Goal: Task Accomplishment & Management: Use online tool/utility

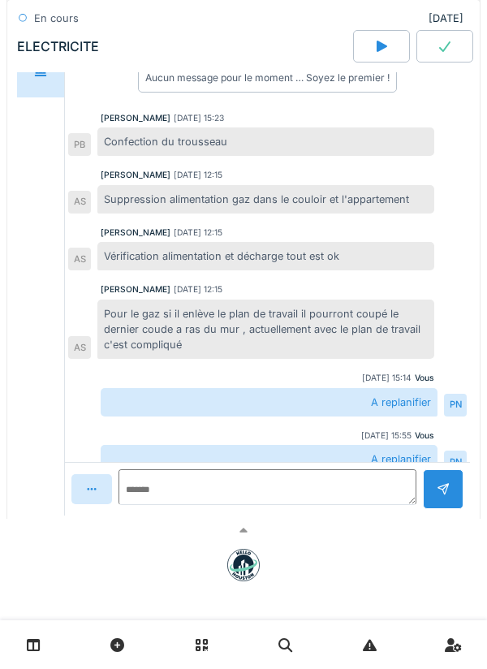
scroll to position [49, 0]
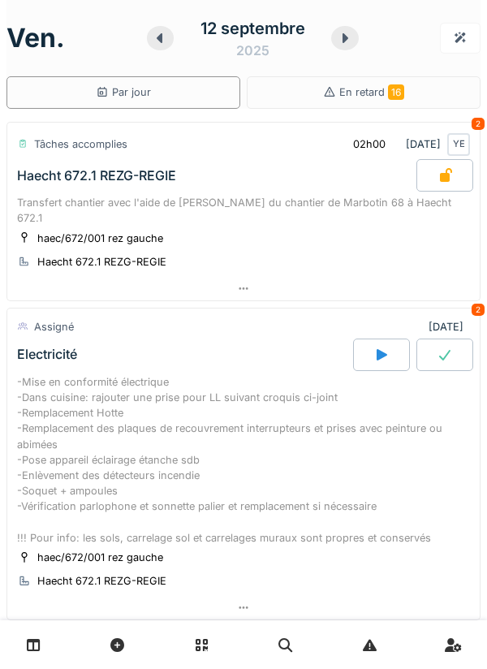
click at [372, 338] on div at bounding box center [381, 354] width 57 height 32
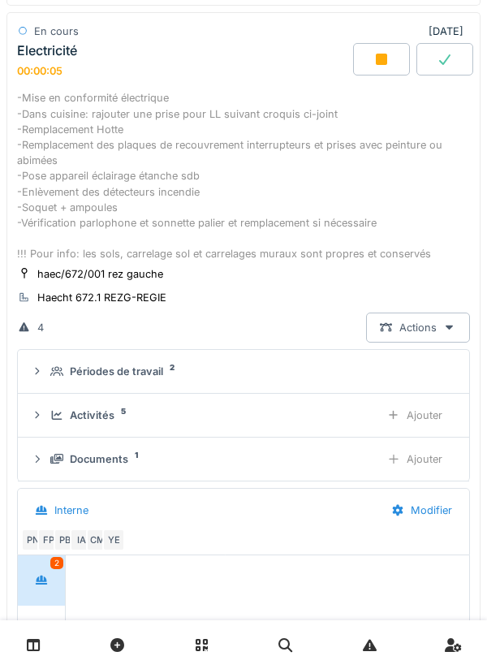
scroll to position [295, 0]
click at [161, 452] on div "Documents 1" at bounding box center [208, 459] width 316 height 15
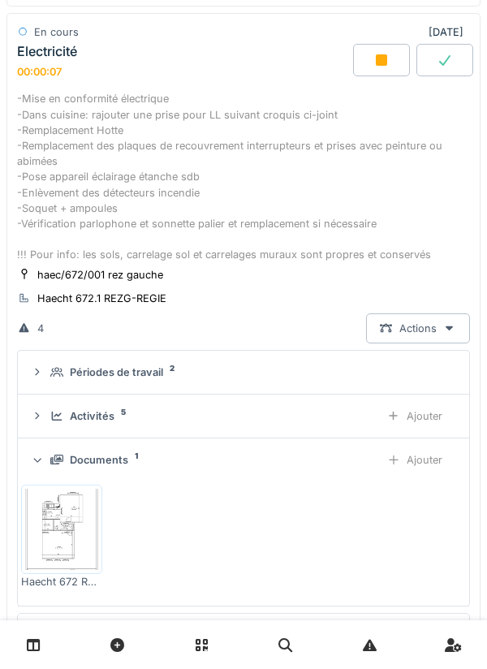
click at [62, 502] on img at bounding box center [61, 528] width 73 height 81
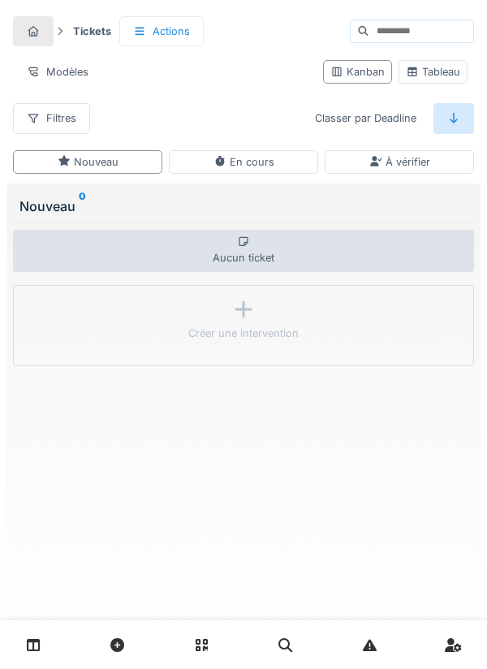
click at [41, 635] on link at bounding box center [33, 645] width 41 height 38
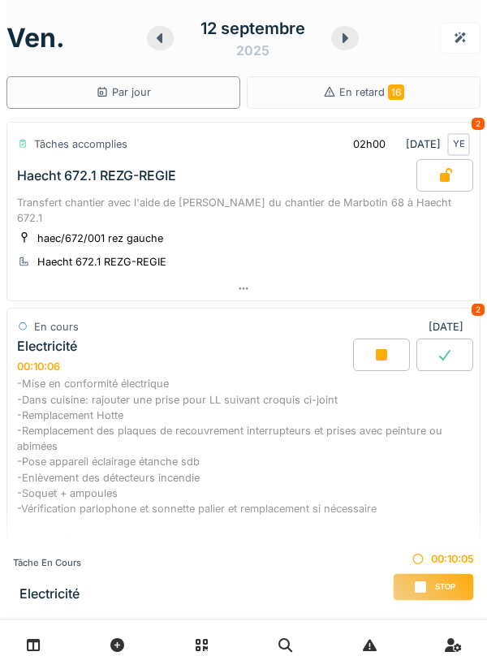
click at [166, 44] on icon at bounding box center [160, 38] width 16 height 13
click at [160, 43] on icon at bounding box center [160, 38] width 16 height 13
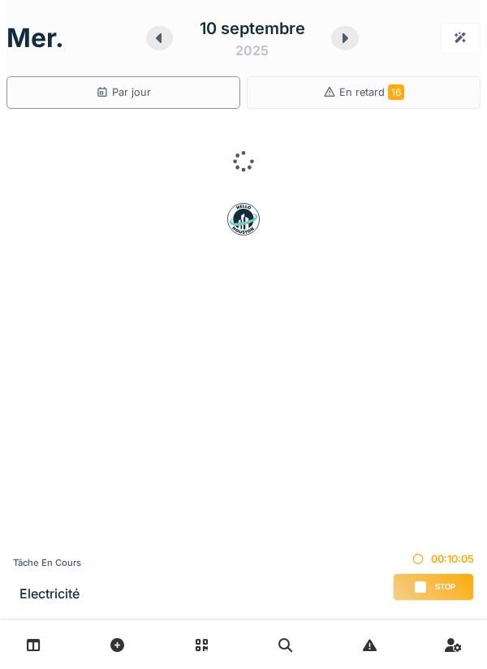
click at [162, 40] on icon at bounding box center [159, 38] width 16 height 13
click at [161, 40] on icon at bounding box center [159, 38] width 6 height 10
click at [162, 38] on icon at bounding box center [161, 38] width 6 height 10
click at [342, 41] on icon at bounding box center [342, 38] width 6 height 10
click at [336, 45] on div at bounding box center [341, 38] width 28 height 24
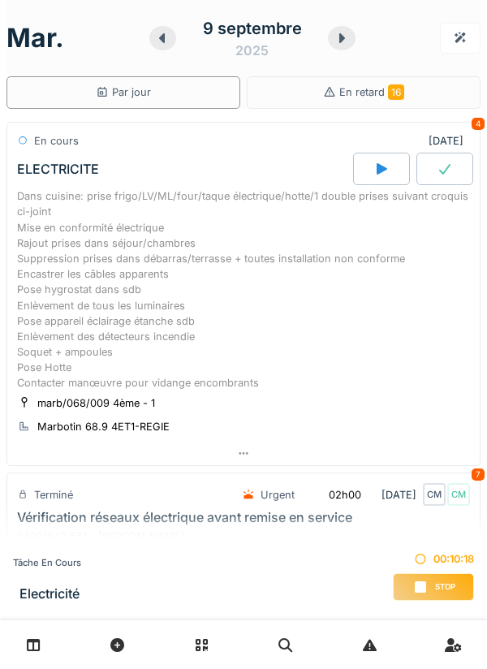
click at [260, 277] on div "Dans cuisine: prise frigo/LV/ML/four/taque électrique/hotte/1 double prises sui…" at bounding box center [243, 289] width 453 height 202
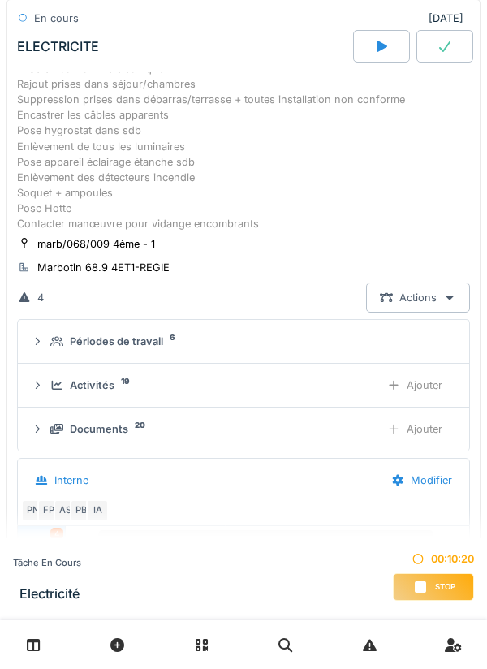
scroll to position [171, 0]
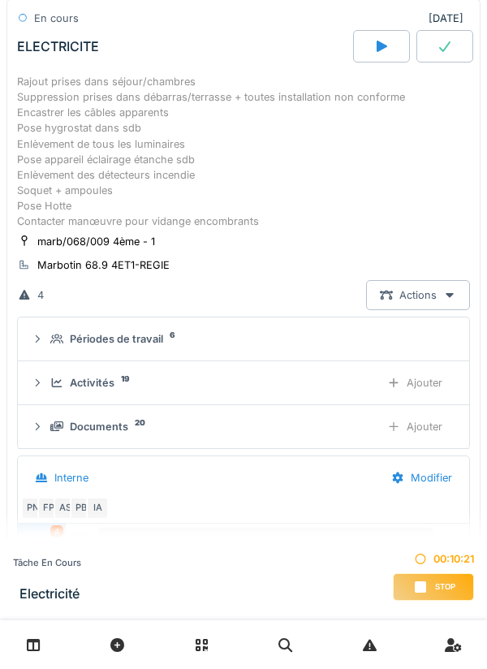
click at [424, 390] on div "Ajouter" at bounding box center [414, 383] width 83 height 30
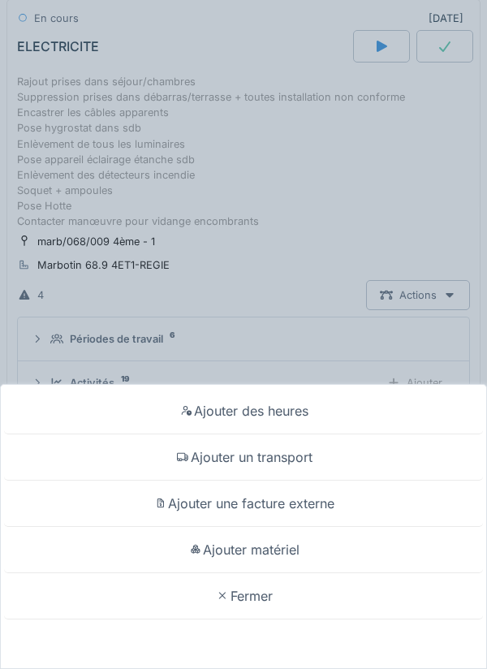
click at [287, 549] on div "Ajouter matériel" at bounding box center [243, 550] width 479 height 46
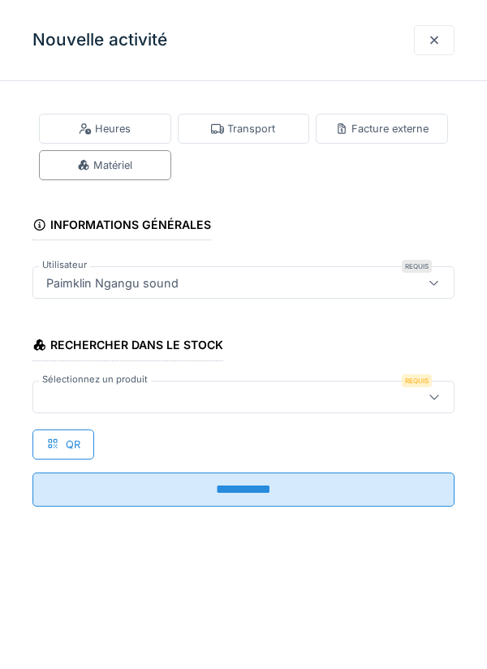
click at [118, 392] on div at bounding box center [217, 397] width 354 height 18
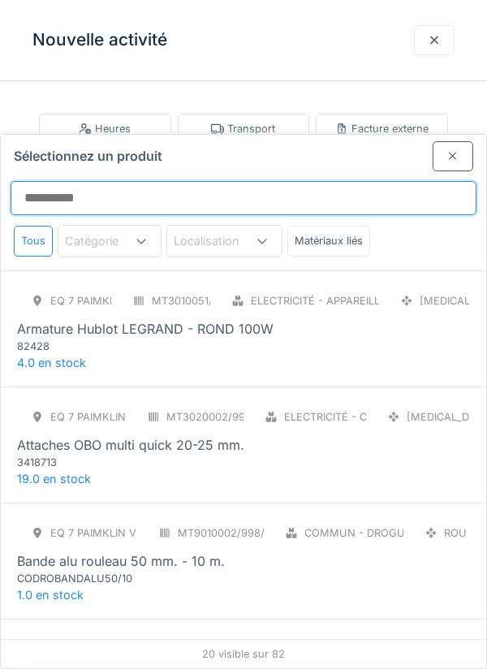
click at [94, 181] on input "Sélectionnez un produit" at bounding box center [244, 198] width 466 height 34
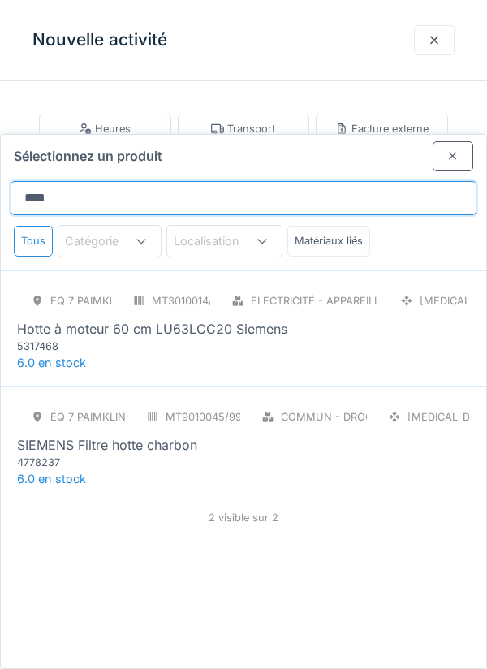
type input "*****"
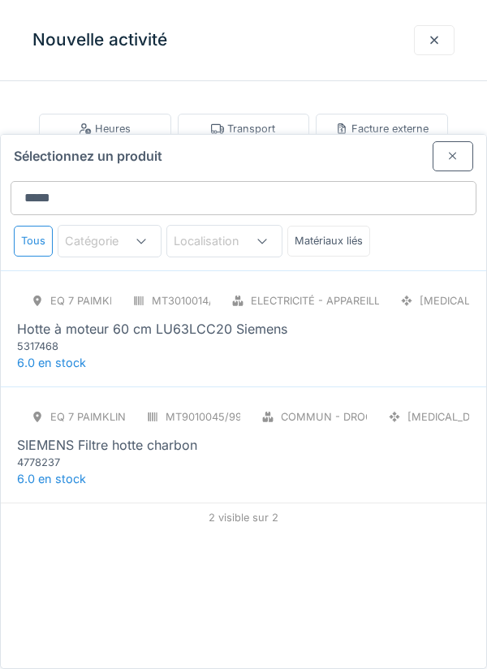
click at [194, 319] on div "Hotte à moteur 60 cm LU63LCC20 Siemens" at bounding box center [152, 328] width 270 height 19
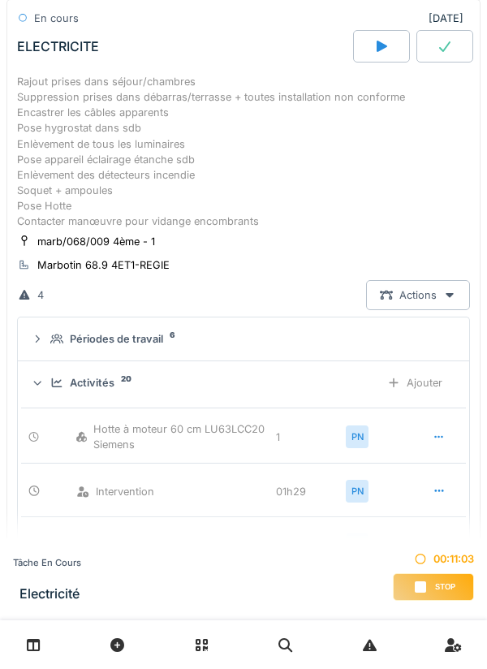
click at [422, 387] on div "Ajouter" at bounding box center [414, 383] width 83 height 30
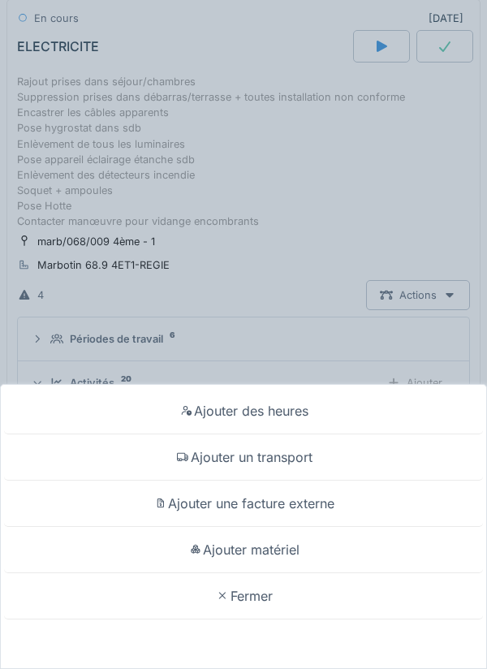
click at [265, 573] on div "Ajouter matériel" at bounding box center [243, 550] width 479 height 46
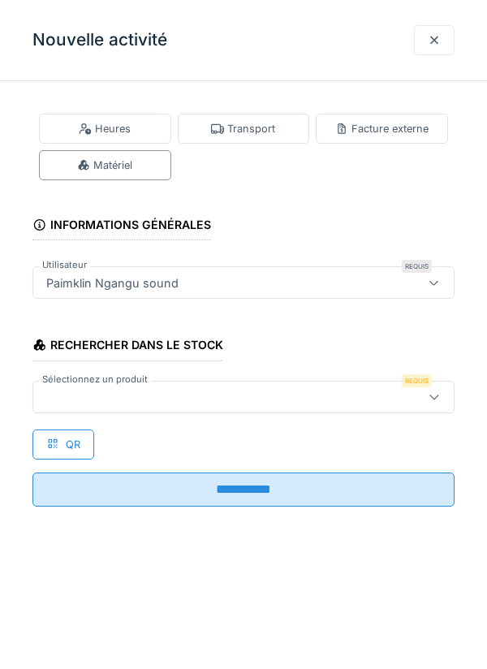
click at [90, 389] on div at bounding box center [217, 397] width 354 height 18
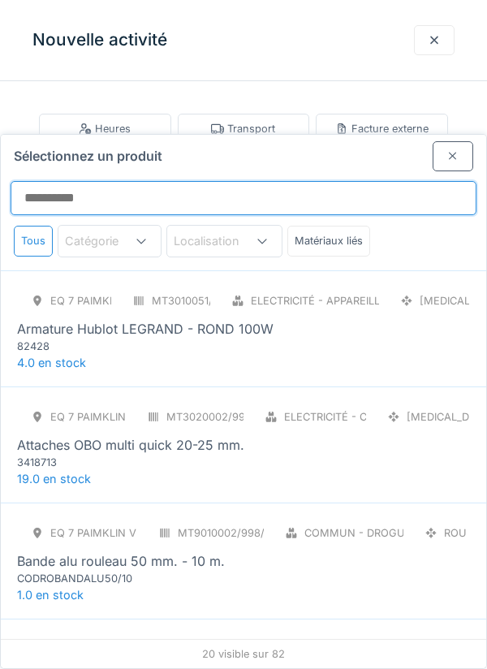
click at [111, 181] on input "Sélectionnez un produit" at bounding box center [244, 198] width 466 height 34
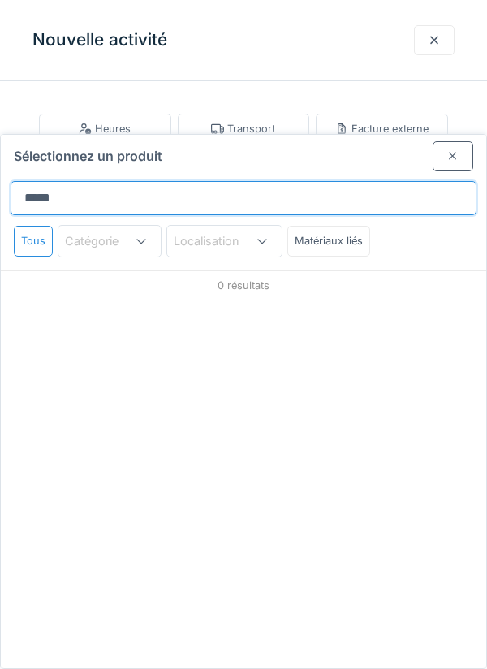
type input "******"
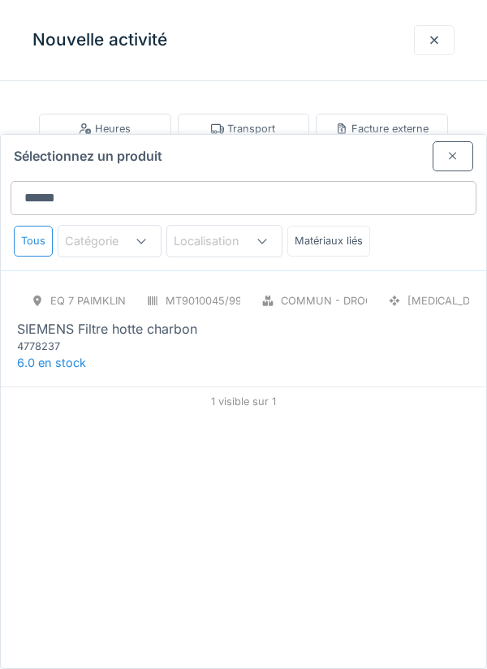
click at [122, 338] on div "4778237" at bounding box center [114, 345] width 195 height 15
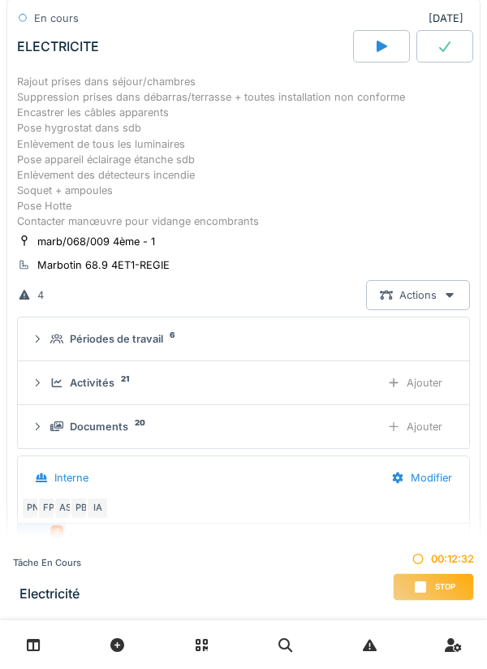
click at [408, 385] on div "Ajouter" at bounding box center [414, 383] width 83 height 30
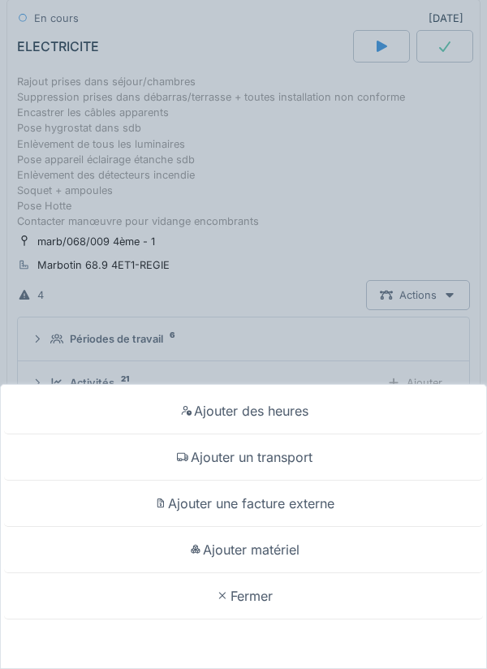
click at [266, 573] on div "Ajouter matériel" at bounding box center [243, 550] width 479 height 46
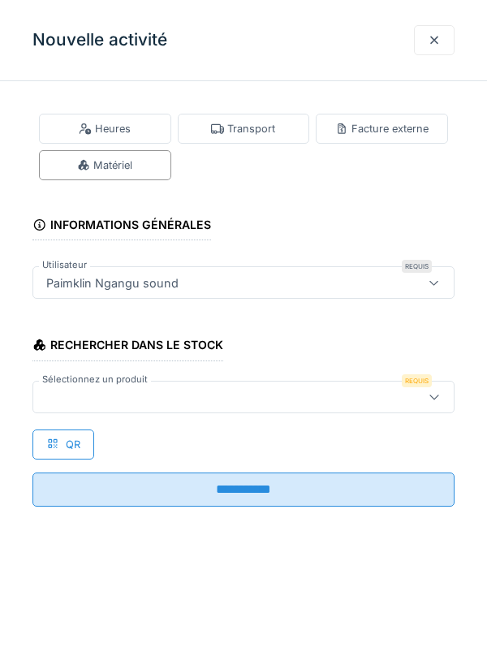
click at [88, 393] on div at bounding box center [217, 397] width 354 height 18
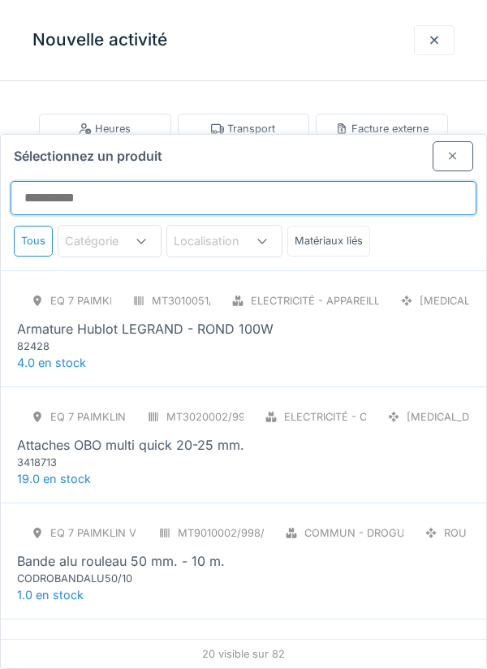
click at [58, 181] on input "Sélectionnez un produit" at bounding box center [244, 198] width 466 height 34
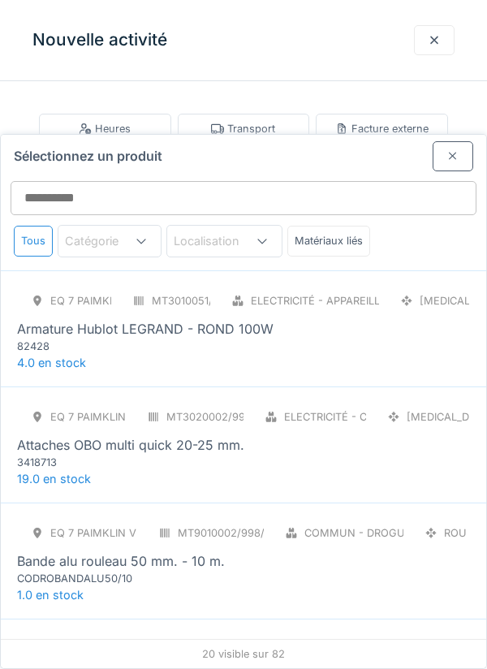
click at [147, 338] on div "82428" at bounding box center [114, 345] width 195 height 15
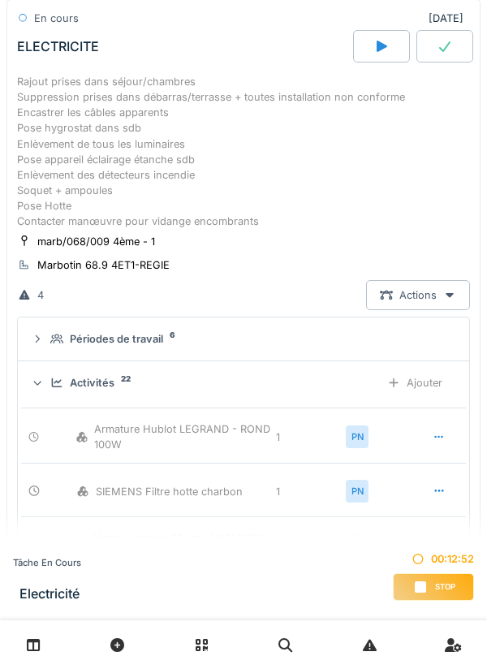
click at [428, 385] on div "Ajouter" at bounding box center [414, 383] width 83 height 30
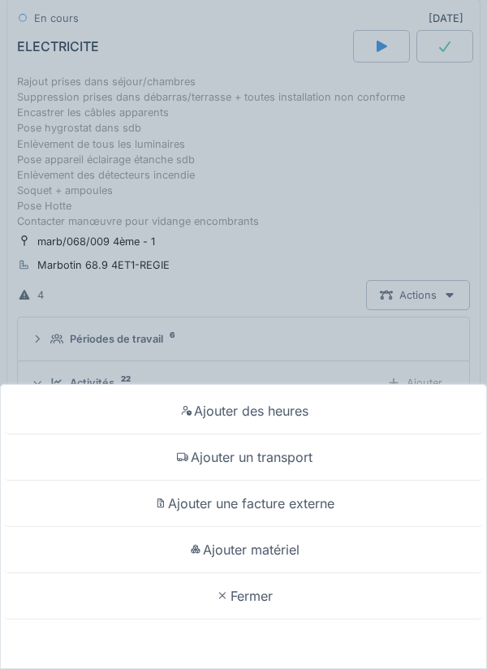
click at [286, 573] on div "Ajouter matériel" at bounding box center [243, 550] width 479 height 46
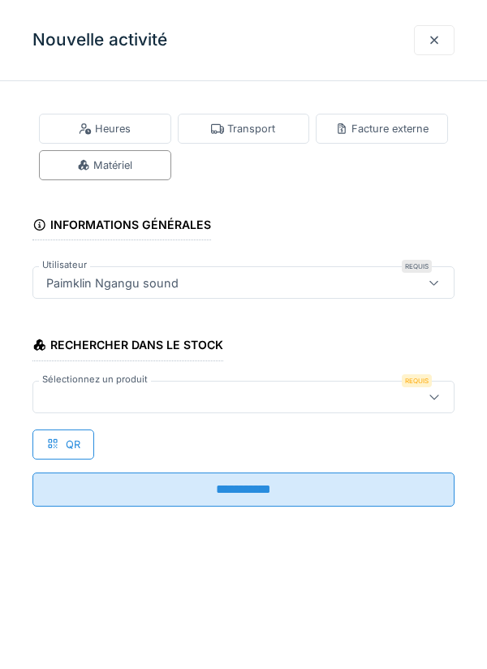
click at [88, 391] on div at bounding box center [217, 397] width 354 height 18
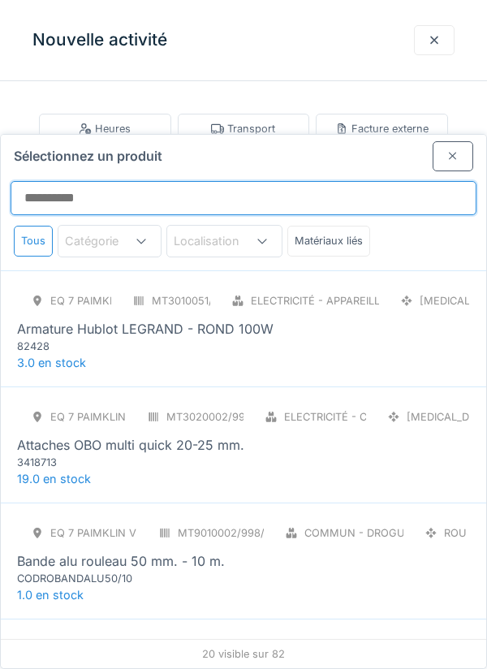
click at [82, 181] on input "Sélectionnez un produit" at bounding box center [244, 198] width 466 height 34
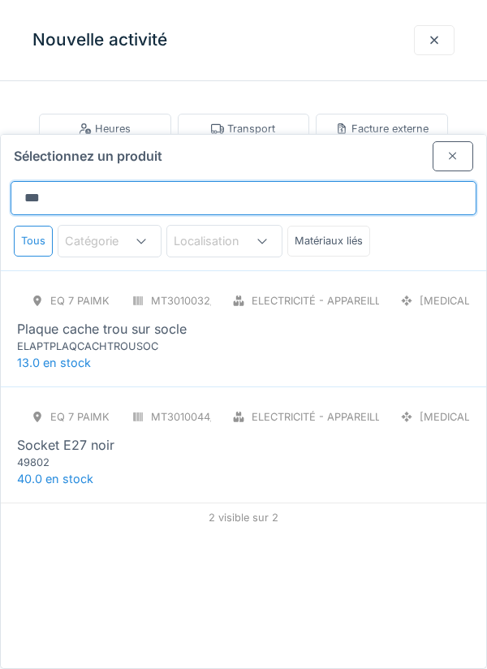
type input "****"
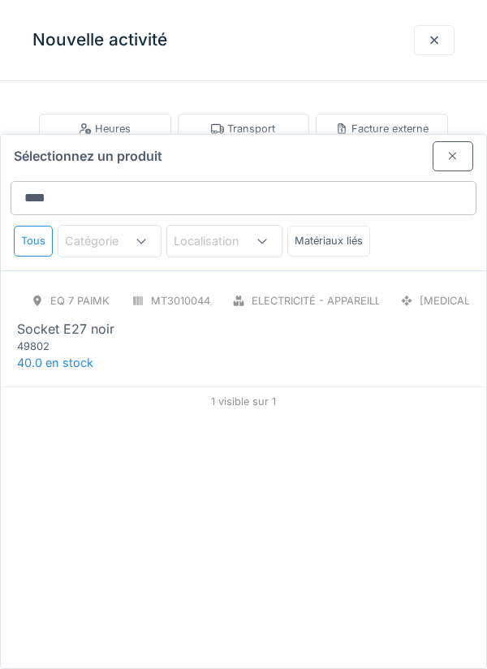
click at [91, 319] on div "Socket E27 noir" at bounding box center [65, 328] width 97 height 19
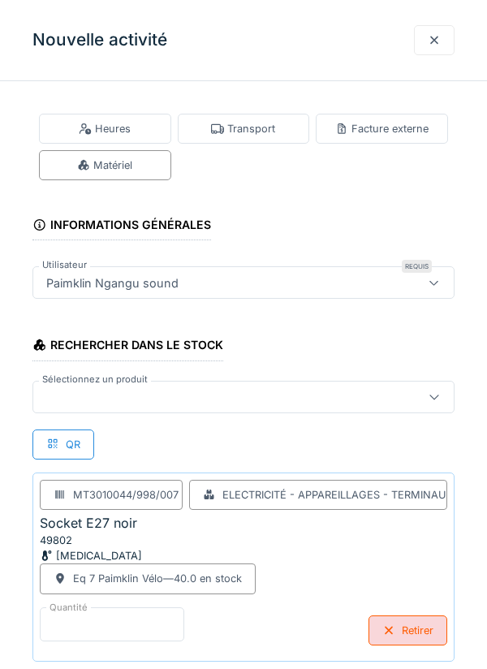
click at [75, 618] on input "*" at bounding box center [112, 624] width 144 height 34
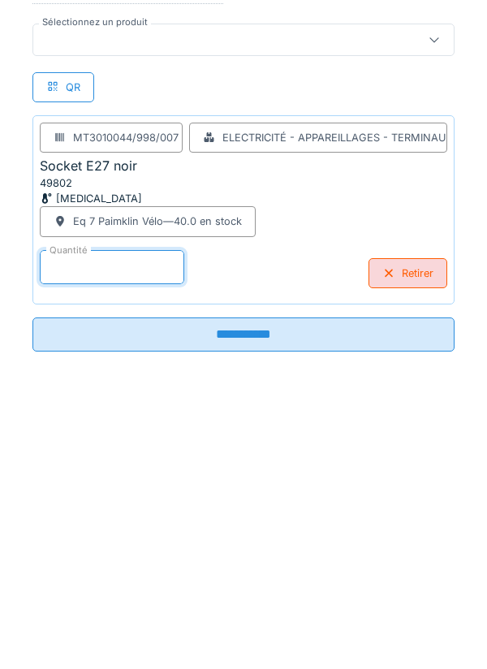
scroll to position [84, 0]
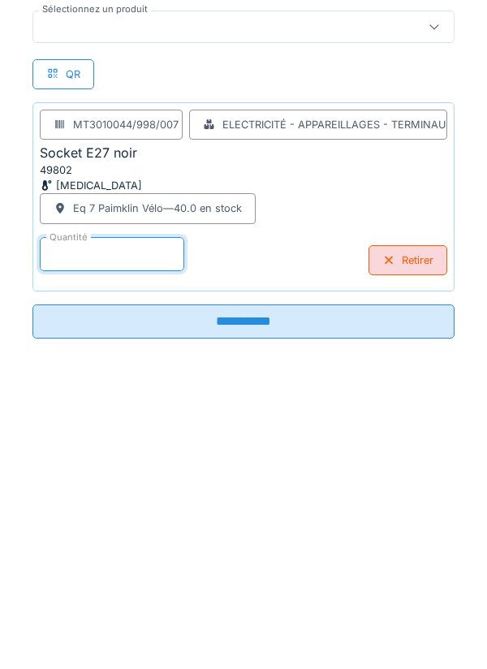
type input "*"
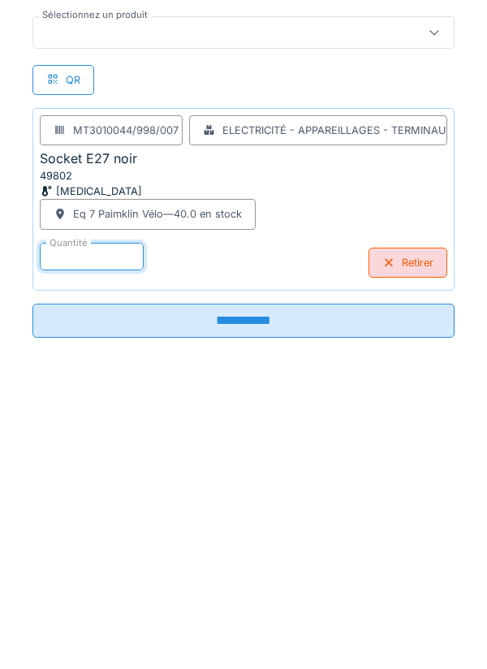
click at [259, 605] on input "**********" at bounding box center [243, 606] width 422 height 34
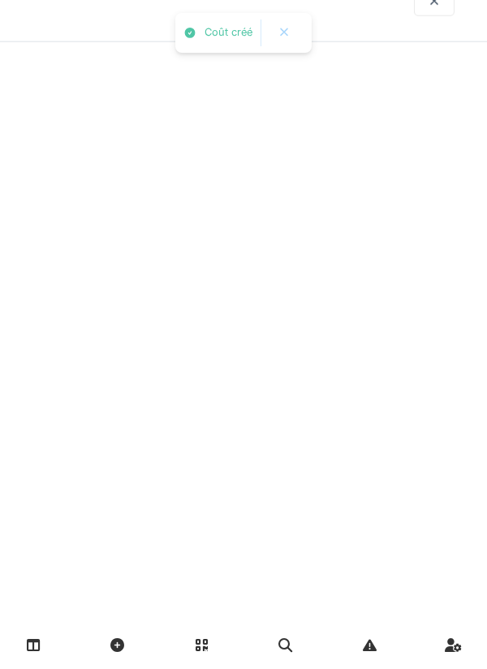
scroll to position [0, 0]
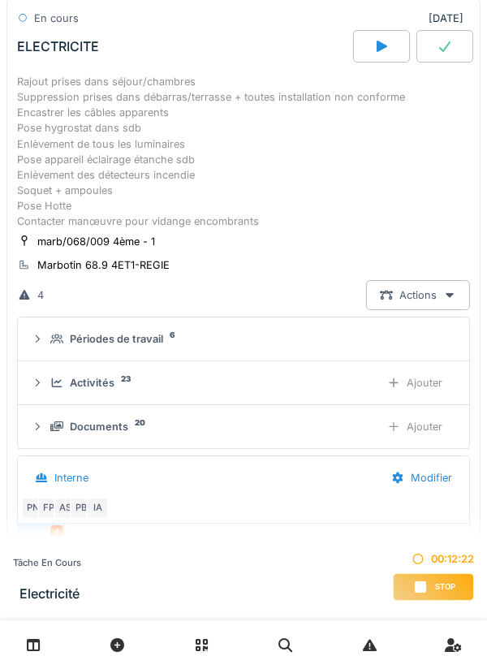
click at [429, 384] on div "Ajouter" at bounding box center [414, 383] width 83 height 30
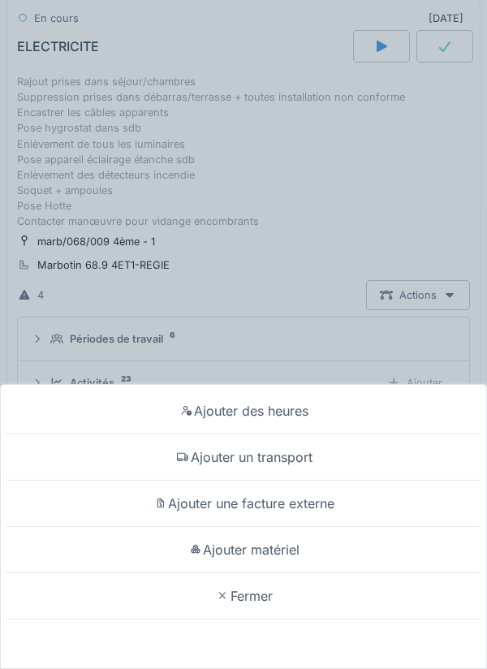
click at [264, 552] on div "Ajouter matériel" at bounding box center [243, 550] width 479 height 46
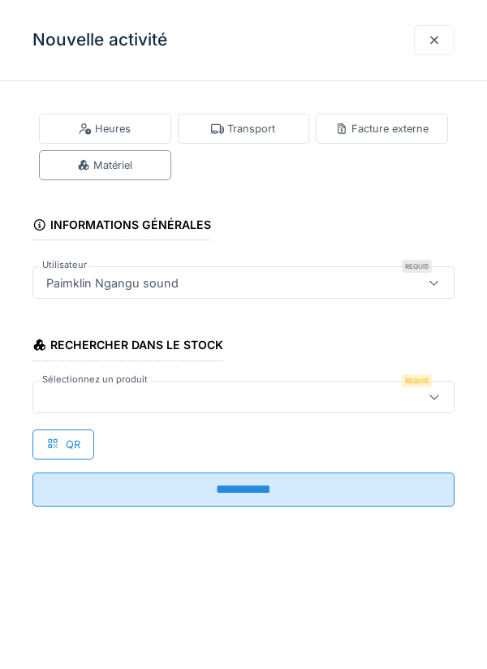
click at [64, 391] on div at bounding box center [217, 397] width 354 height 18
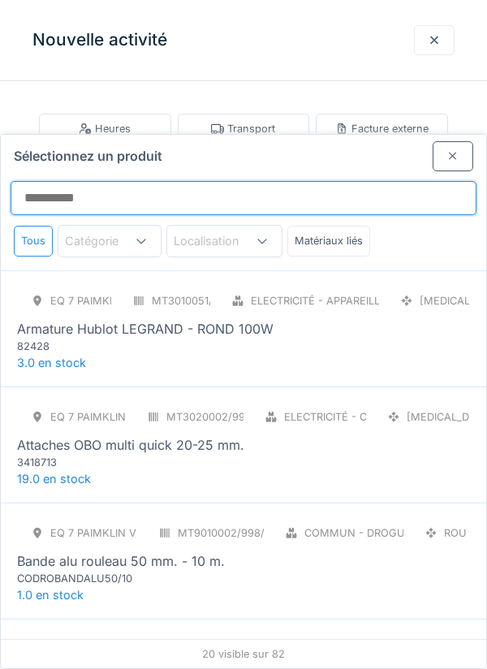
click at [84, 181] on input "Sélectionnez un produit" at bounding box center [244, 198] width 466 height 34
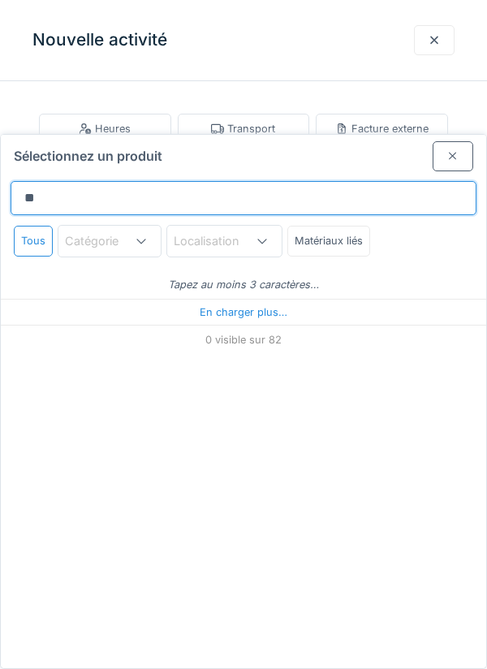
type input "*****"
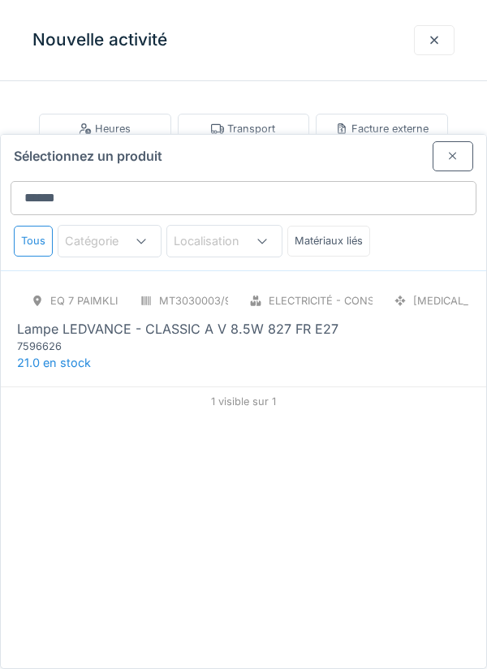
click at [133, 319] on div "Lampe LEDVANCE - CLASSIC A V 8.5W 827 FR E27" at bounding box center [177, 328] width 321 height 19
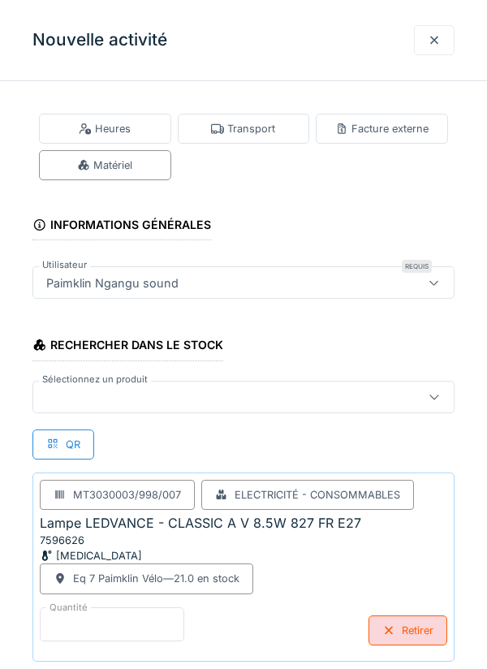
click at [86, 621] on input "*" at bounding box center [112, 624] width 144 height 34
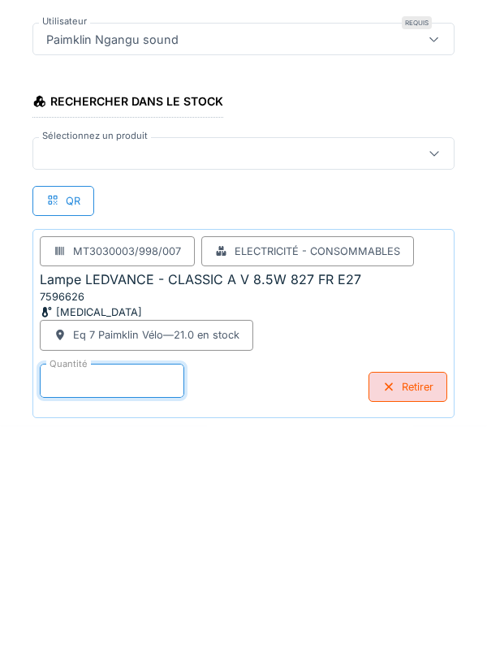
scroll to position [84, 0]
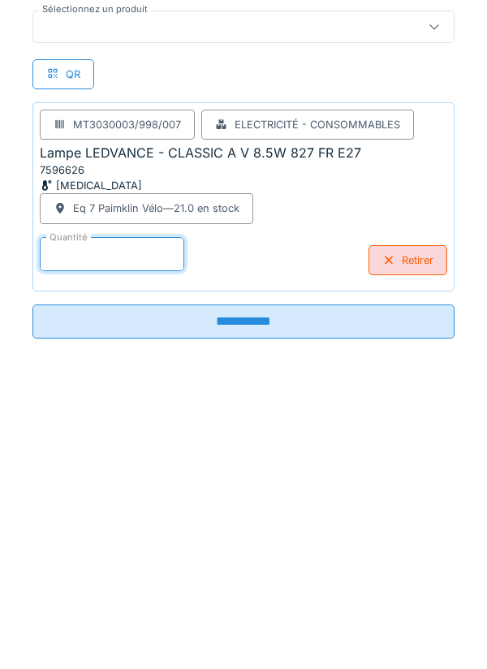
type input "*"
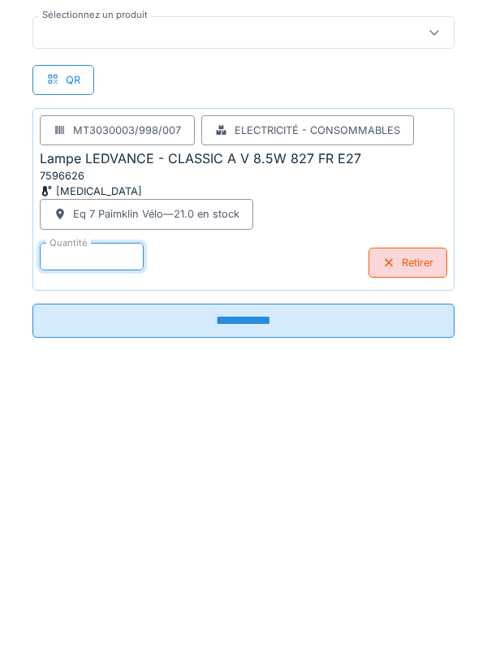
click at [266, 612] on input "**********" at bounding box center [243, 606] width 422 height 34
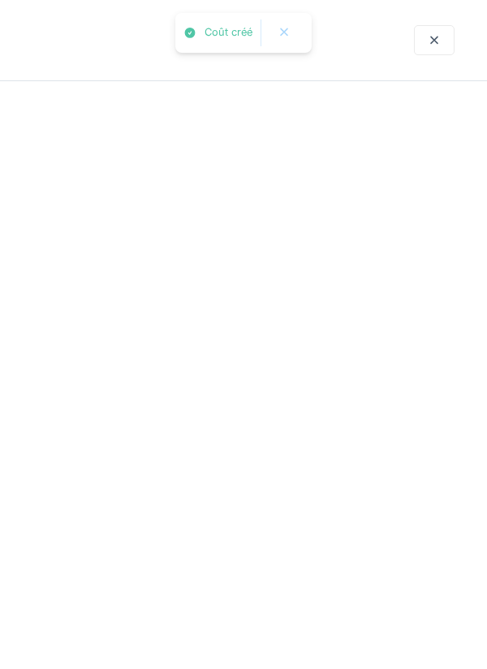
scroll to position [0, 0]
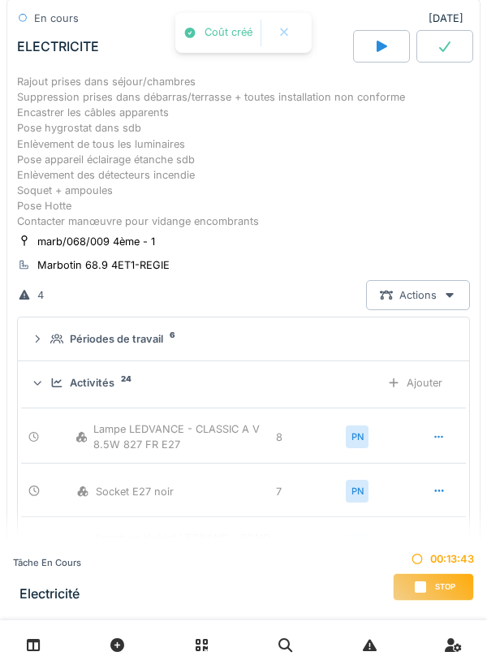
click at [426, 389] on div "Ajouter" at bounding box center [414, 383] width 83 height 30
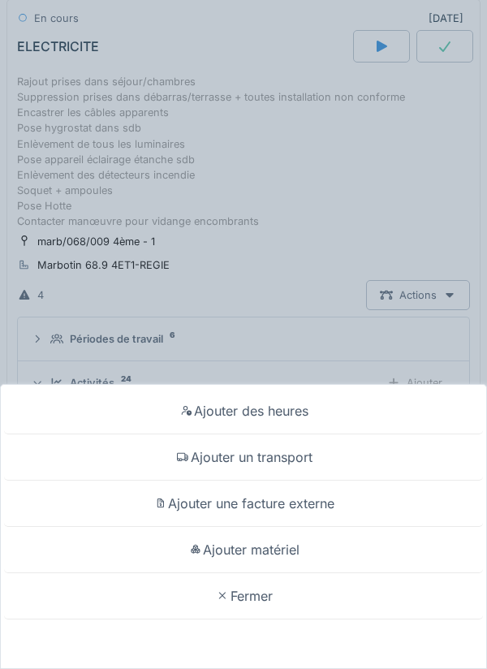
click at [264, 549] on div "Ajouter matériel" at bounding box center [243, 550] width 479 height 46
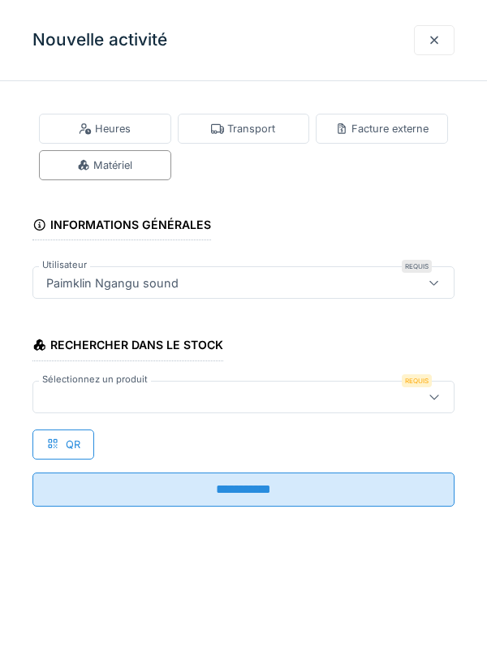
click at [81, 386] on div at bounding box center [243, 397] width 422 height 32
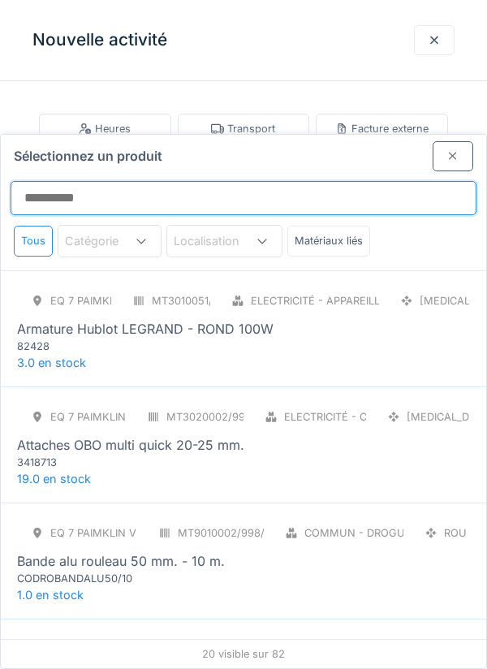
click at [83, 181] on input "Sélectionnez un produit" at bounding box center [244, 198] width 466 height 34
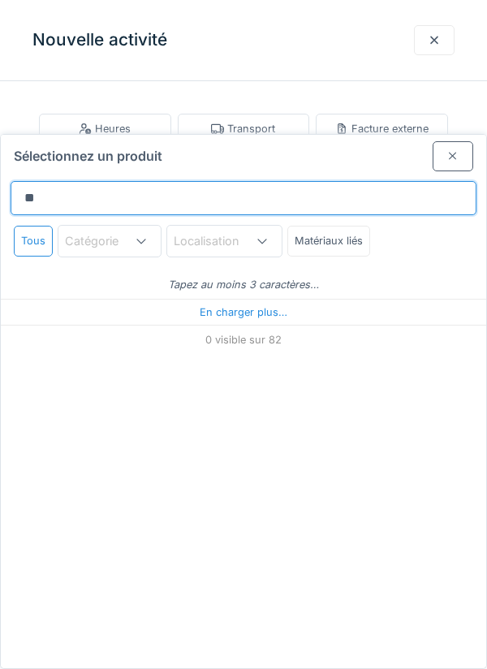
type input "***"
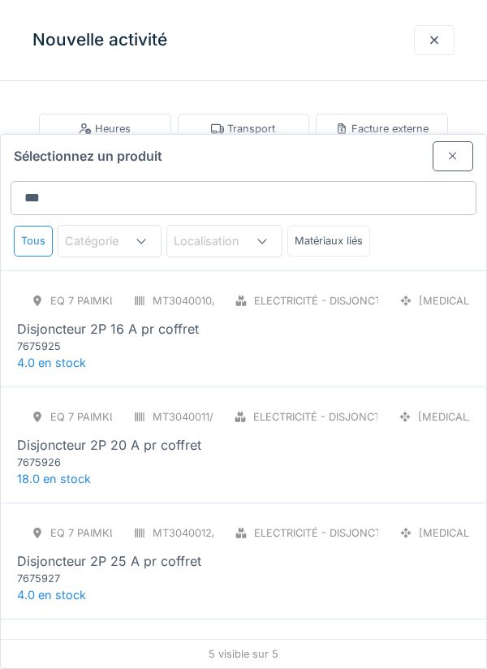
click at [164, 338] on div "7675925" at bounding box center [114, 345] width 195 height 15
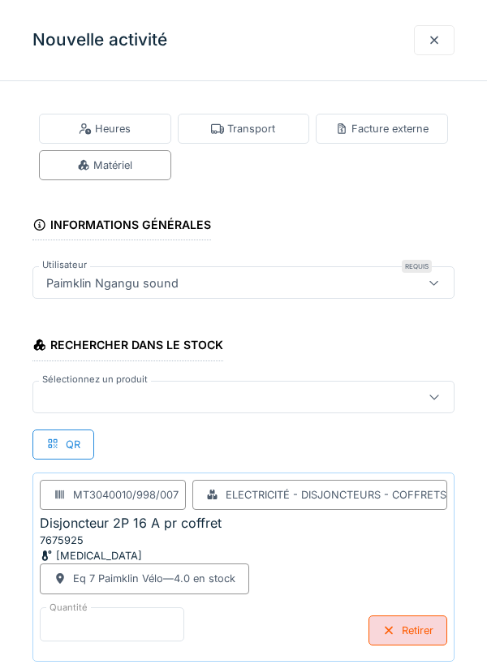
click at [75, 619] on input "*" at bounding box center [112, 624] width 144 height 34
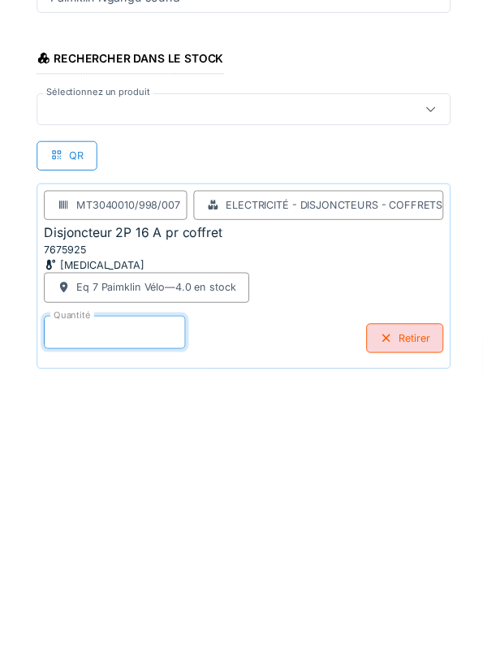
scroll to position [84, 0]
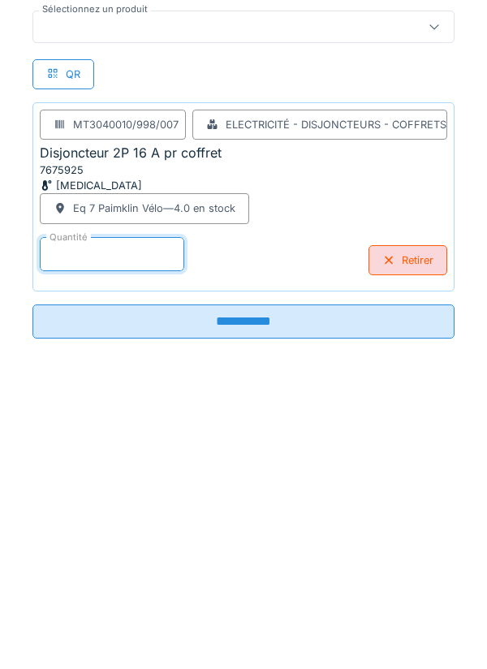
type input "*"
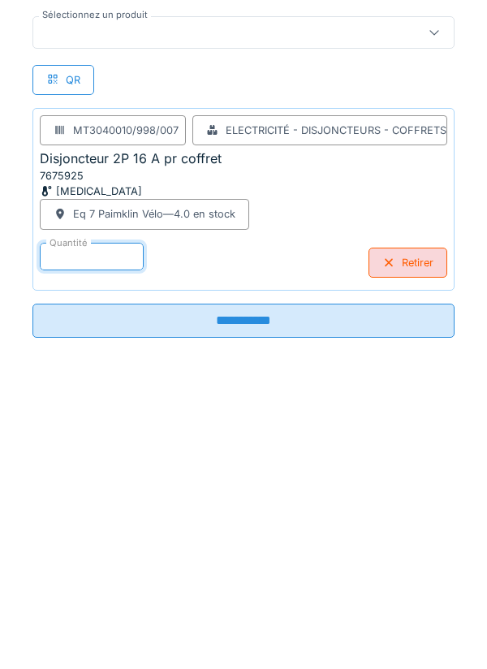
click at [263, 604] on input "**********" at bounding box center [243, 606] width 422 height 34
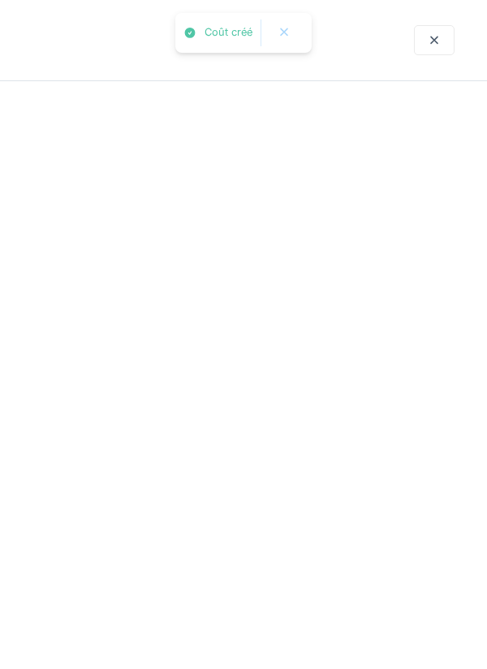
scroll to position [0, 0]
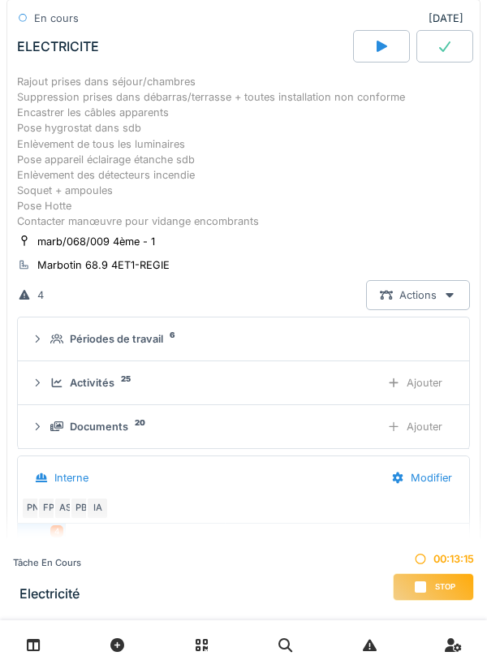
click at [429, 386] on div "Ajouter" at bounding box center [414, 383] width 83 height 30
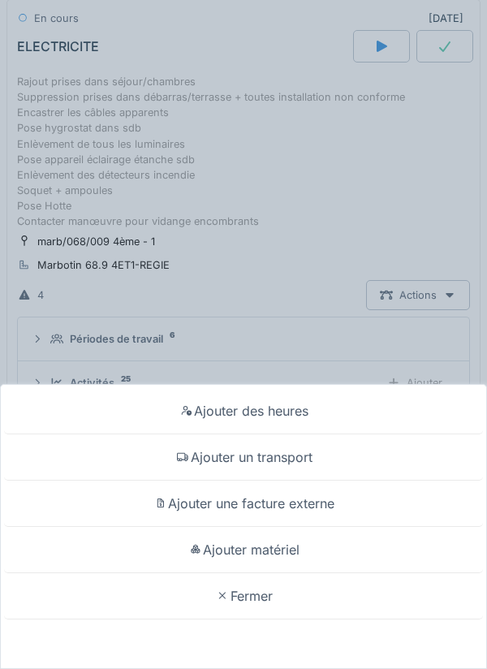
click at [284, 551] on div "Ajouter matériel" at bounding box center [243, 550] width 479 height 46
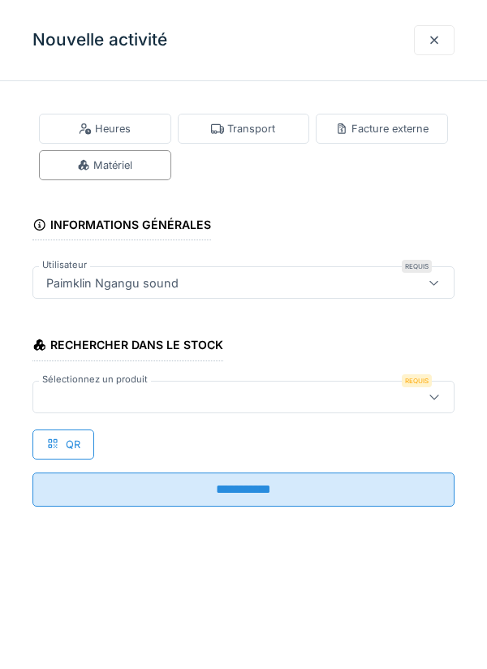
click at [85, 397] on div at bounding box center [217, 397] width 354 height 18
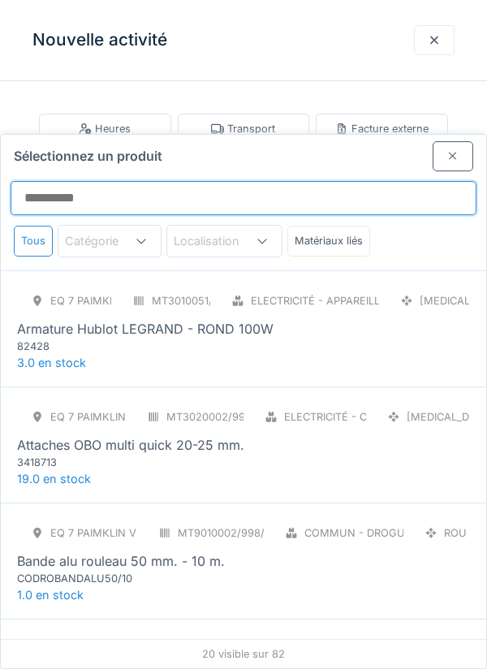
click at [49, 181] on input "Sélectionnez un produit" at bounding box center [244, 198] width 466 height 34
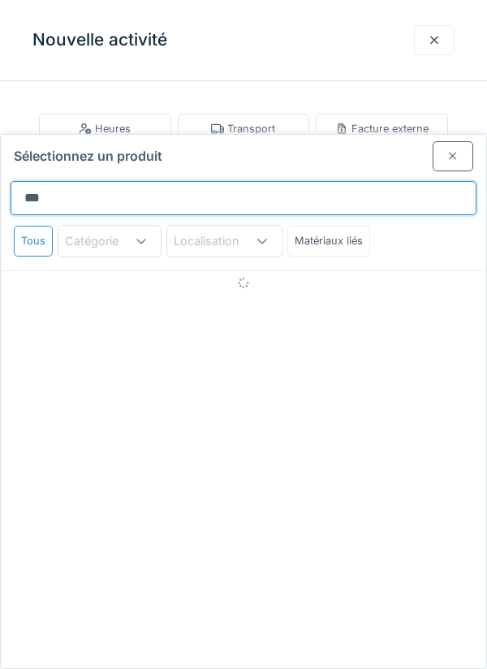
type input "****"
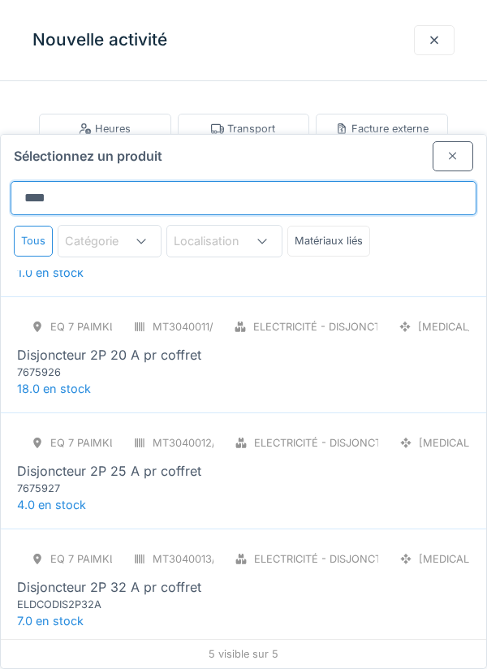
scroll to position [149, 0]
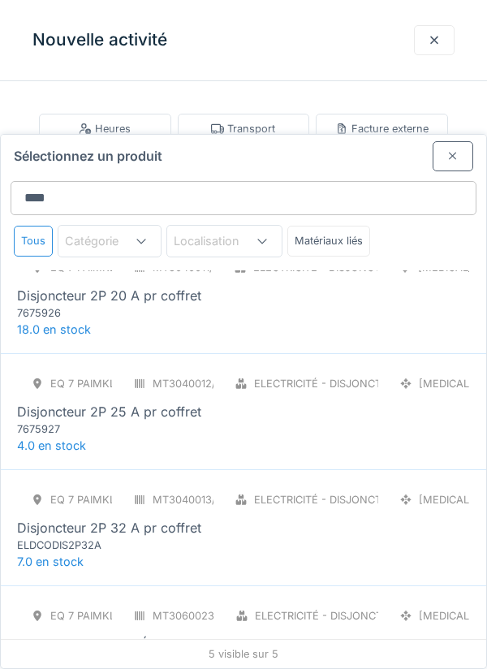
click at [159, 286] on div "Disjoncteur 2P 20 A pr coffret" at bounding box center [109, 295] width 184 height 19
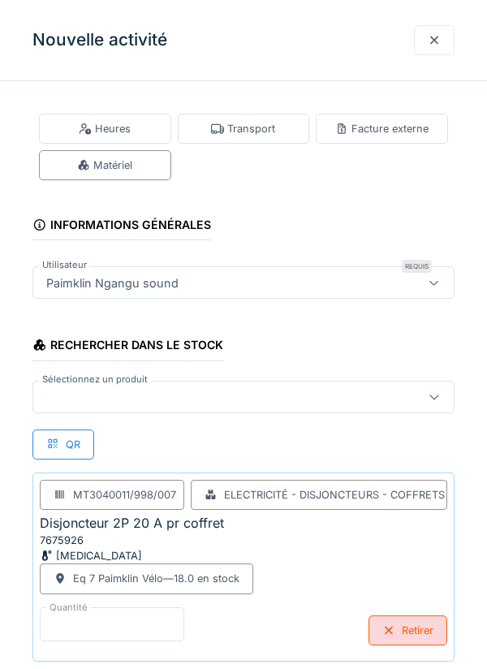
click at [86, 619] on input "*" at bounding box center [112, 624] width 144 height 34
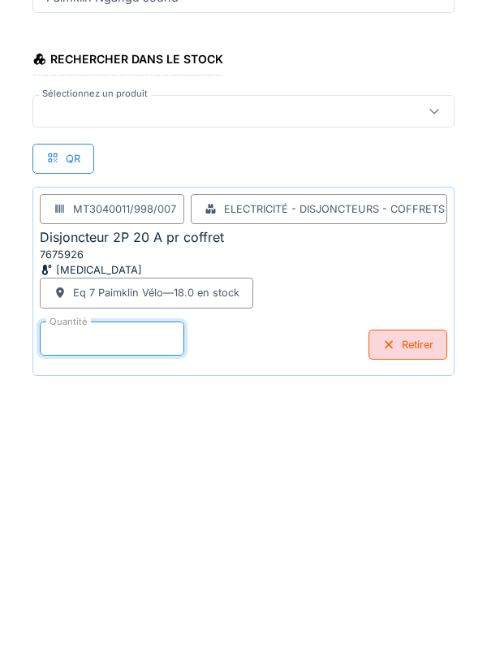
scroll to position [84, 0]
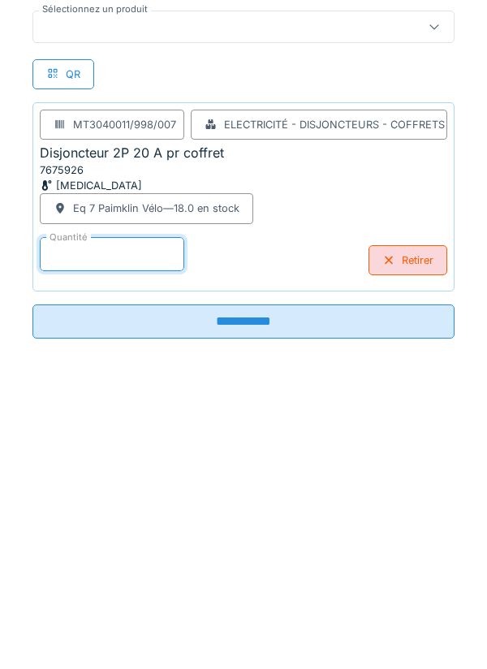
type input "*"
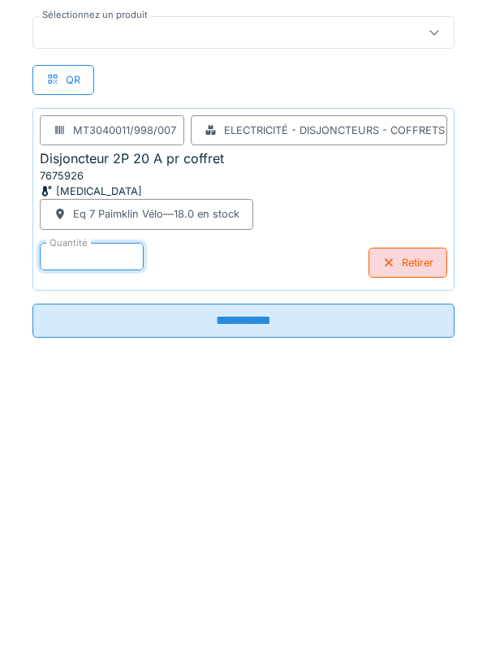
click at [262, 604] on input "**********" at bounding box center [243, 606] width 422 height 34
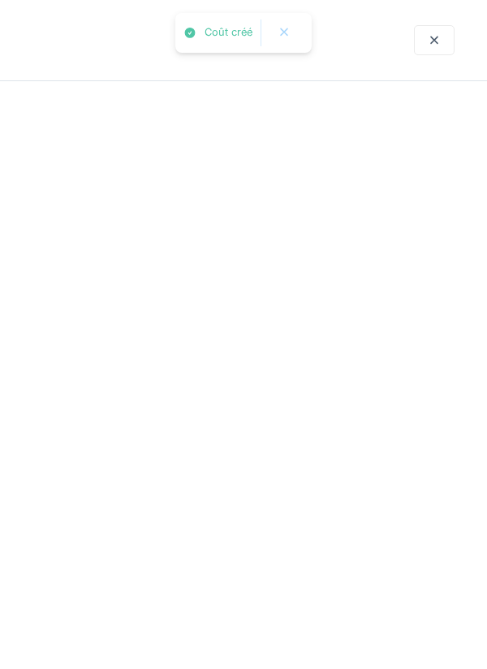
scroll to position [0, 0]
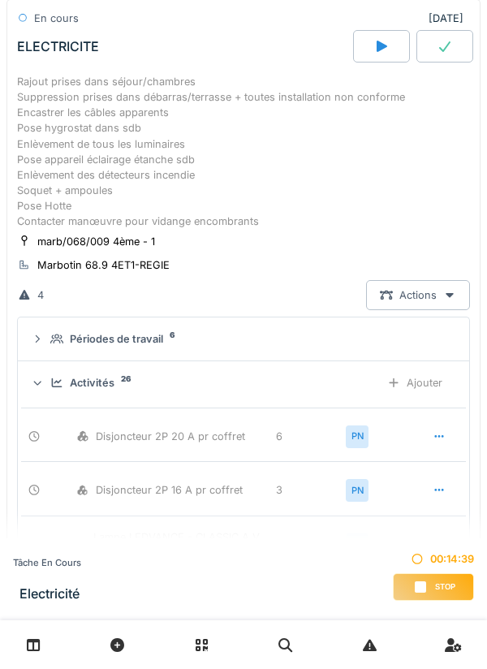
click at [429, 387] on div "Ajouter" at bounding box center [414, 383] width 83 height 30
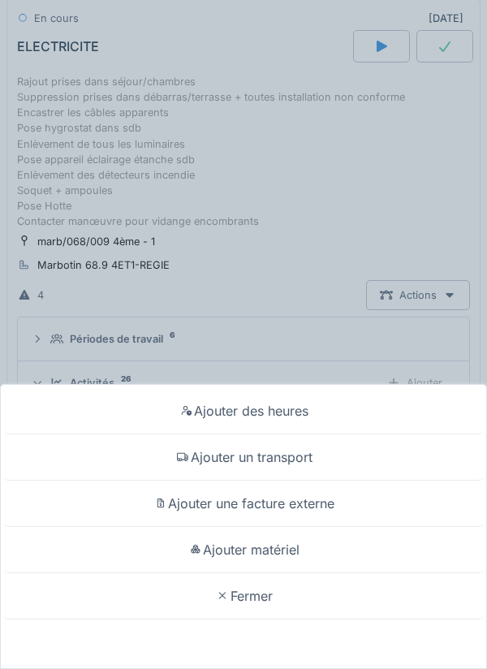
click at [289, 550] on div "Ajouter matériel" at bounding box center [243, 550] width 479 height 46
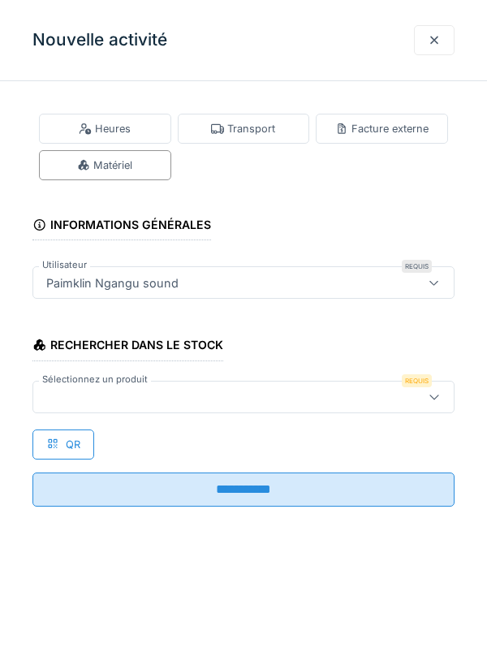
click at [62, 393] on div at bounding box center [217, 397] width 354 height 18
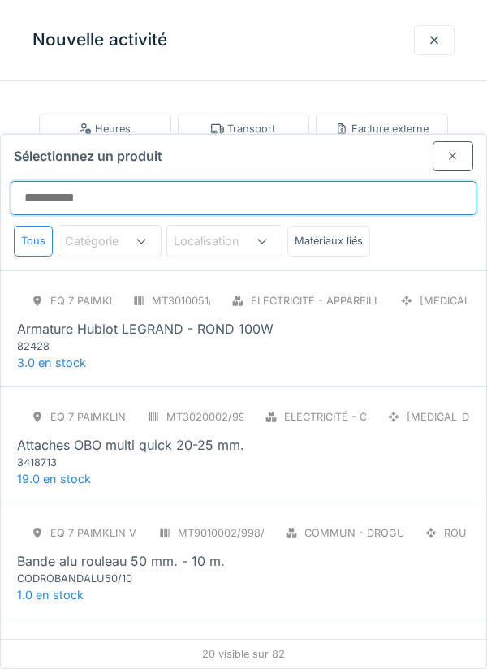
click at [84, 181] on input "Sélectionnez un produit" at bounding box center [244, 198] width 466 height 34
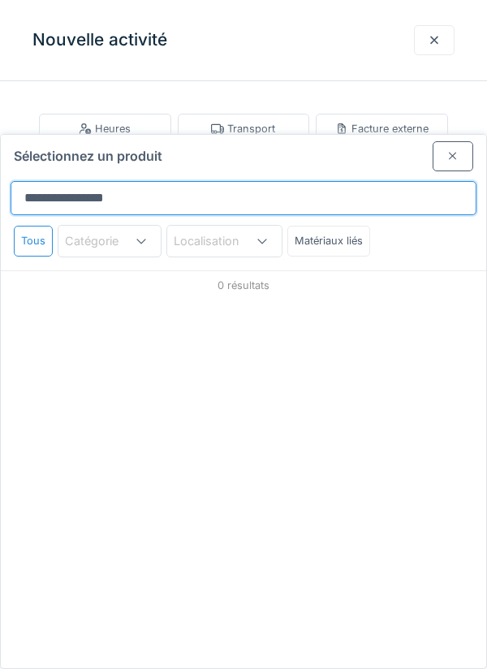
type input "**********"
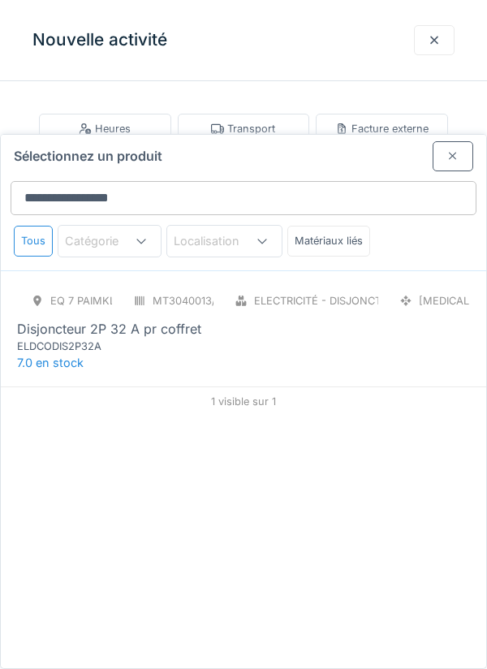
click at [149, 338] on div "ELDCODIS2P32A" at bounding box center [114, 345] width 195 height 15
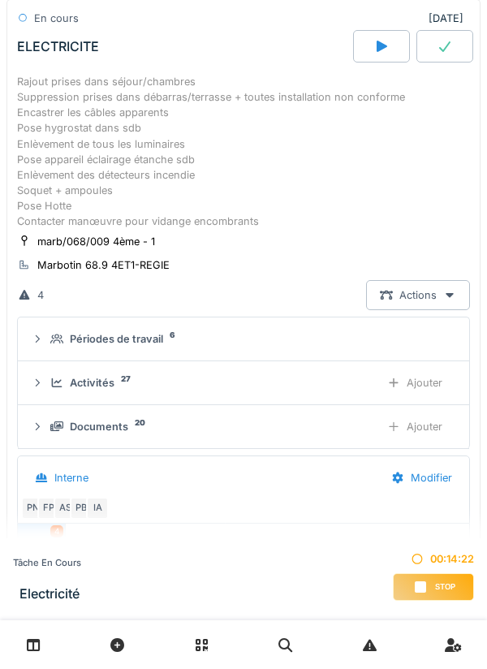
click at [422, 386] on div "Ajouter" at bounding box center [414, 383] width 83 height 30
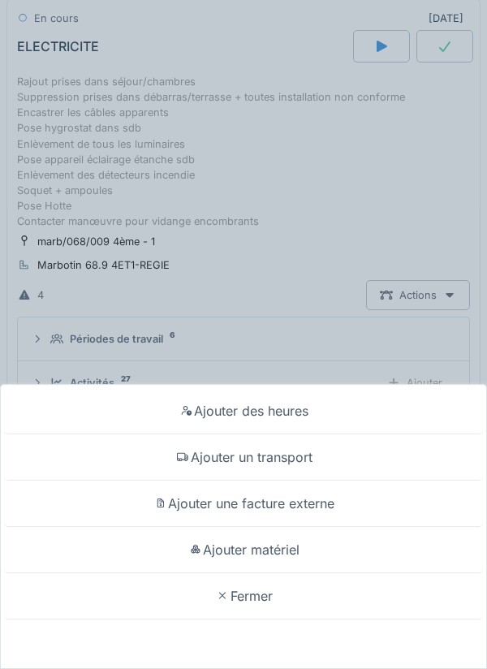
click at [285, 573] on div "Ajouter matériel" at bounding box center [243, 550] width 479 height 46
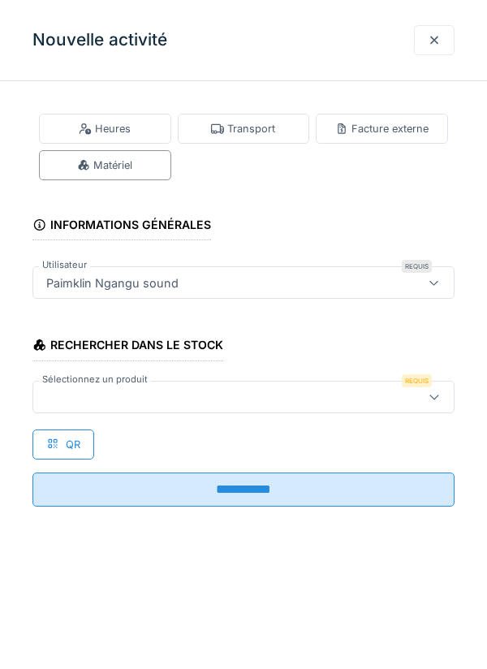
click at [86, 393] on div at bounding box center [217, 397] width 354 height 18
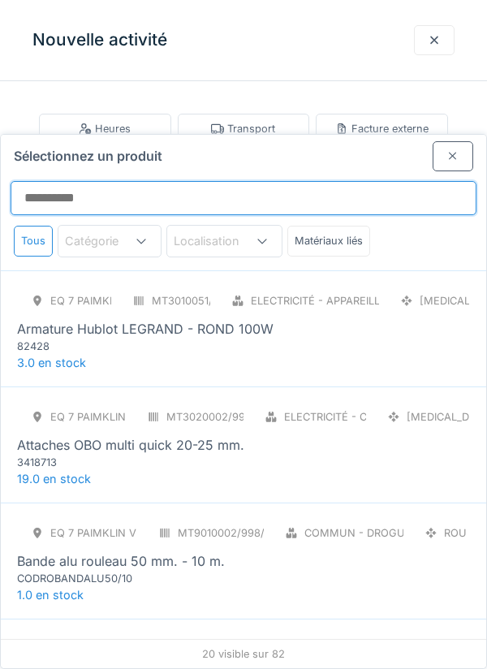
click at [49, 181] on input "Sélectionnez un produit" at bounding box center [244, 198] width 466 height 34
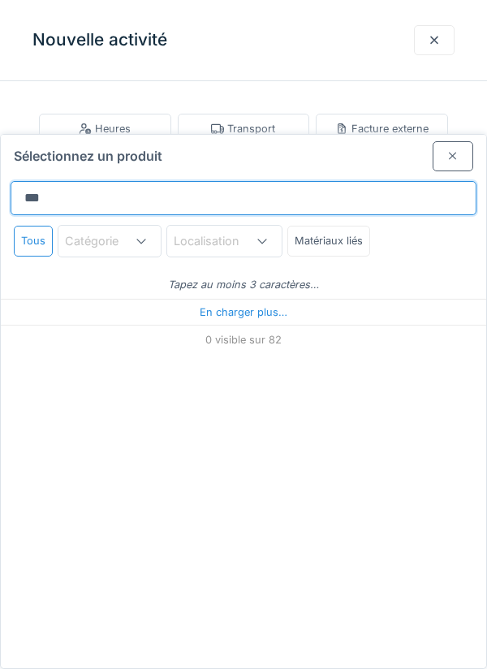
type input "****"
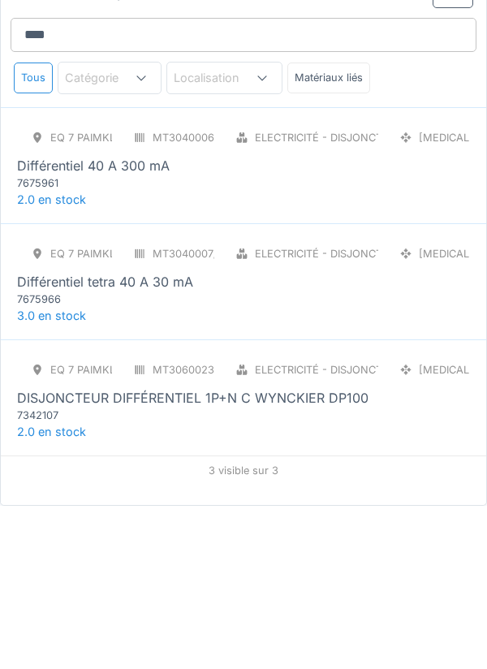
click at [144, 454] on div "7675966" at bounding box center [114, 461] width 195 height 15
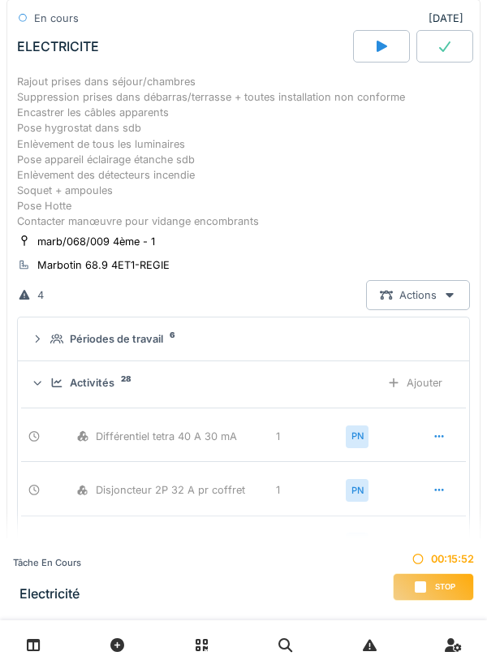
click at [424, 387] on div "Ajouter" at bounding box center [414, 383] width 83 height 30
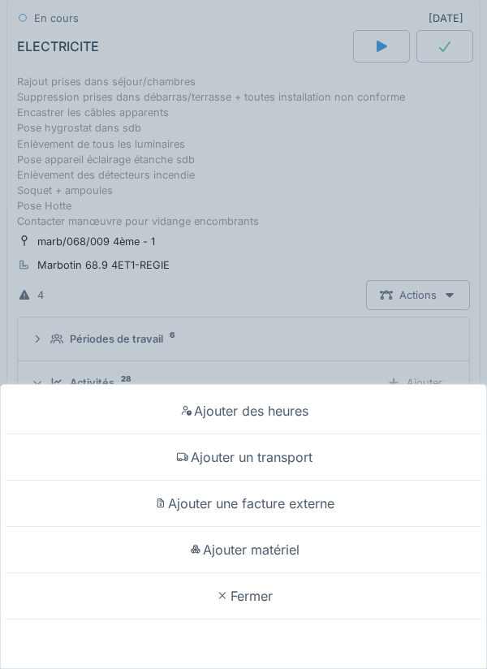
click at [283, 573] on div "Ajouter matériel" at bounding box center [243, 550] width 479 height 46
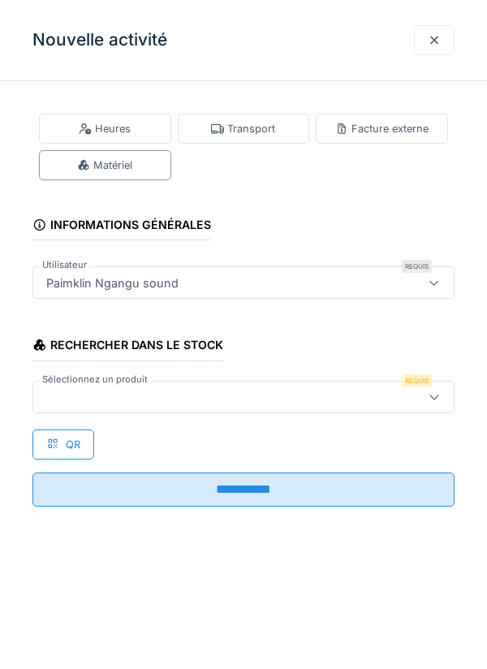
click at [86, 391] on div at bounding box center [217, 397] width 354 height 18
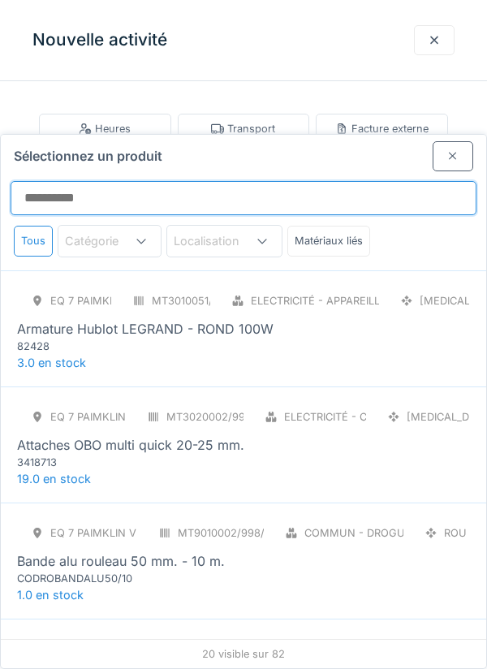
click at [55, 181] on input "Sélectionnez un produit" at bounding box center [244, 198] width 466 height 34
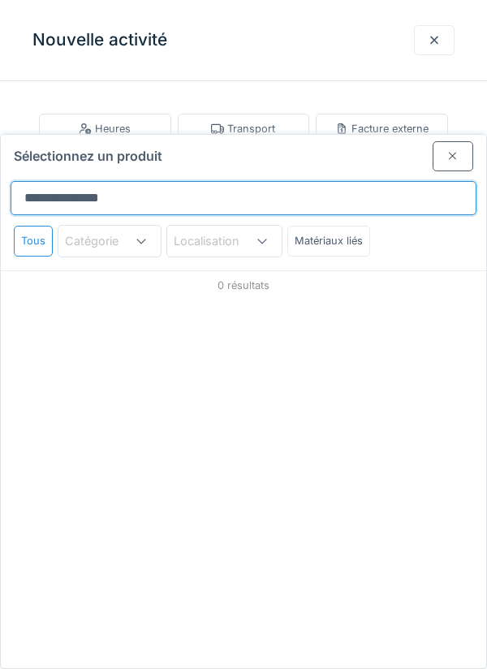
click at [153, 181] on input "**********" at bounding box center [244, 198] width 466 height 34
type input "*"
type input "******"
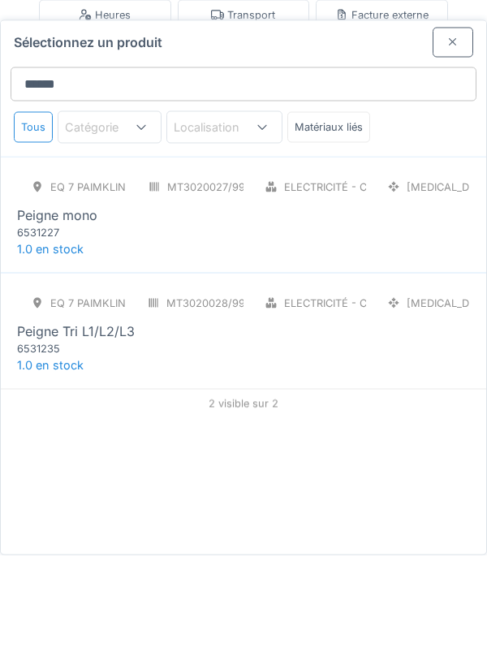
click at [95, 454] on div "6531235" at bounding box center [114, 461] width 195 height 15
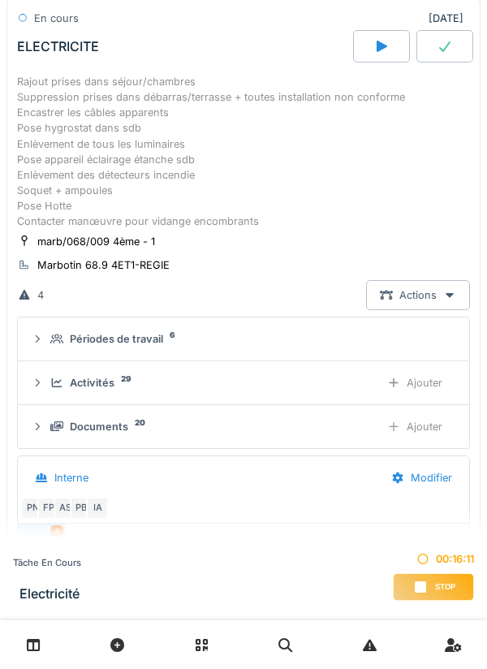
click at [419, 385] on div "Ajouter" at bounding box center [414, 383] width 83 height 30
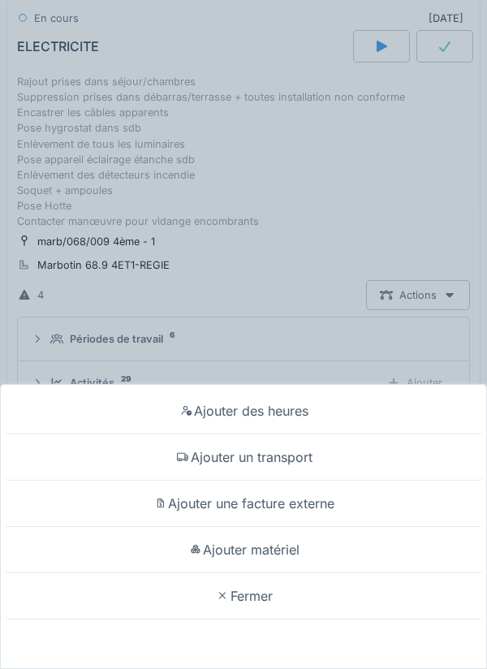
click at [295, 573] on div "Ajouter matériel" at bounding box center [243, 550] width 479 height 46
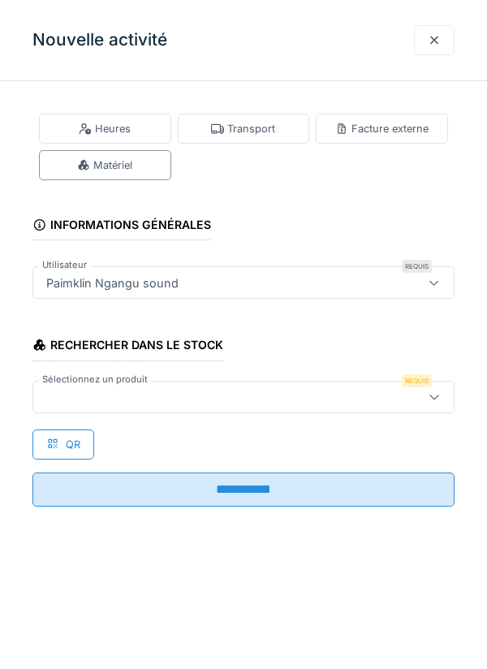
click at [97, 393] on div at bounding box center [217, 397] width 354 height 18
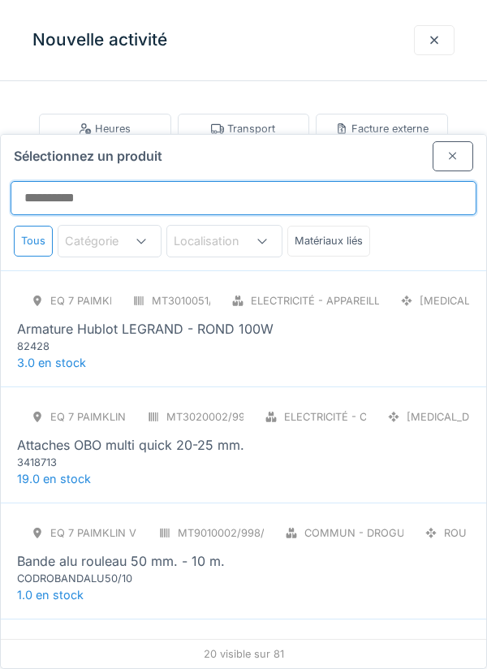
click at [92, 181] on input "Sélectionnez un produit" at bounding box center [244, 198] width 466 height 34
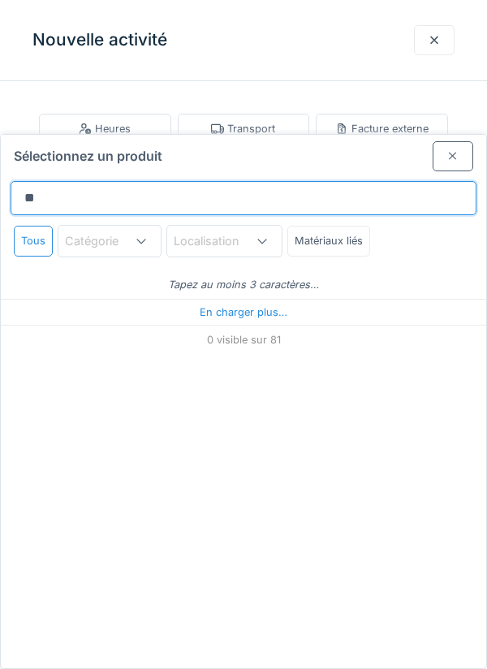
type input "***"
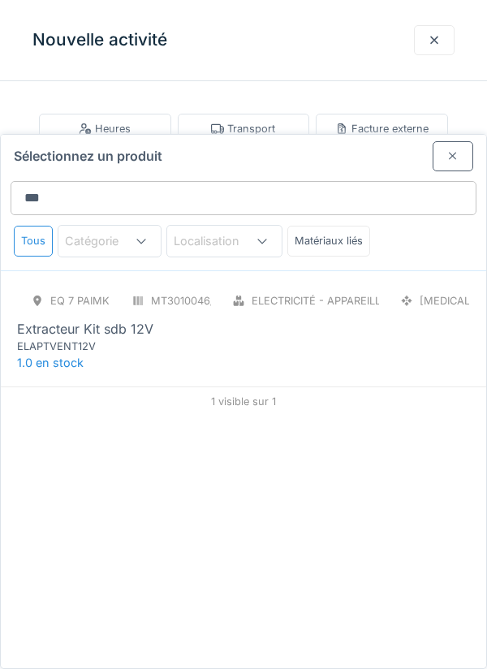
click at [90, 338] on div "ELAPTVENT12V" at bounding box center [114, 345] width 195 height 15
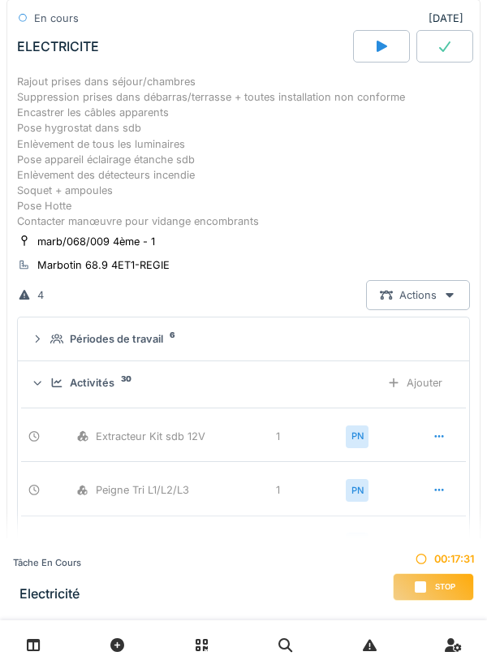
click at [428, 390] on div "Ajouter" at bounding box center [414, 383] width 83 height 30
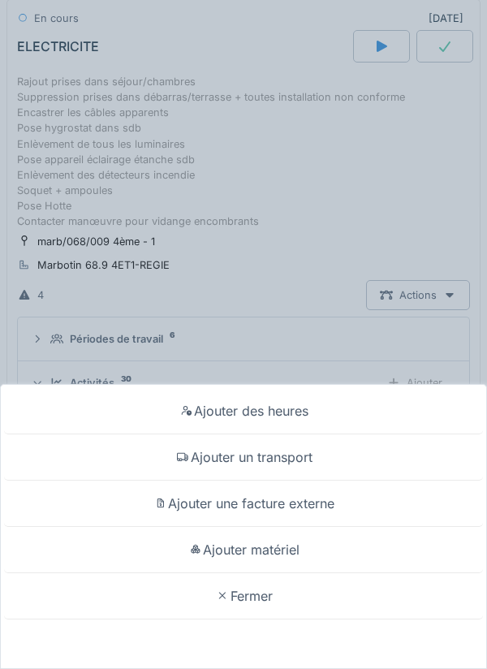
click at [286, 573] on div "Ajouter matériel" at bounding box center [243, 550] width 479 height 46
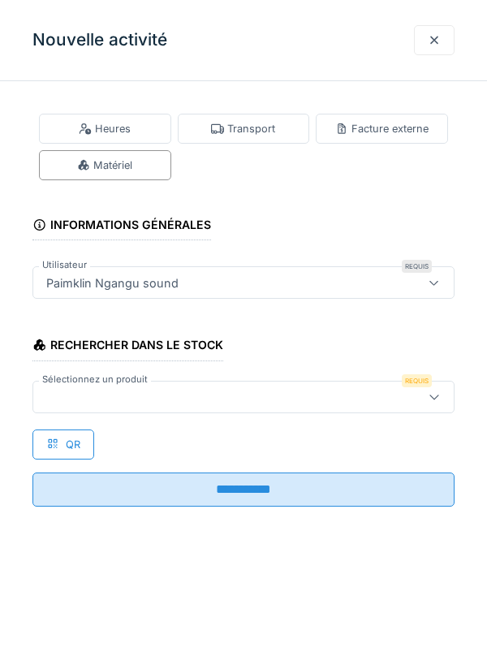
click at [87, 395] on div at bounding box center [217, 397] width 354 height 18
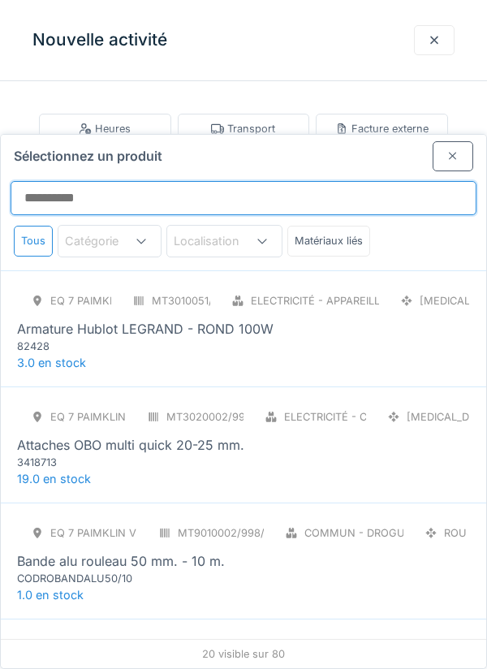
click at [93, 181] on input "Sélectionnez un produit" at bounding box center [244, 198] width 466 height 34
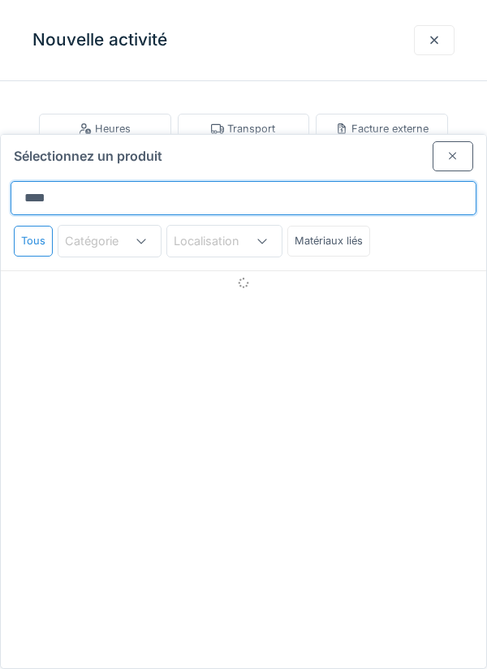
type input "*******"
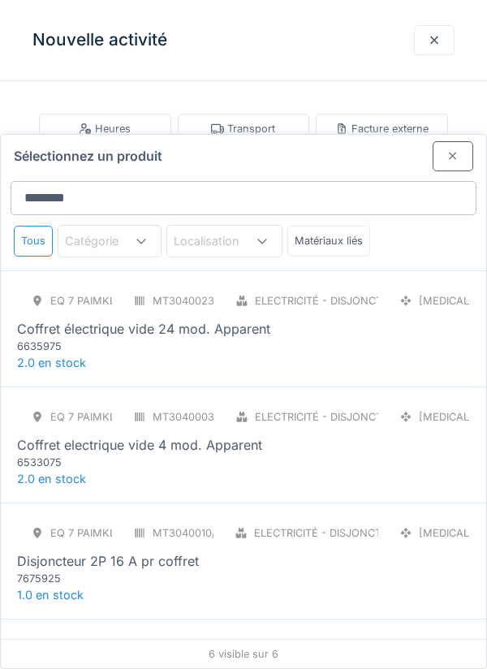
click at [200, 319] on div "Coffret électrique vide 24 mod. Apparent" at bounding box center [143, 328] width 253 height 19
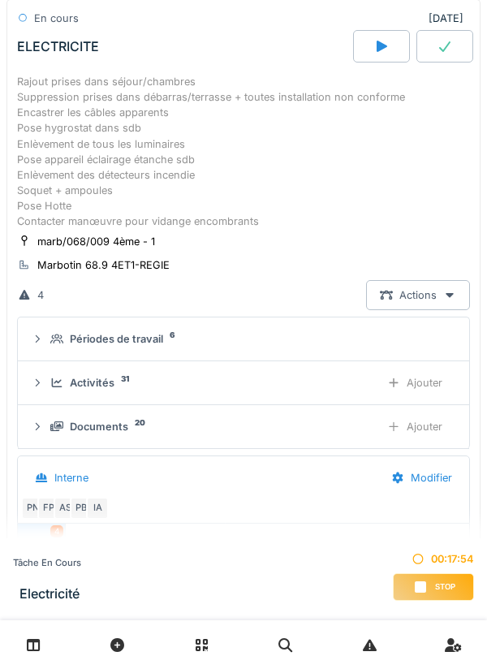
click at [428, 386] on div "Ajouter" at bounding box center [414, 383] width 83 height 30
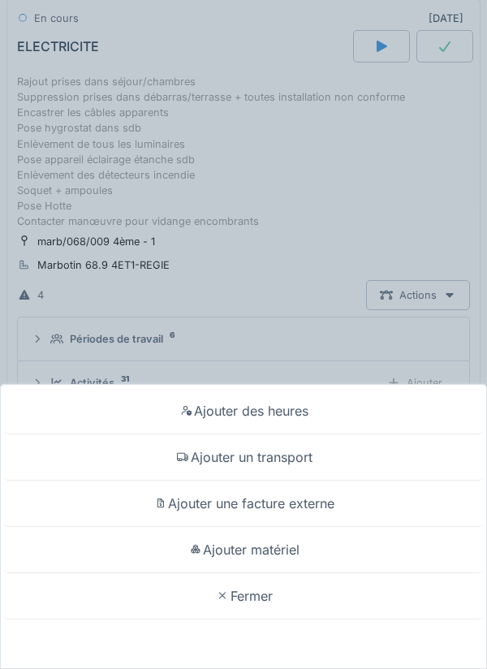
click at [288, 573] on div "Ajouter matériel" at bounding box center [243, 550] width 479 height 46
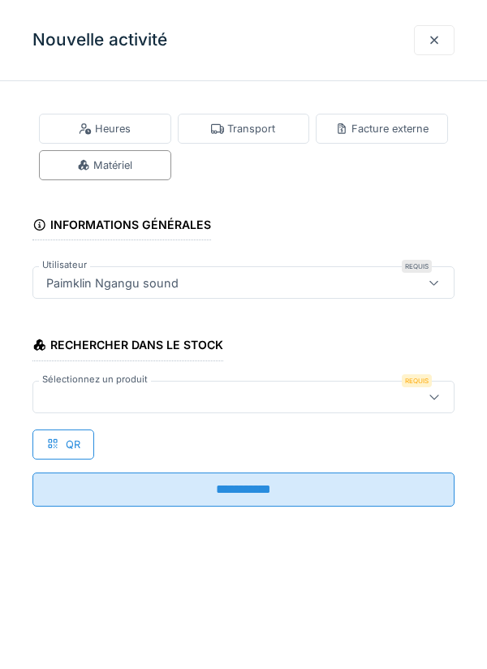
click at [96, 393] on div at bounding box center [217, 397] width 354 height 18
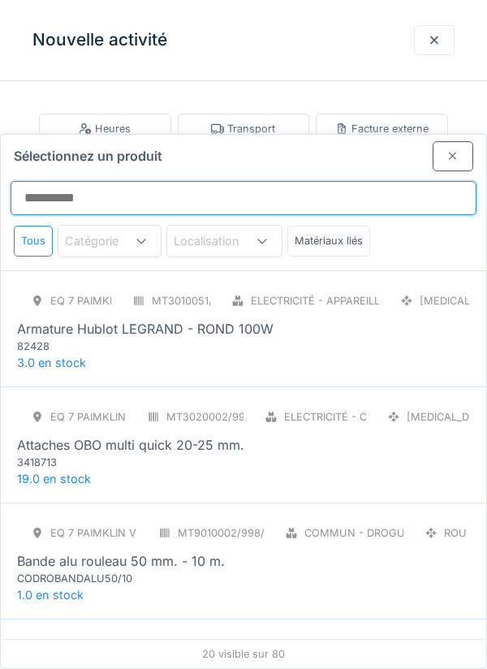
click at [64, 181] on input "Sélectionnez un produit" at bounding box center [244, 198] width 466 height 34
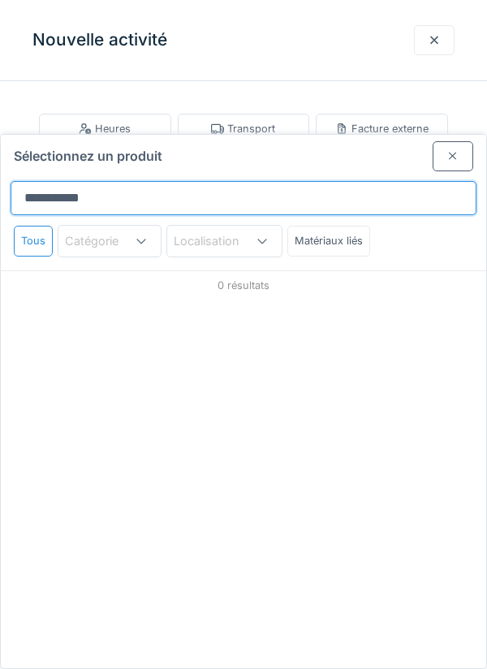
type input "**********"
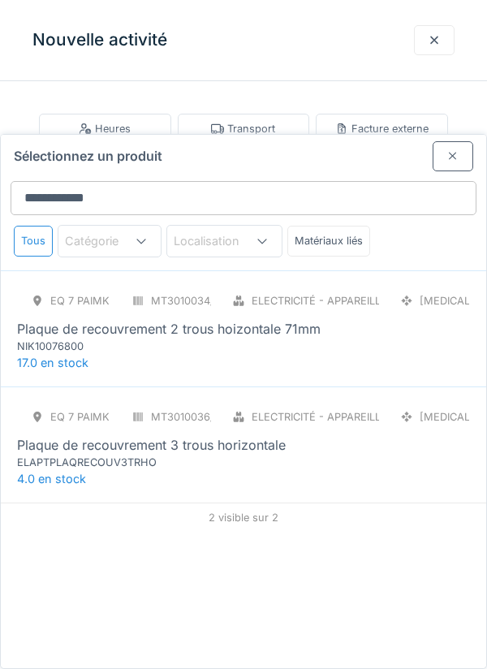
click at [111, 338] on div "NIK10076800" at bounding box center [114, 345] width 195 height 15
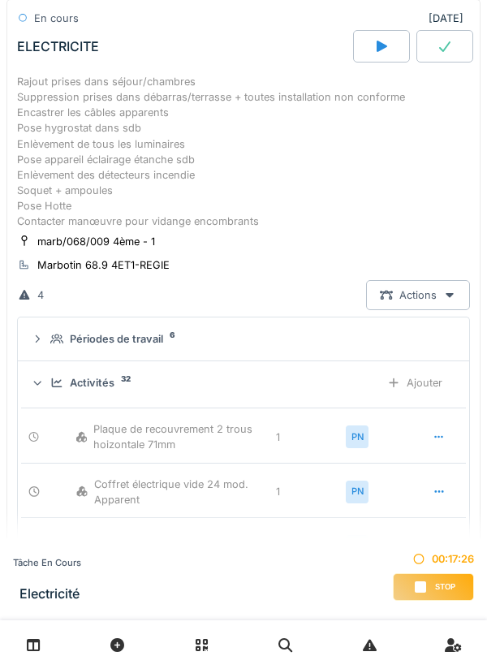
click at [411, 385] on div "Ajouter" at bounding box center [414, 383] width 83 height 30
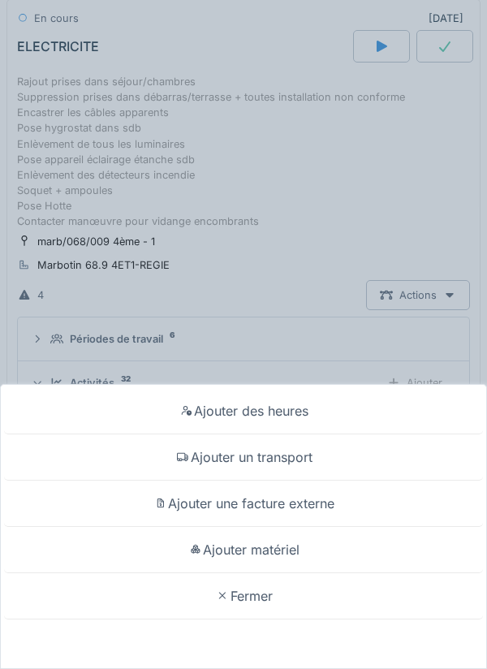
click at [272, 573] on div "Ajouter matériel" at bounding box center [243, 550] width 479 height 46
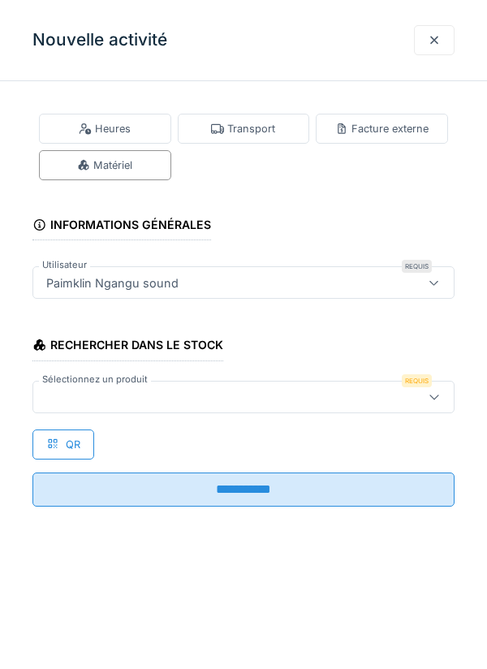
click at [97, 393] on div at bounding box center [217, 397] width 354 height 18
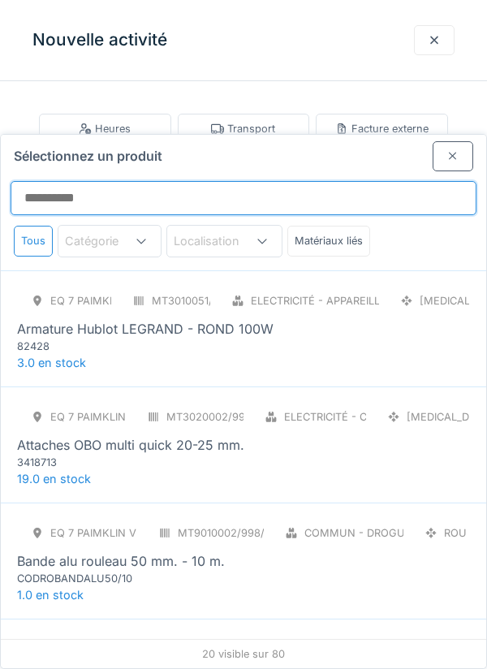
click at [111, 181] on input "Sélectionnez un produit" at bounding box center [244, 198] width 466 height 34
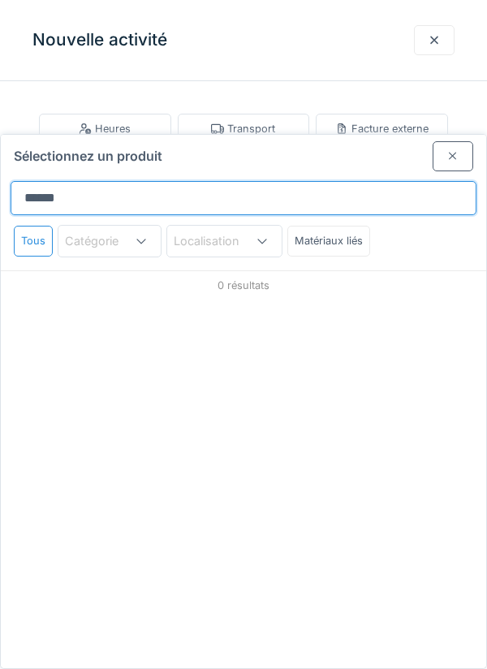
type input "**********"
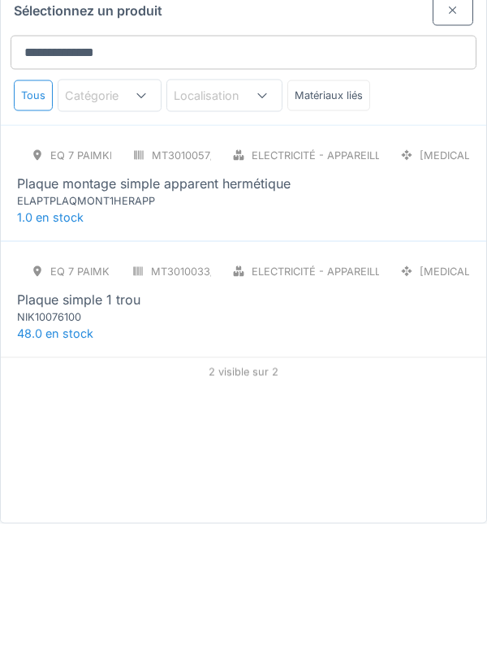
click at [117, 435] on div "Plaque simple 1 trou" at bounding box center [78, 444] width 123 height 19
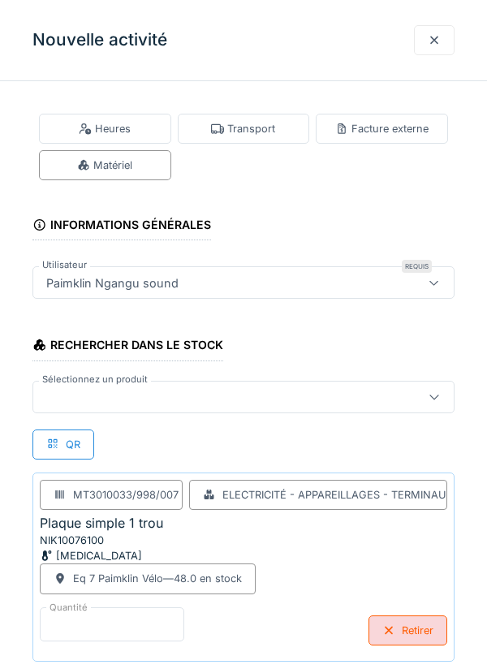
click at [57, 620] on input "*" at bounding box center [112, 624] width 144 height 34
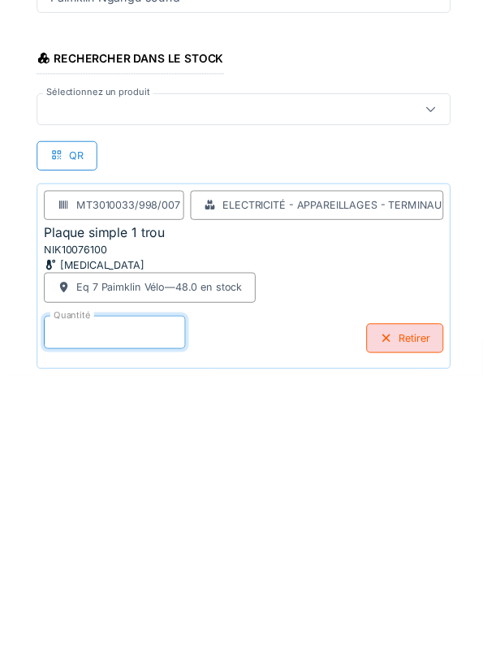
scroll to position [84, 0]
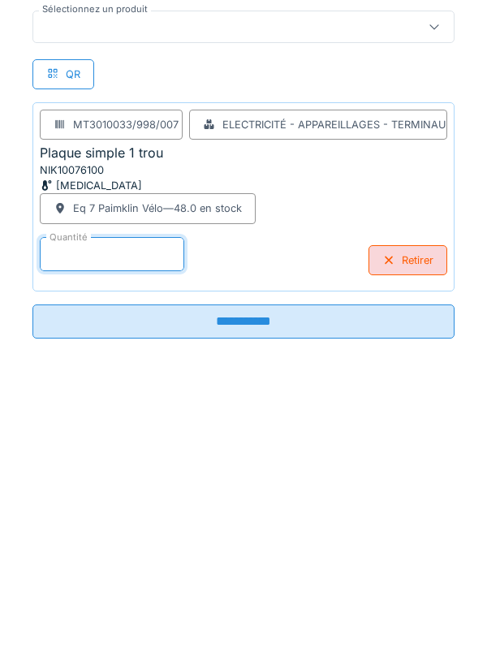
type input "**"
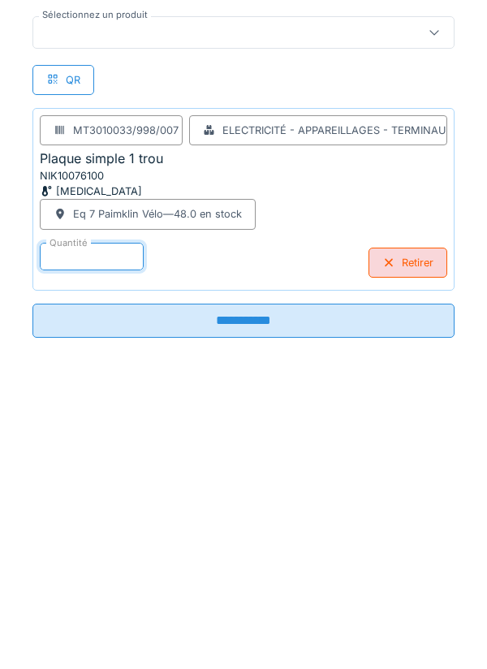
click at [264, 617] on input "**********" at bounding box center [243, 606] width 422 height 34
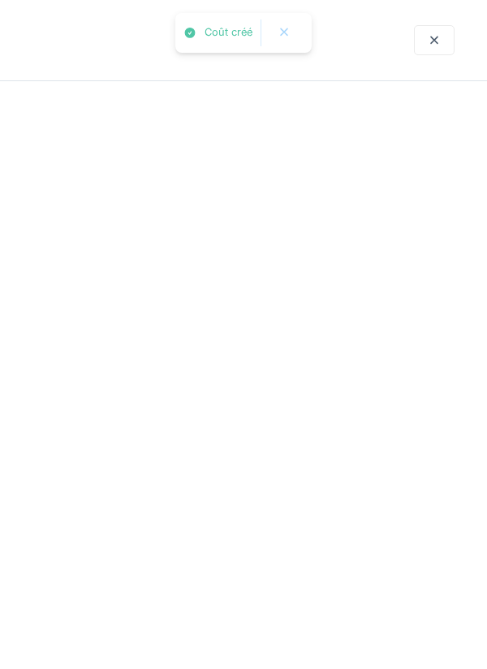
scroll to position [0, 0]
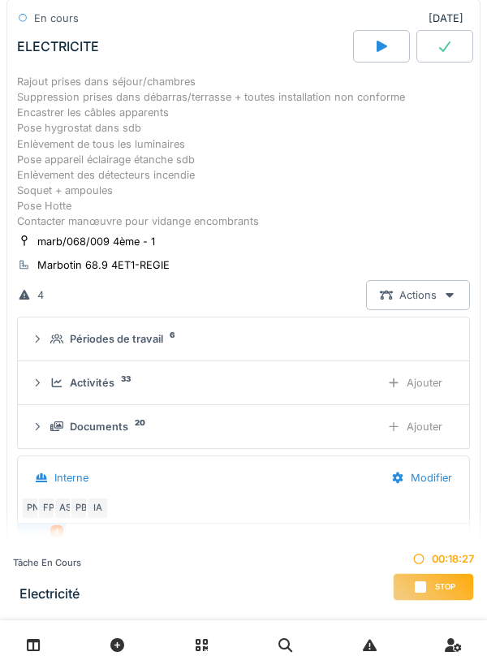
click at [432, 391] on div "Ajouter" at bounding box center [414, 383] width 83 height 30
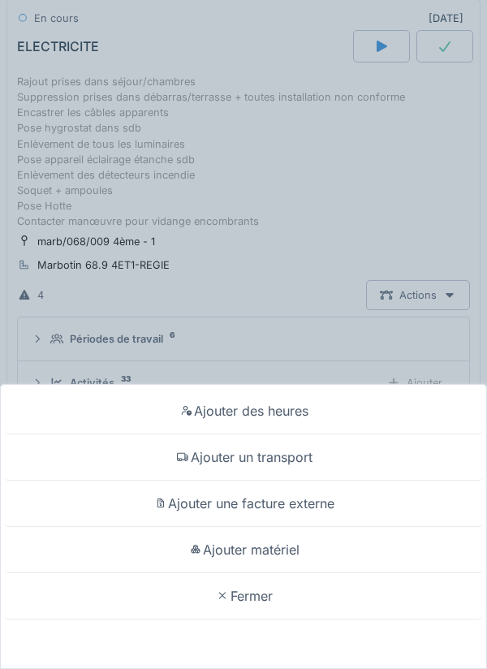
click at [271, 552] on div "Ajouter matériel" at bounding box center [243, 550] width 479 height 46
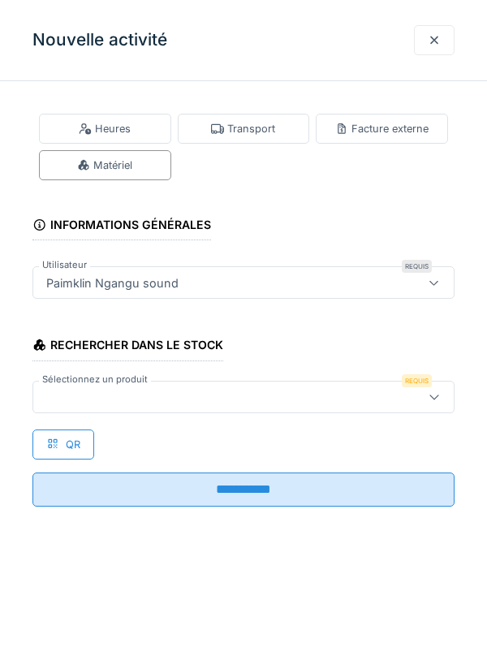
click at [87, 400] on div at bounding box center [217, 397] width 354 height 18
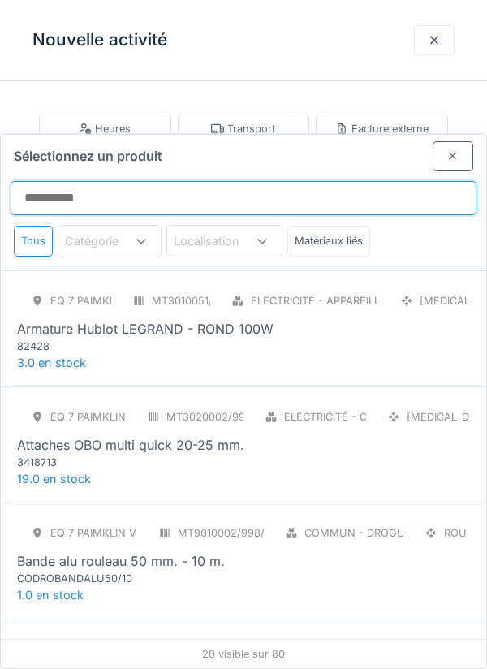
click at [62, 181] on input "Sélectionnez un produit" at bounding box center [244, 198] width 466 height 34
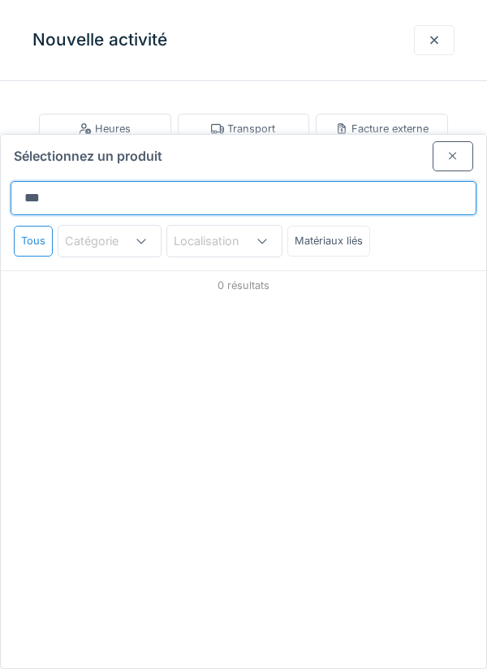
type input "****"
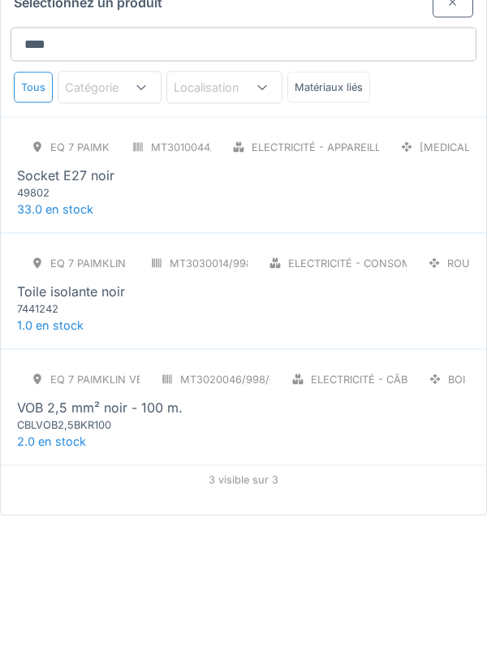
click at [79, 454] on div "7441242" at bounding box center [114, 461] width 195 height 15
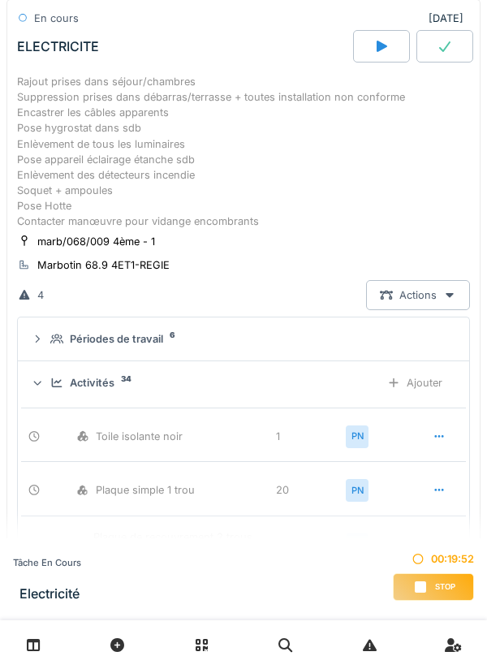
click at [421, 386] on div "Ajouter" at bounding box center [414, 383] width 83 height 30
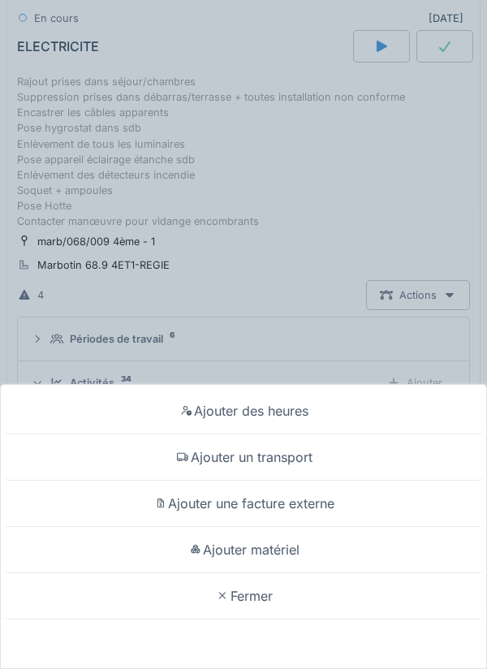
click at [291, 573] on div "Ajouter matériel" at bounding box center [243, 550] width 479 height 46
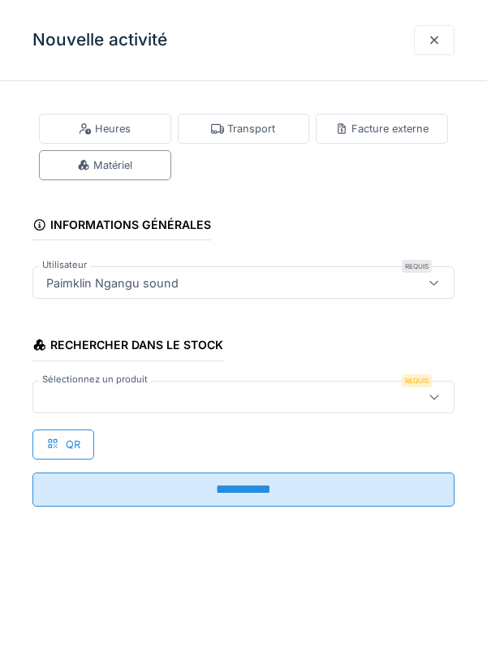
click at [84, 398] on div at bounding box center [217, 397] width 354 height 18
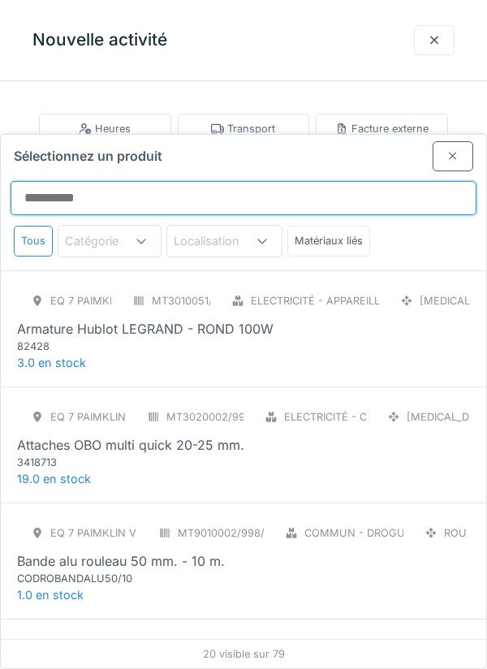
click at [115, 181] on input "Sélectionnez un produit" at bounding box center [244, 198] width 466 height 34
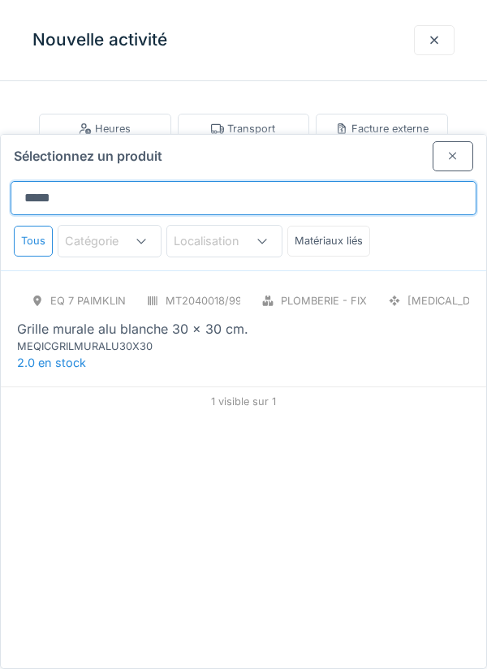
type input "******"
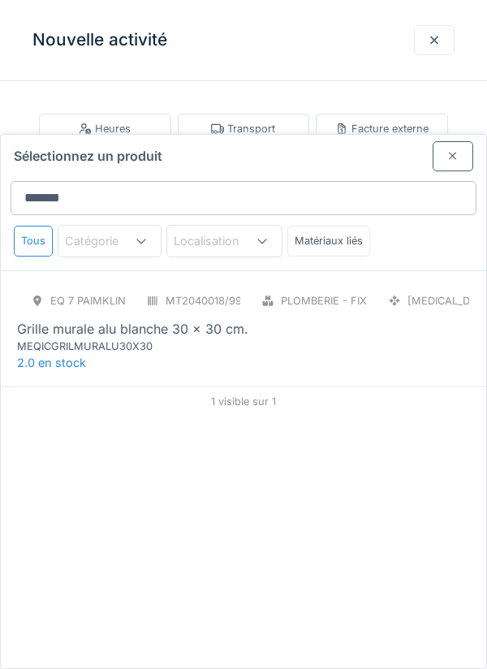
click at [133, 338] on div "MEQICGRILMURALU30X30" at bounding box center [114, 345] width 195 height 15
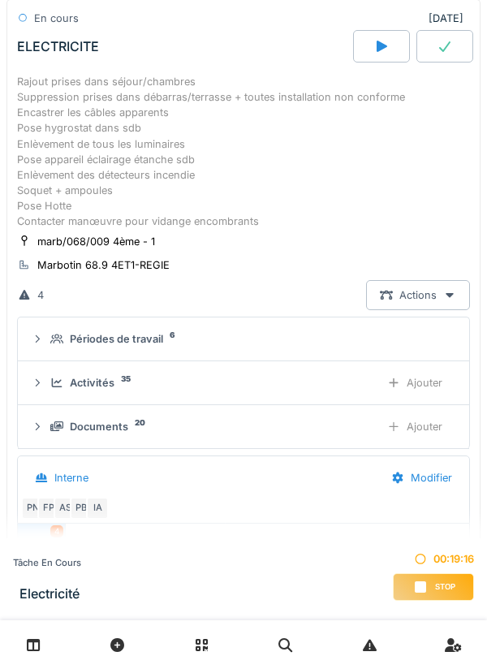
click at [421, 381] on div "Ajouter" at bounding box center [414, 383] width 83 height 30
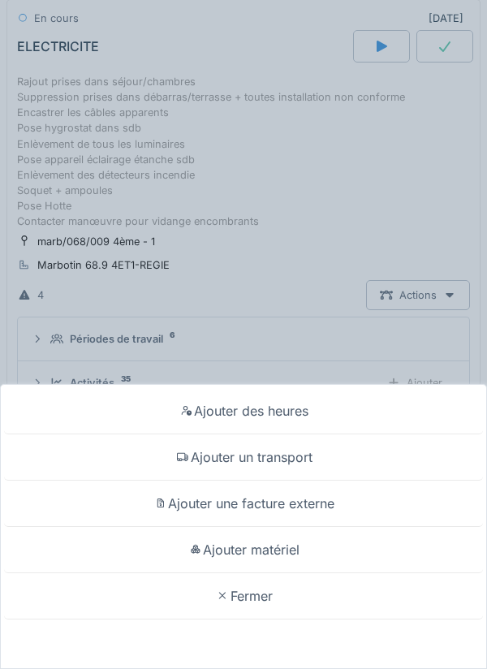
click at [271, 573] on div "Ajouter matériel" at bounding box center [243, 550] width 479 height 46
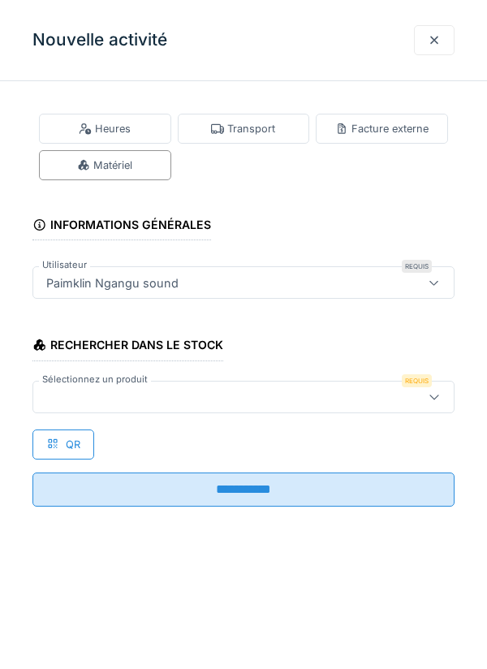
click at [85, 393] on div at bounding box center [217, 397] width 354 height 18
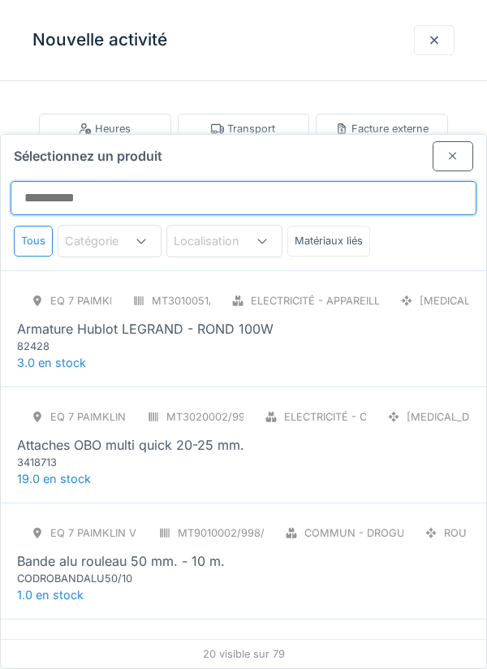
click at [95, 181] on input "Sélectionnez un produit" at bounding box center [244, 198] width 466 height 34
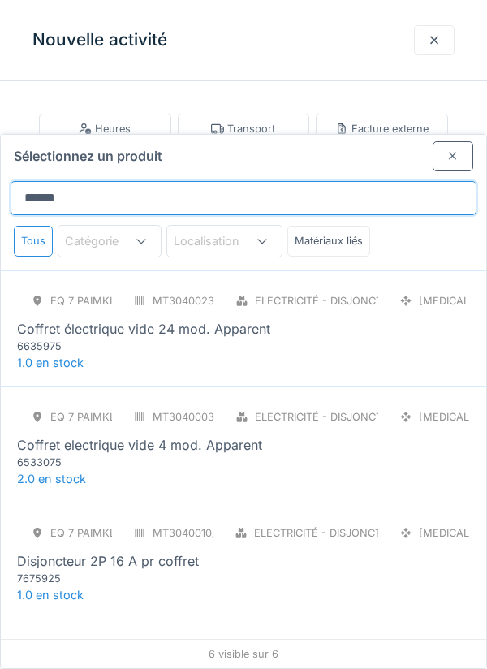
type input "*******"
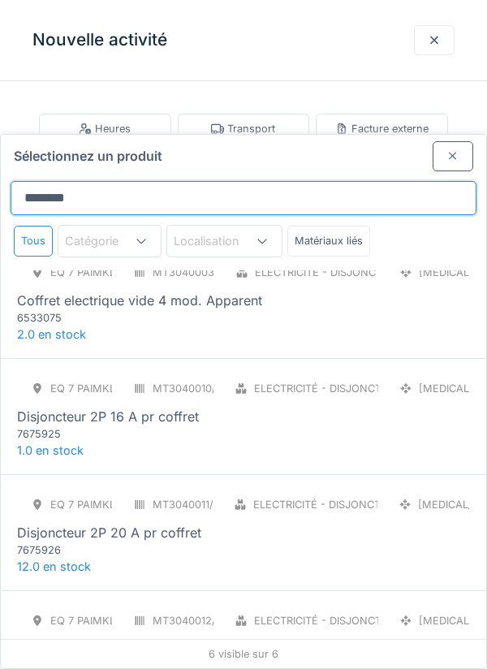
scroll to position [147, 0]
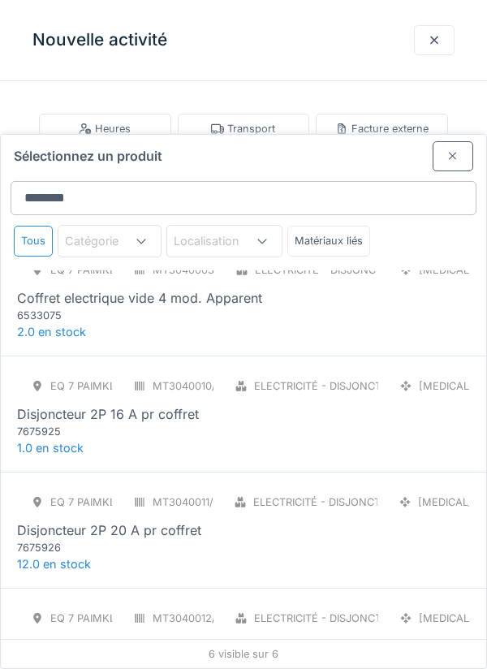
click at [153, 307] on div "6533075" at bounding box center [114, 314] width 195 height 15
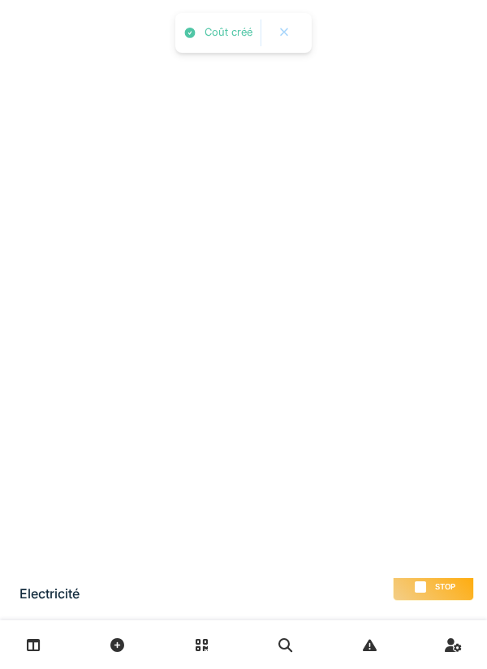
click at [246, 620] on div "Tâche en cours Electricité 00:20:47 Stop" at bounding box center [243, 579] width 487 height 82
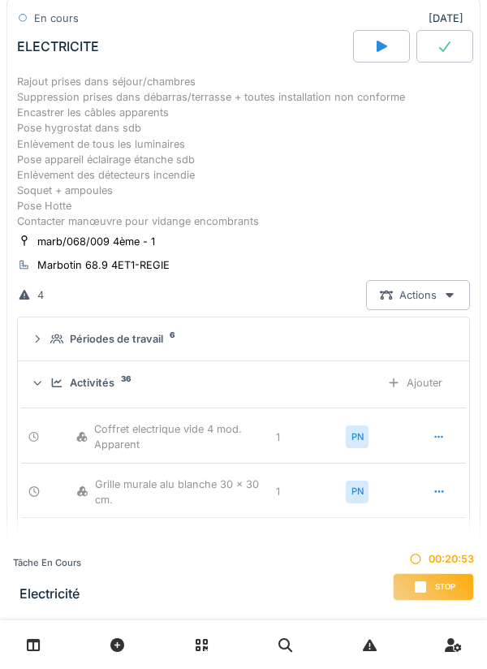
click at [428, 388] on div "Ajouter" at bounding box center [414, 383] width 83 height 30
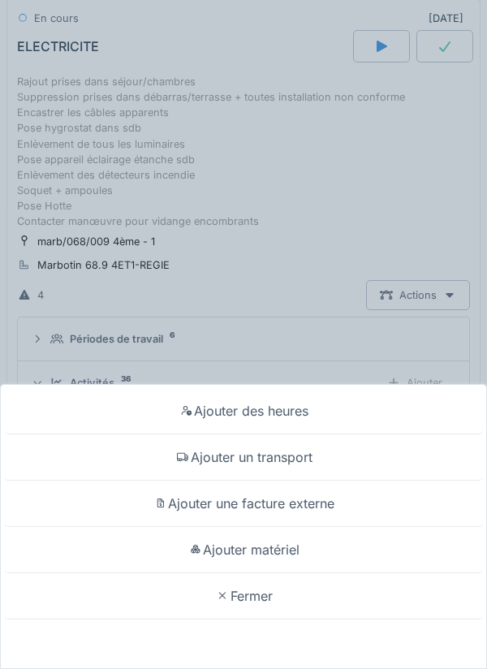
click at [284, 573] on div "Ajouter matériel" at bounding box center [243, 550] width 479 height 46
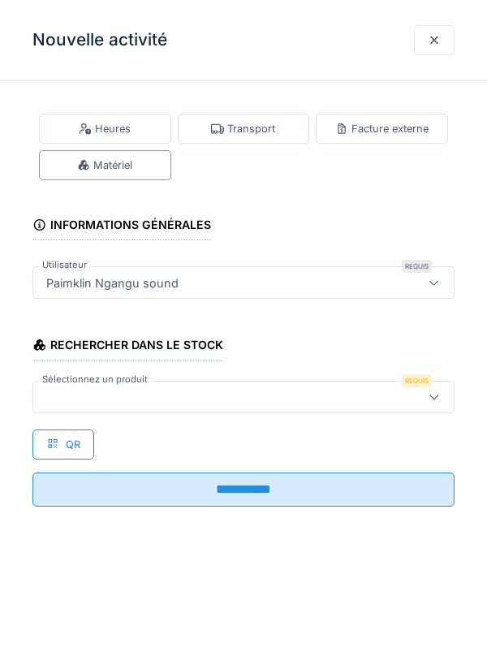
click at [80, 393] on div at bounding box center [217, 397] width 354 height 18
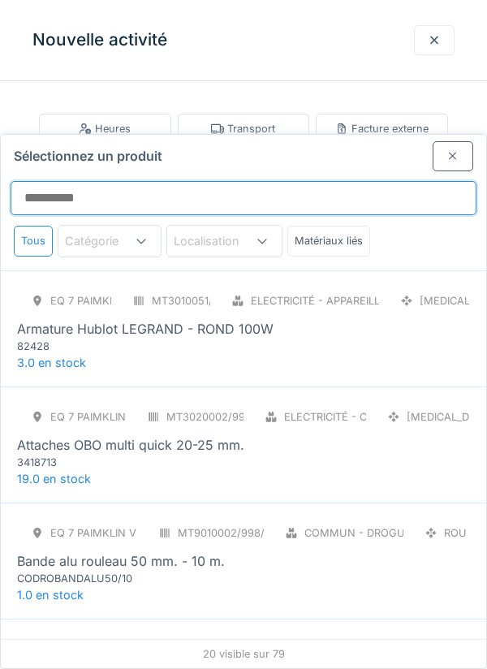
click at [91, 181] on input "Sélectionnez un produit" at bounding box center [244, 198] width 466 height 34
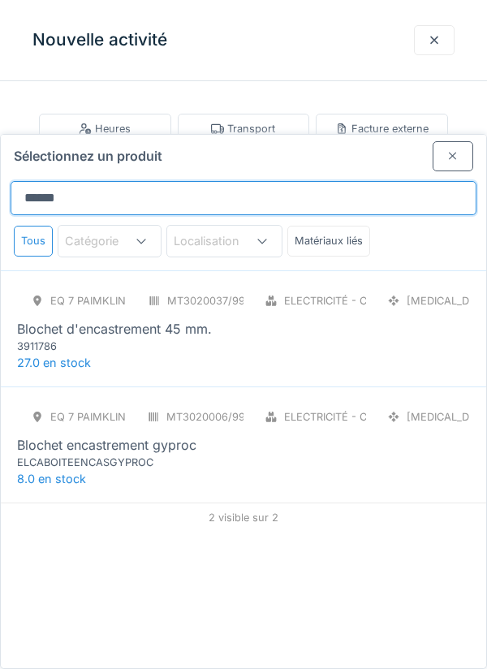
type input "*******"
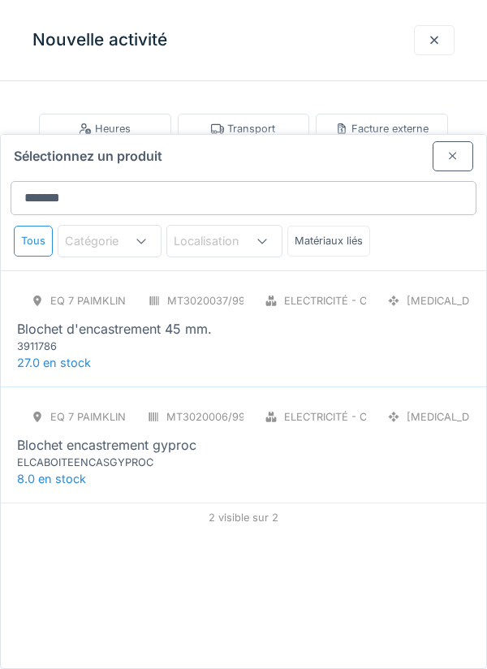
click at [146, 338] on div "3911786" at bounding box center [114, 345] width 195 height 15
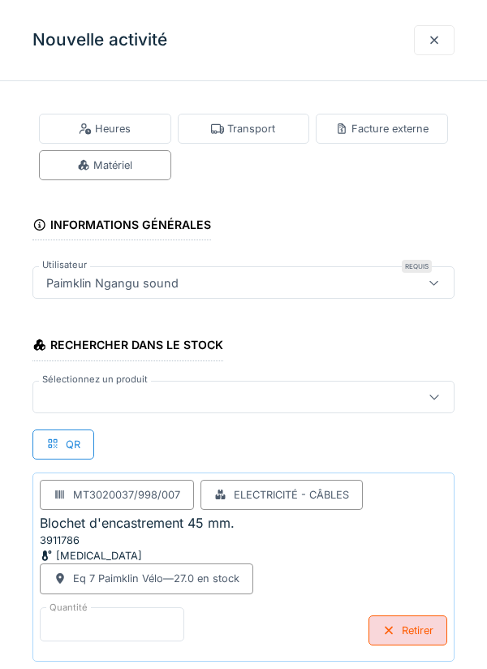
click at [75, 626] on input "*" at bounding box center [112, 624] width 144 height 34
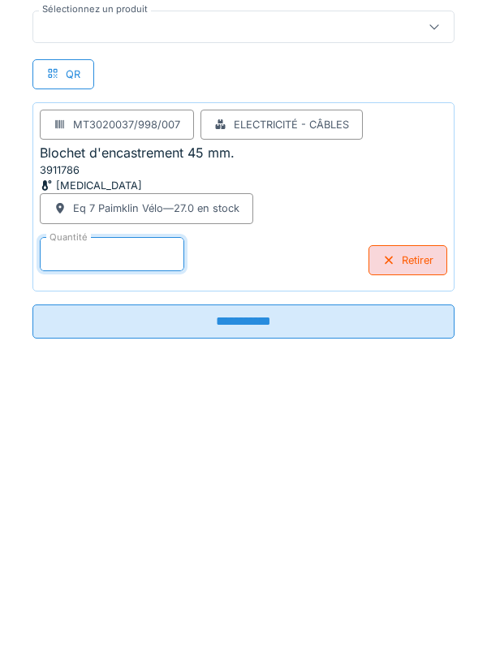
type input "*"
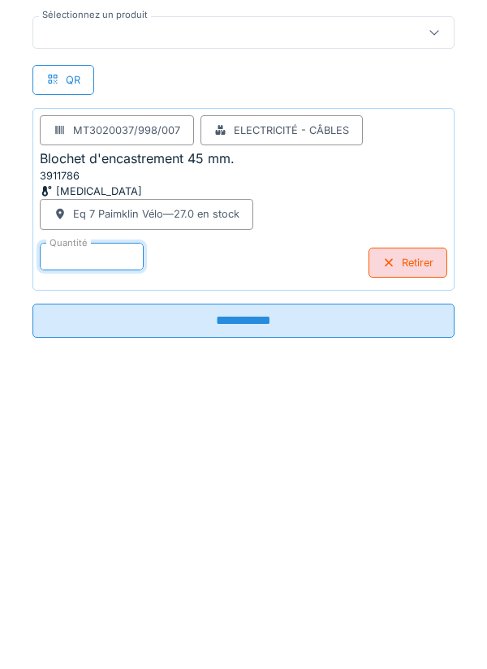
click at [250, 606] on input "**********" at bounding box center [243, 606] width 422 height 34
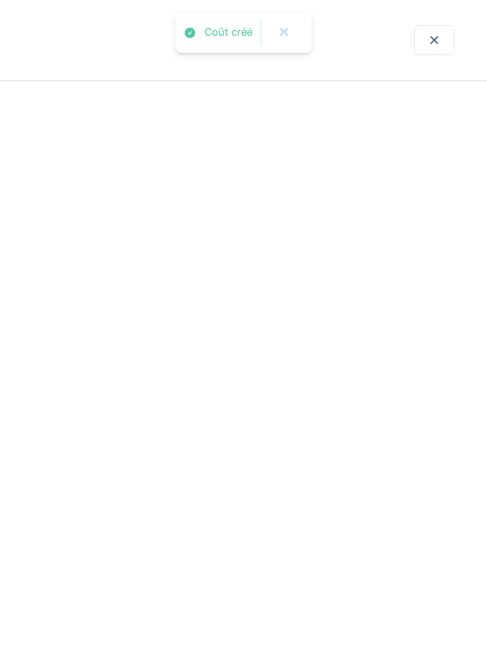
scroll to position [0, 0]
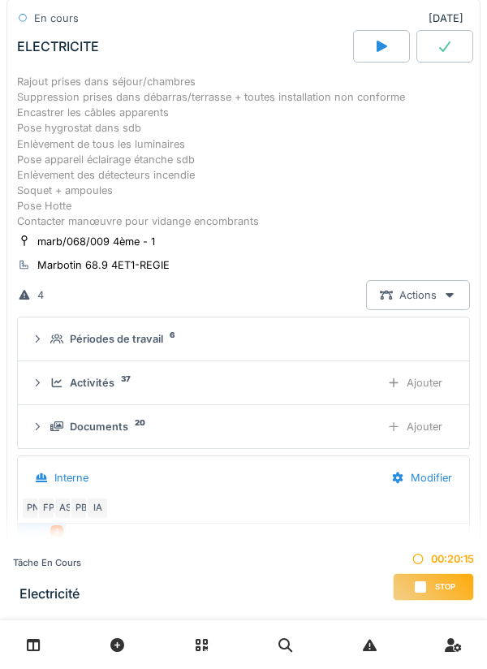
click at [423, 389] on div "Ajouter" at bounding box center [414, 383] width 83 height 30
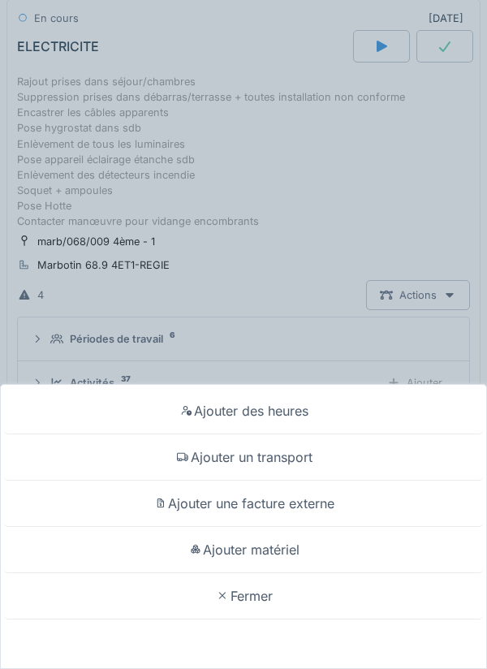
click at [272, 550] on div "Ajouter matériel" at bounding box center [243, 550] width 479 height 46
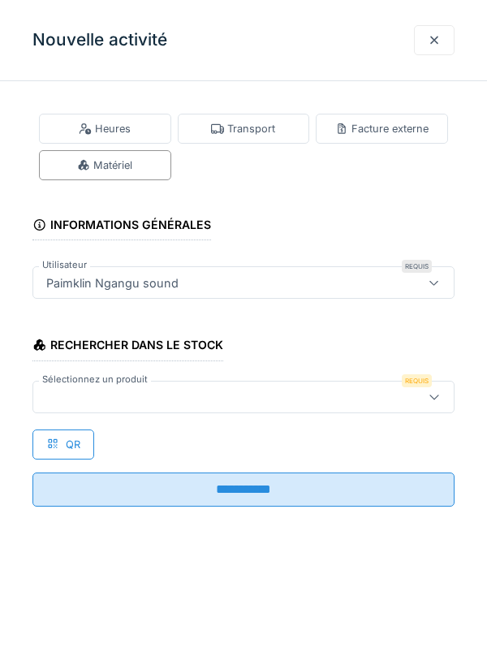
click at [86, 402] on div at bounding box center [217, 397] width 354 height 18
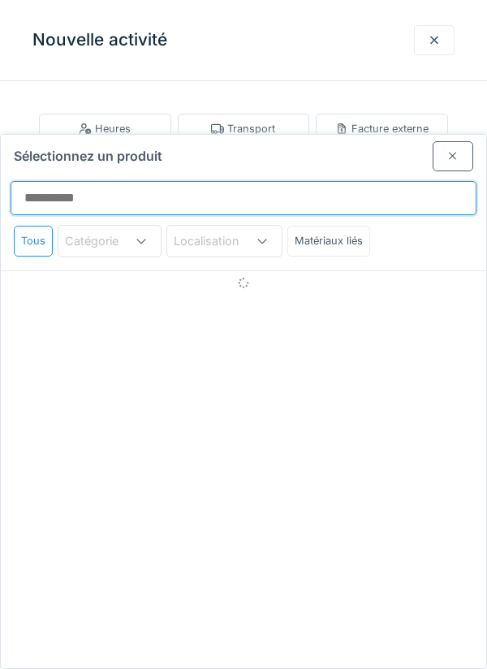
click at [47, 181] on input "Sélectionnez un produit" at bounding box center [244, 198] width 466 height 34
type input "*"
type input "**********"
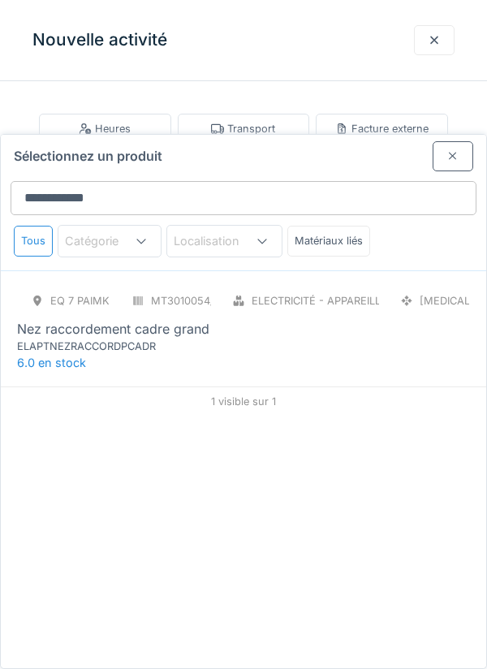
click at [157, 338] on div "ELAPTNEZRACCORDPCADR" at bounding box center [114, 345] width 195 height 15
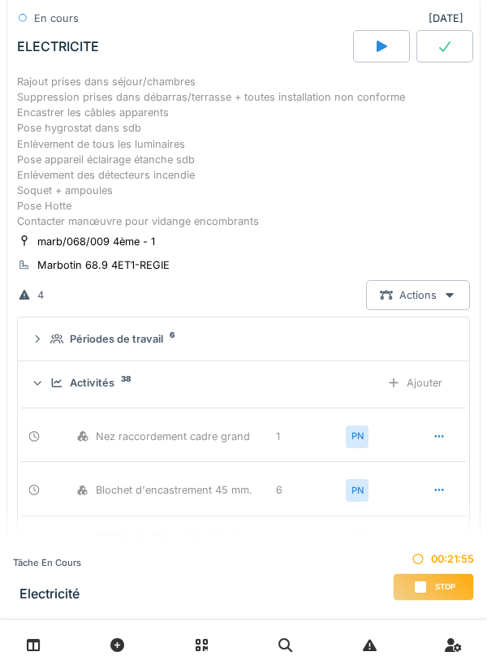
click at [426, 389] on div "Ajouter" at bounding box center [414, 383] width 83 height 30
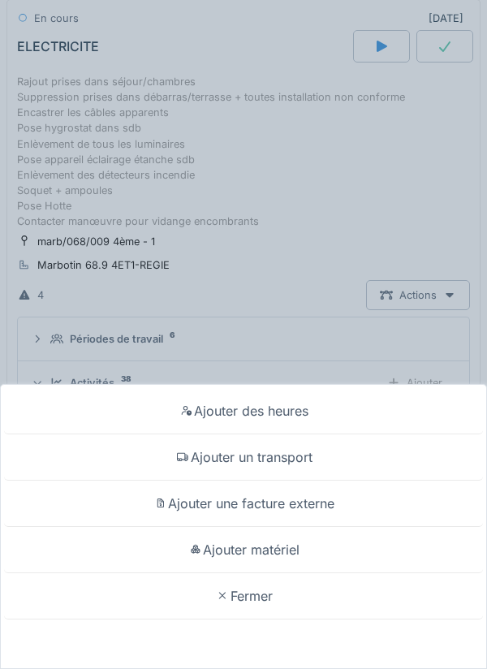
click at [273, 573] on div "Ajouter matériel" at bounding box center [243, 550] width 479 height 46
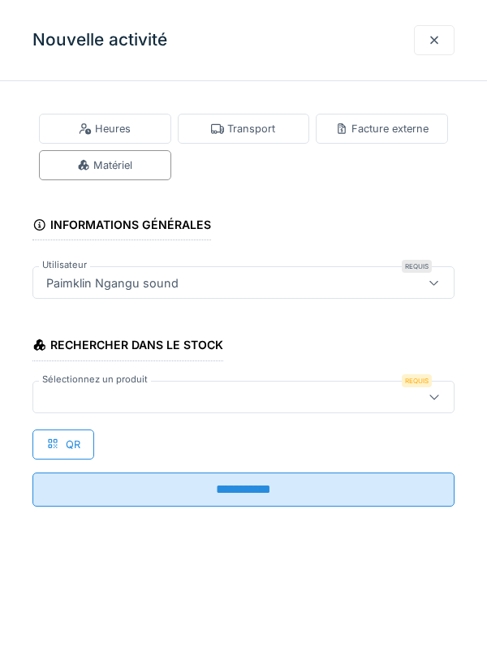
click at [97, 408] on div at bounding box center [243, 397] width 422 height 32
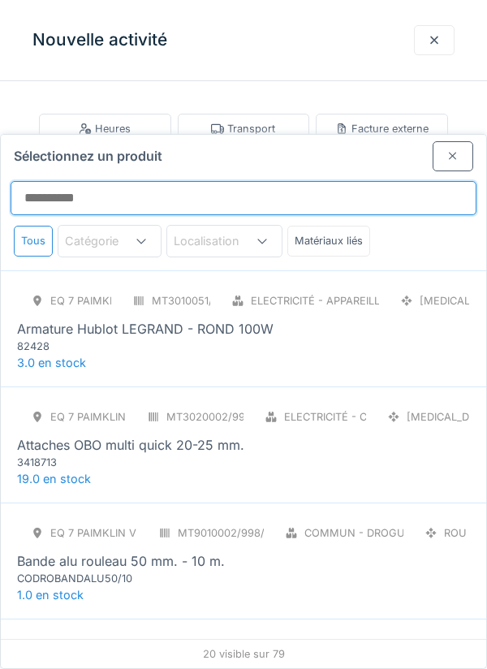
click at [93, 181] on input "Sélectionnez un produit" at bounding box center [244, 198] width 466 height 34
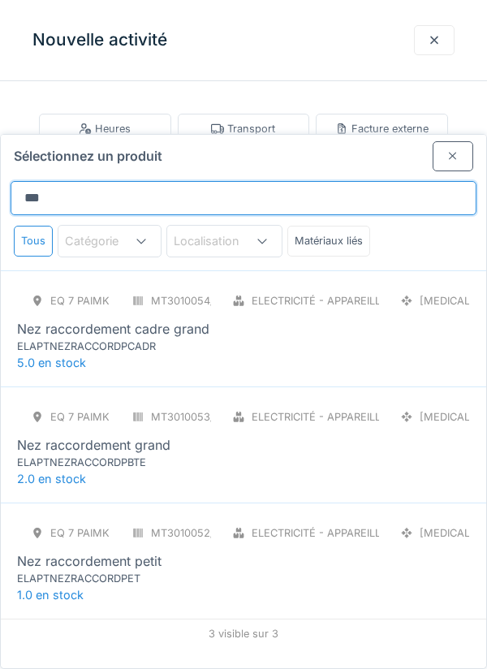
type input "***"
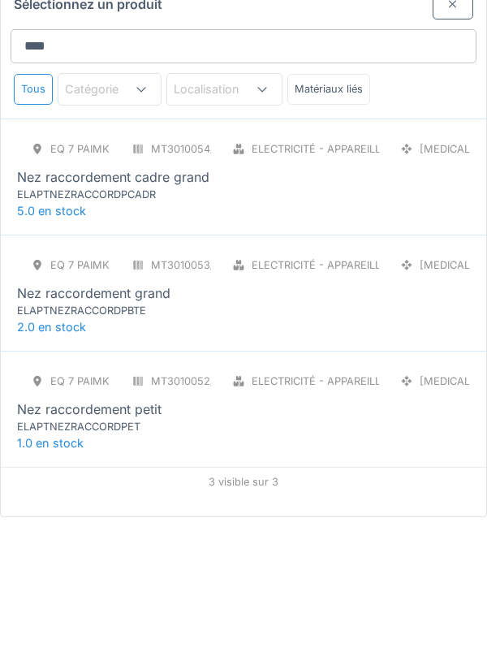
click at [121, 454] on div "ELAPTNEZRACCORDPBTE" at bounding box center [114, 461] width 195 height 15
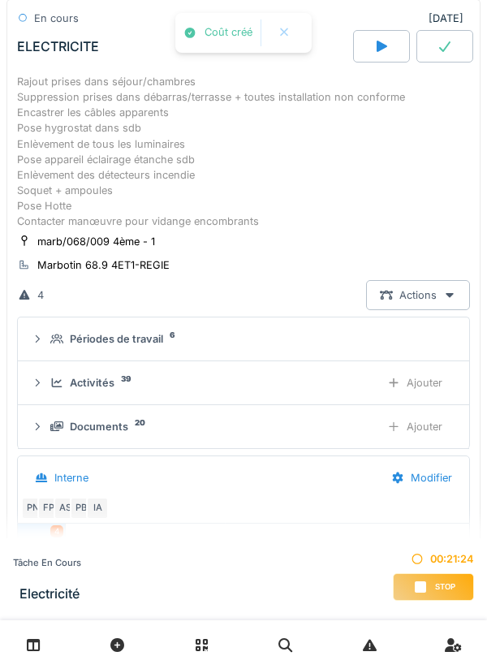
click at [403, 381] on div "Ajouter" at bounding box center [414, 383] width 83 height 30
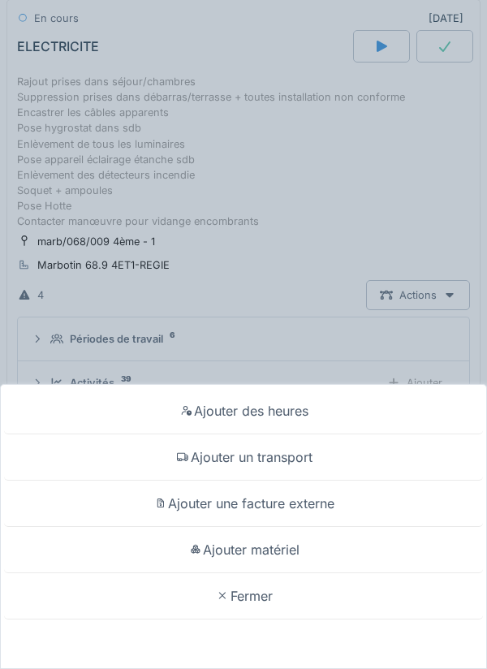
click at [290, 573] on div "Ajouter matériel" at bounding box center [243, 550] width 479 height 46
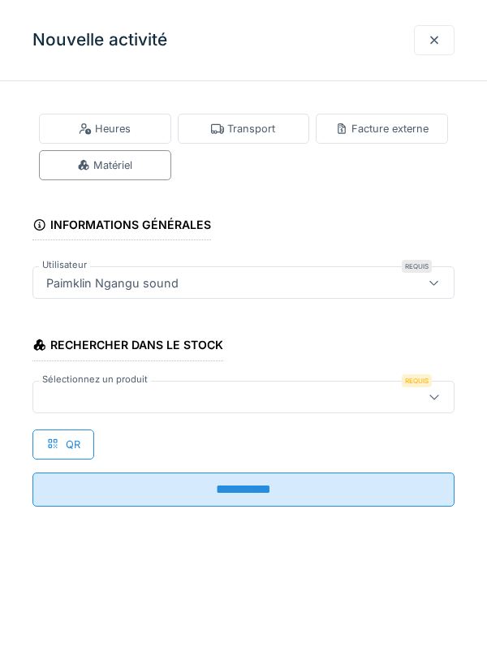
click at [63, 393] on div at bounding box center [217, 397] width 354 height 18
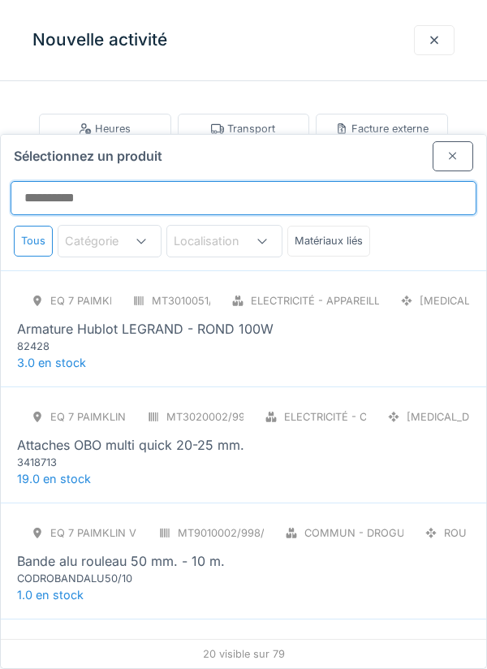
click at [88, 181] on input "Sélectionnez un produit" at bounding box center [244, 198] width 466 height 34
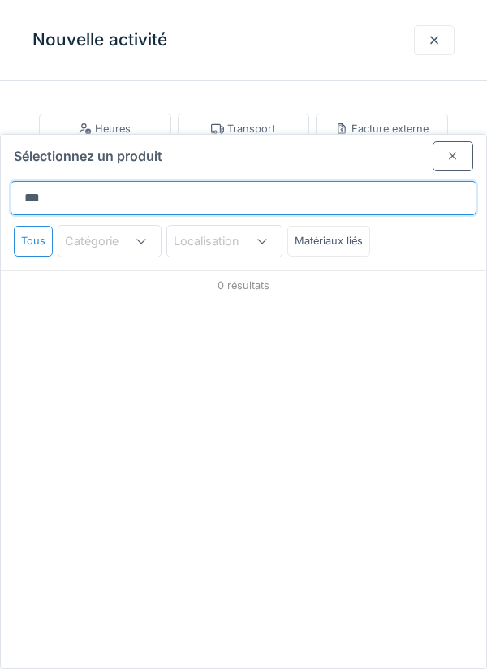
type input "****"
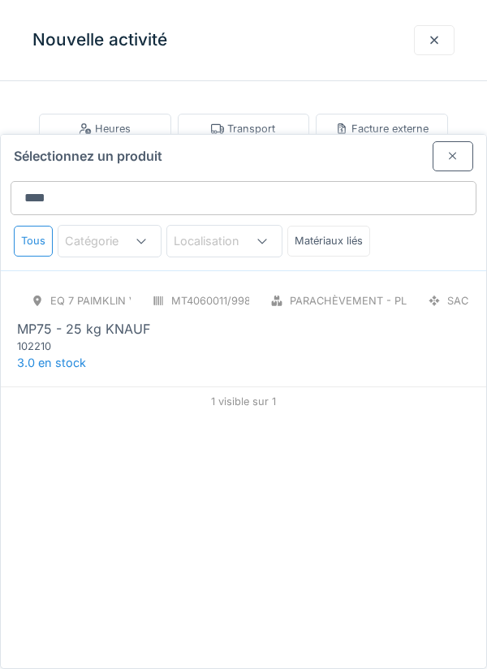
click at [75, 338] on div "102210" at bounding box center [114, 345] width 195 height 15
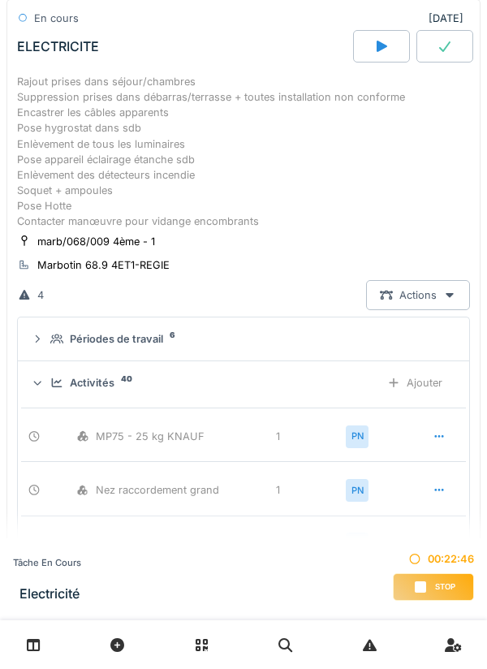
click at [424, 385] on div "Ajouter" at bounding box center [414, 383] width 83 height 30
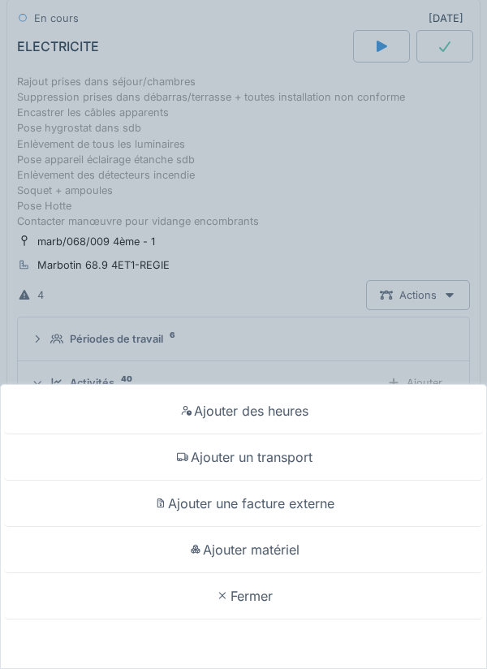
click at [272, 573] on div "Ajouter matériel" at bounding box center [243, 550] width 479 height 46
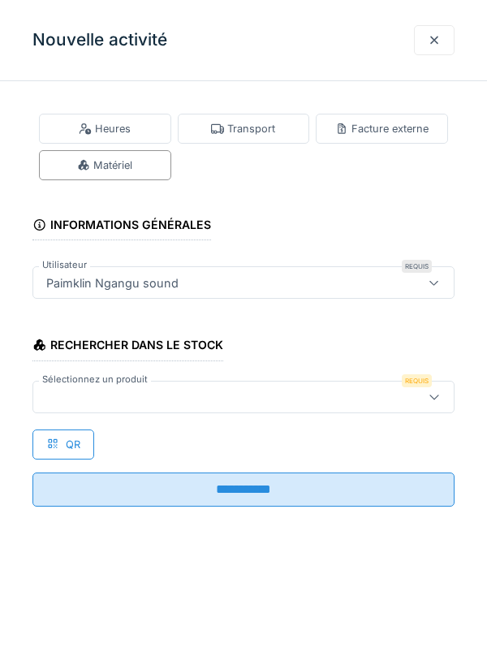
click at [57, 398] on div at bounding box center [217, 397] width 354 height 18
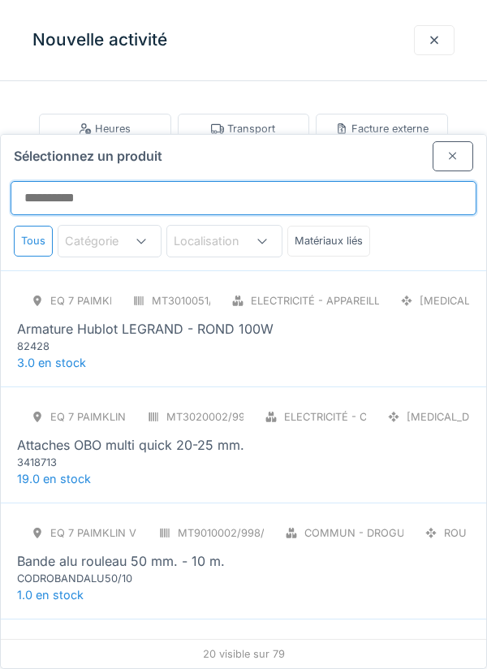
click at [81, 181] on input "Sélectionnez un produit" at bounding box center [244, 198] width 466 height 34
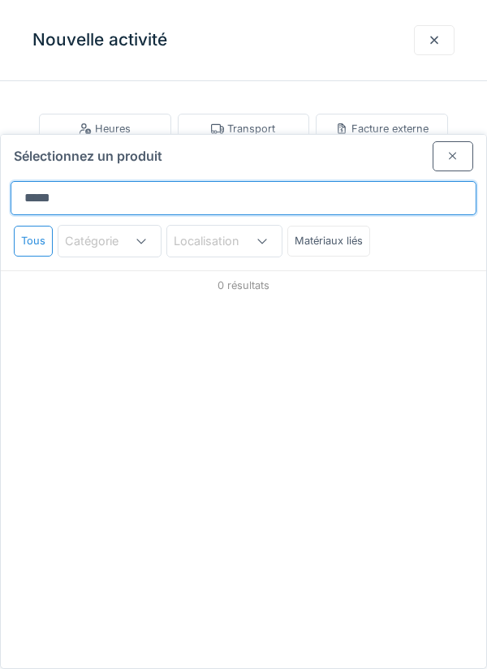
type input "******"
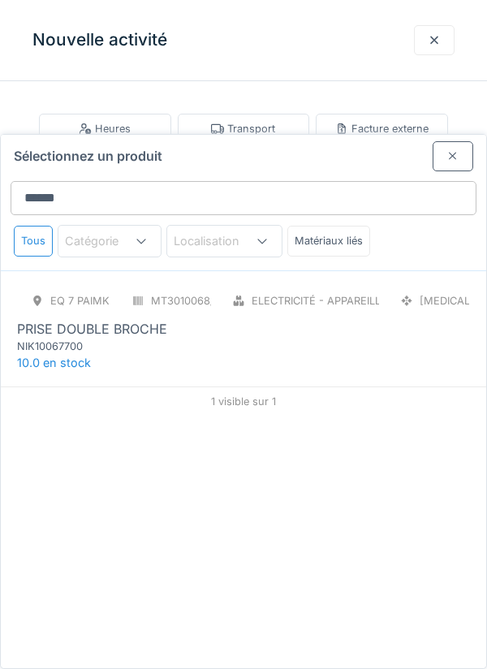
click at [85, 338] on div "NIK10067700" at bounding box center [114, 345] width 195 height 15
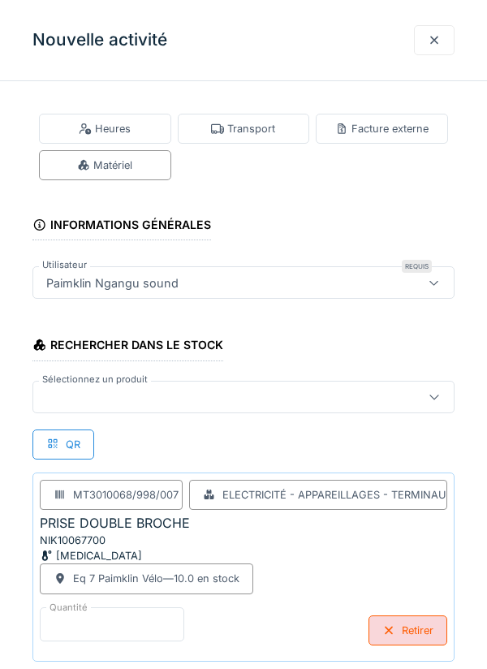
click at [63, 625] on input "*" at bounding box center [112, 624] width 144 height 34
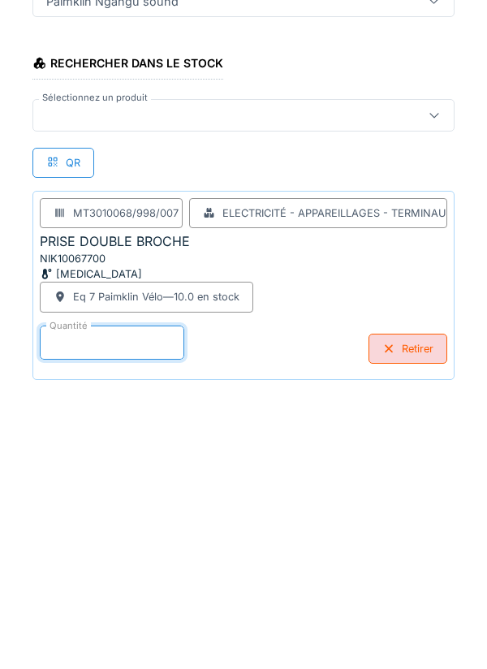
scroll to position [84, 0]
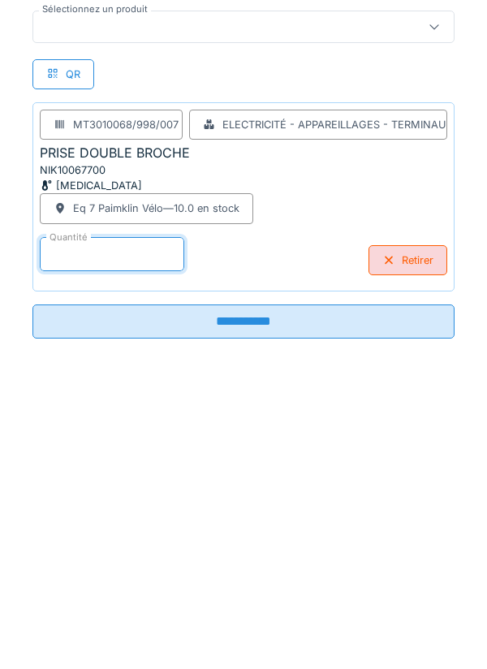
type input "*"
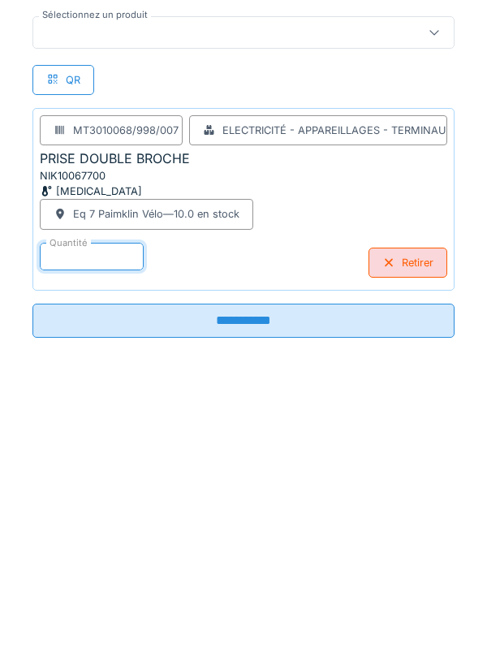
click at [251, 606] on input "**********" at bounding box center [243, 606] width 422 height 34
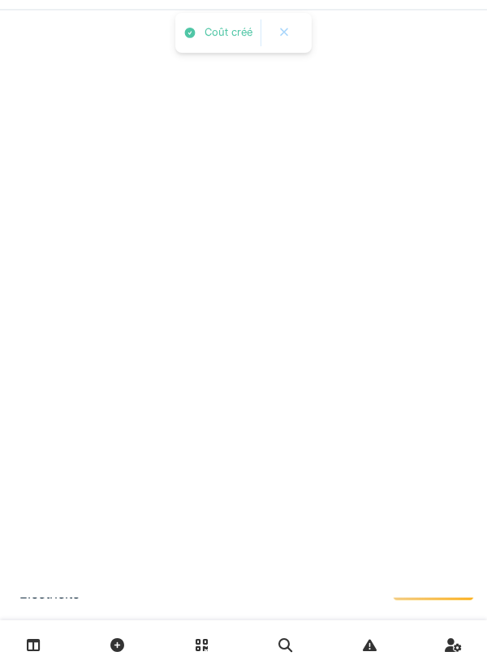
scroll to position [0, 0]
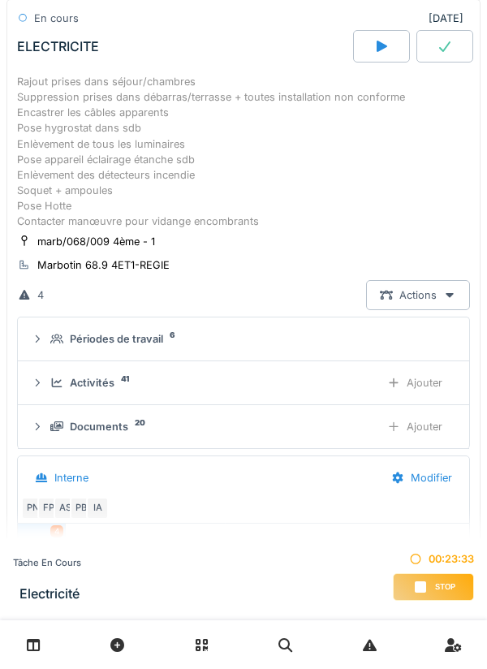
click at [425, 379] on div "Ajouter" at bounding box center [414, 383] width 83 height 30
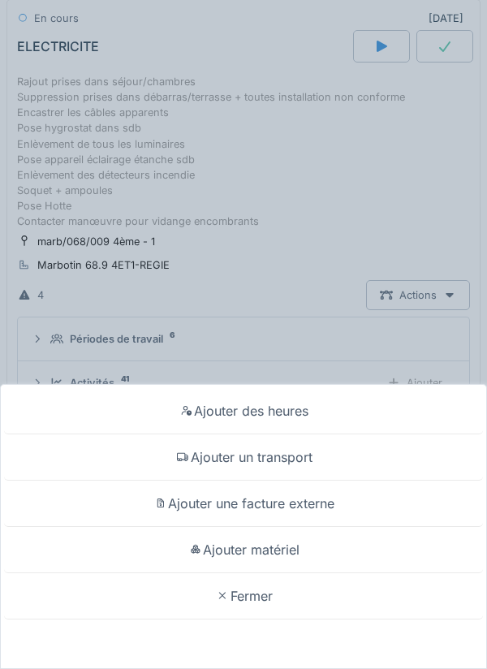
click at [263, 549] on div "Ajouter matériel" at bounding box center [243, 550] width 479 height 46
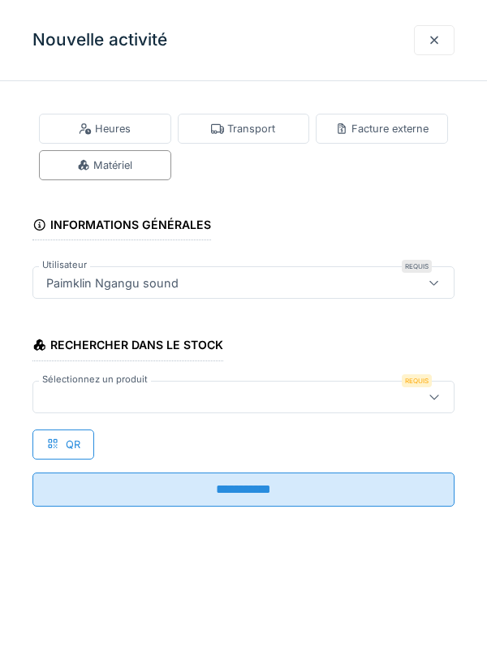
click at [57, 402] on div at bounding box center [217, 397] width 354 height 18
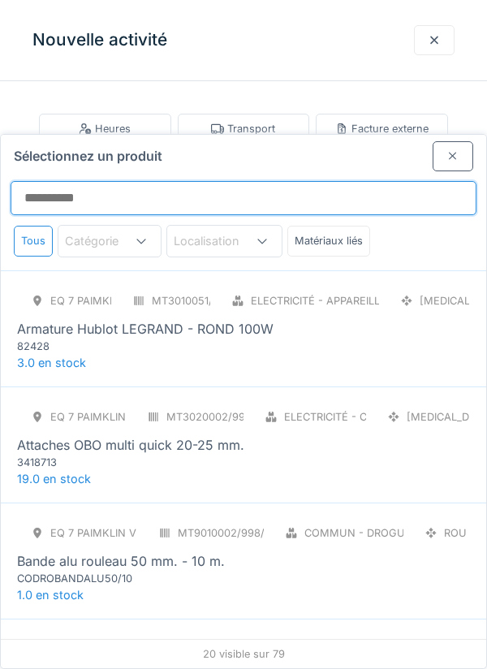
click at [51, 181] on input "Sélectionnez un produit" at bounding box center [244, 198] width 466 height 34
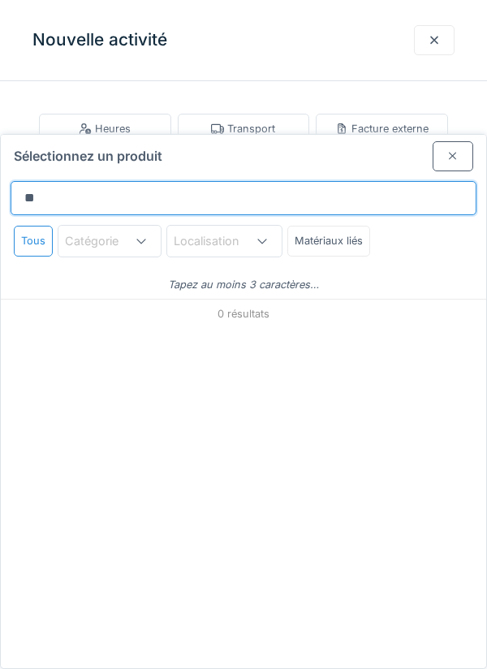
type input "*"
type input "*****"
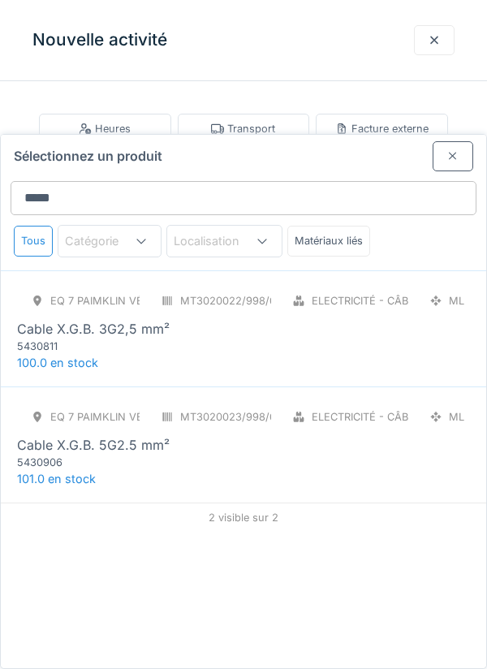
click at [123, 338] on div "5430811" at bounding box center [114, 345] width 195 height 15
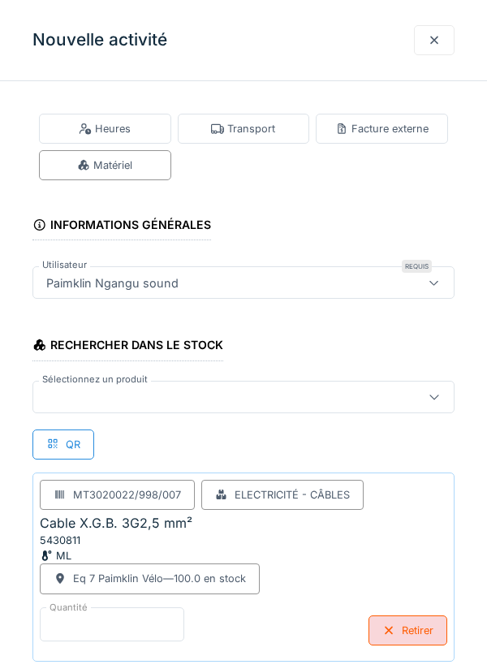
click at [58, 619] on input "*" at bounding box center [112, 624] width 144 height 34
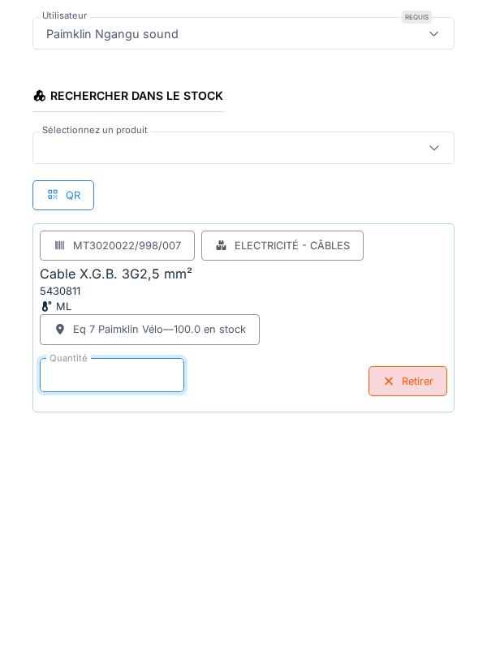
type input "*"
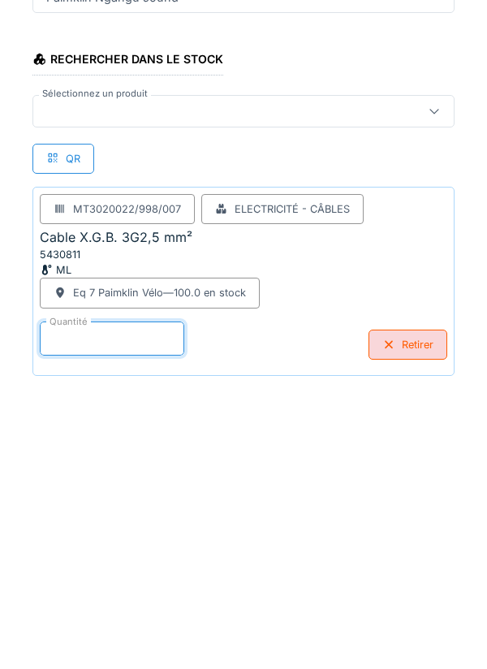
scroll to position [84, 0]
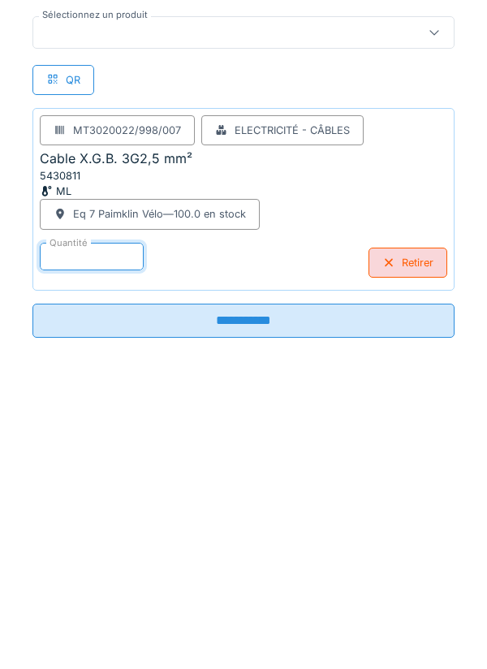
click at [249, 613] on input "**********" at bounding box center [243, 606] width 422 height 34
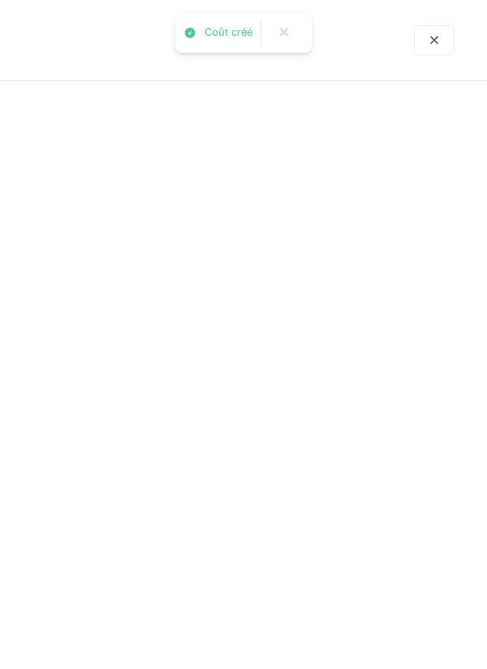
scroll to position [0, 0]
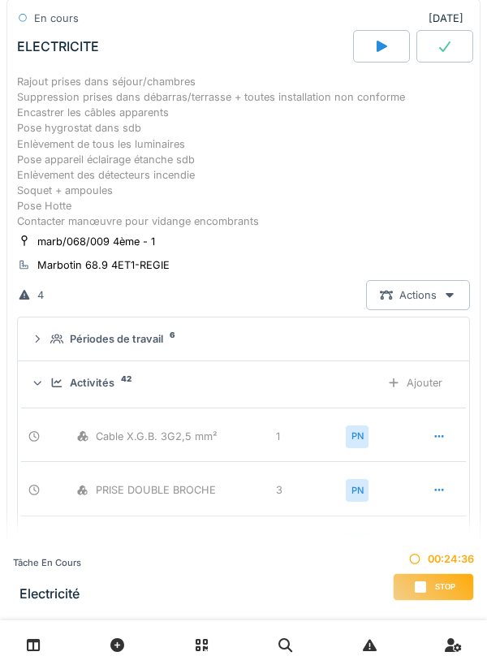
click at [423, 392] on div "Ajouter" at bounding box center [414, 383] width 83 height 30
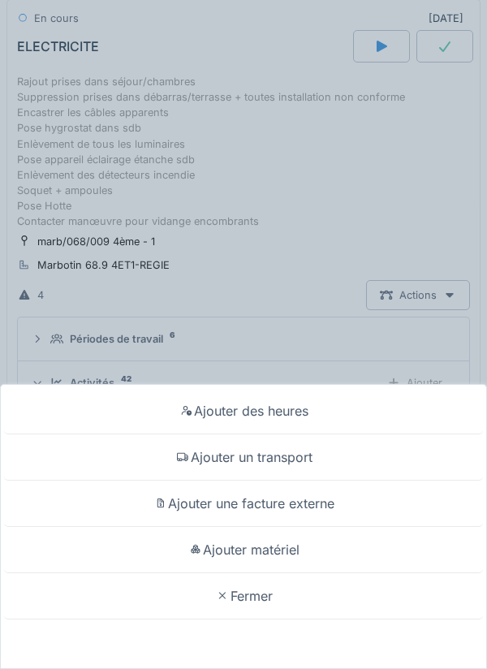
click at [269, 548] on div "Ajouter matériel" at bounding box center [243, 550] width 479 height 46
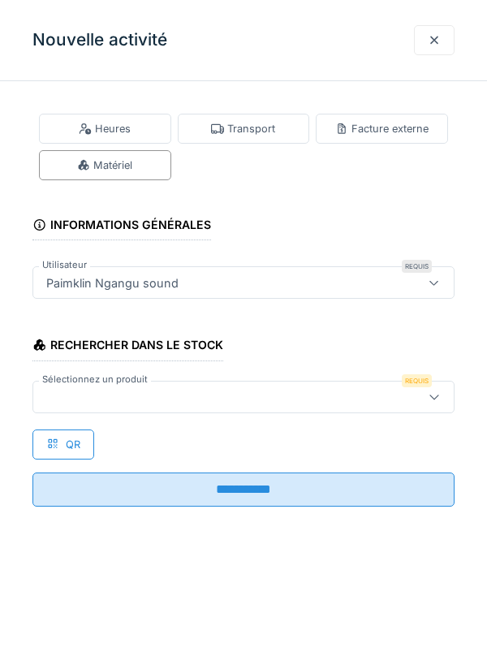
click at [58, 399] on div at bounding box center [217, 397] width 354 height 18
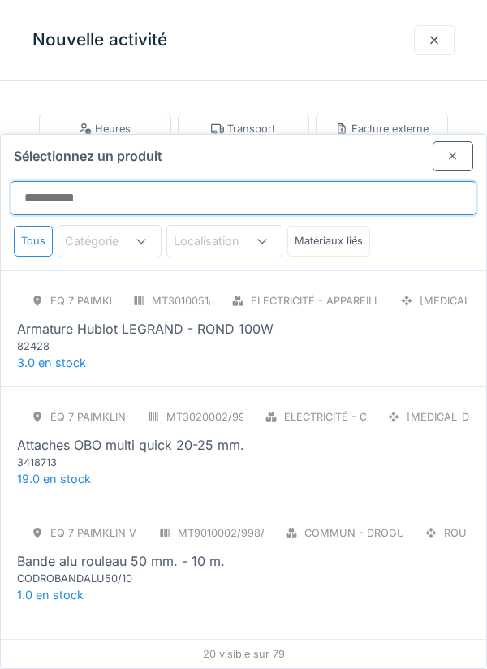
click at [52, 181] on input "Sélectionnez un produit" at bounding box center [244, 198] width 466 height 34
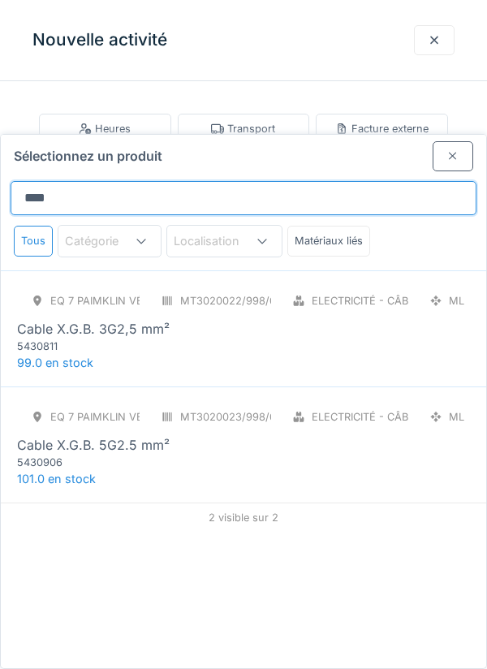
type input "*****"
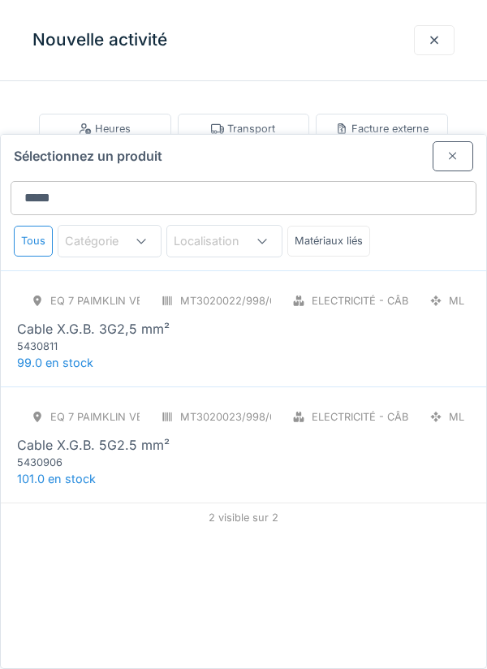
click at [85, 338] on div "5430811" at bounding box center [114, 345] width 195 height 15
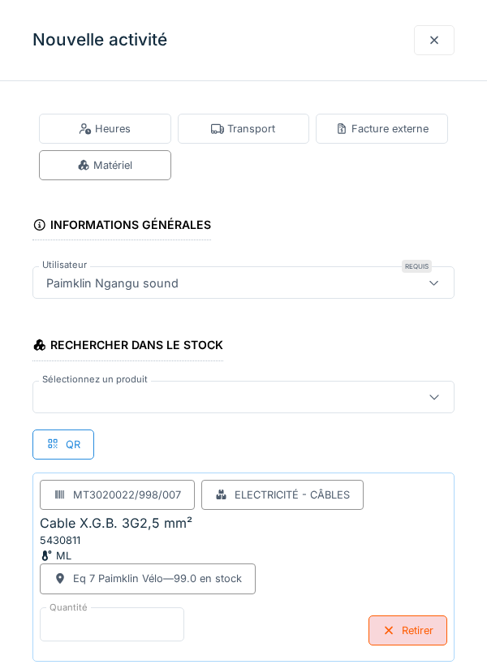
click at [55, 616] on input "*" at bounding box center [112, 624] width 144 height 34
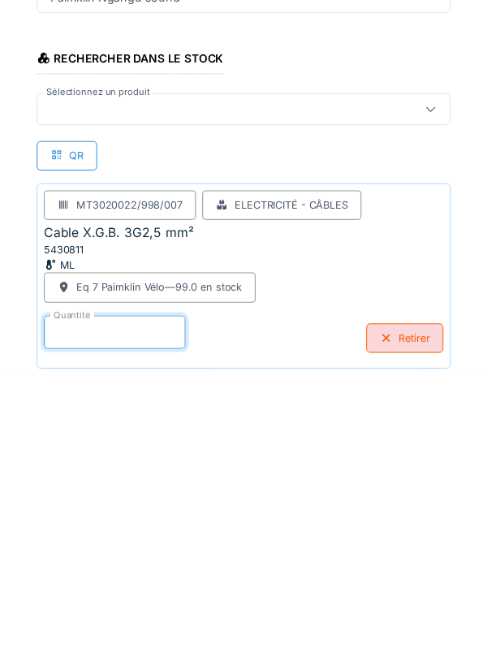
scroll to position [84, 0]
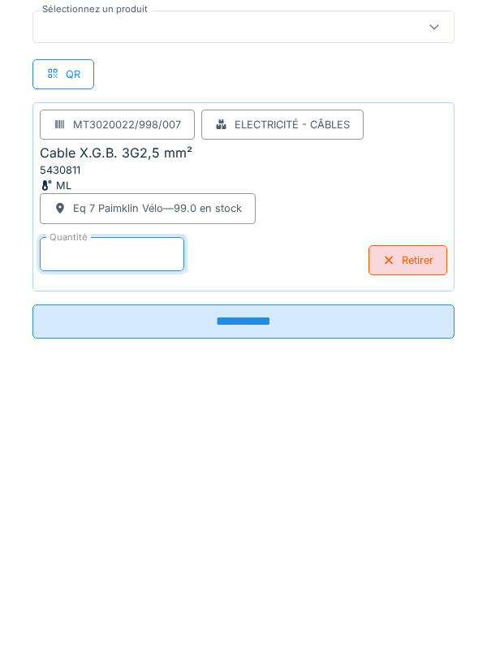
type input "**"
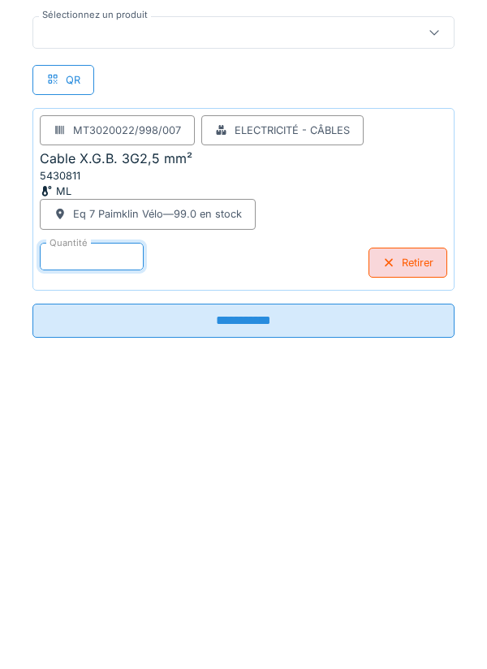
click at [256, 606] on input "**********" at bounding box center [243, 606] width 422 height 34
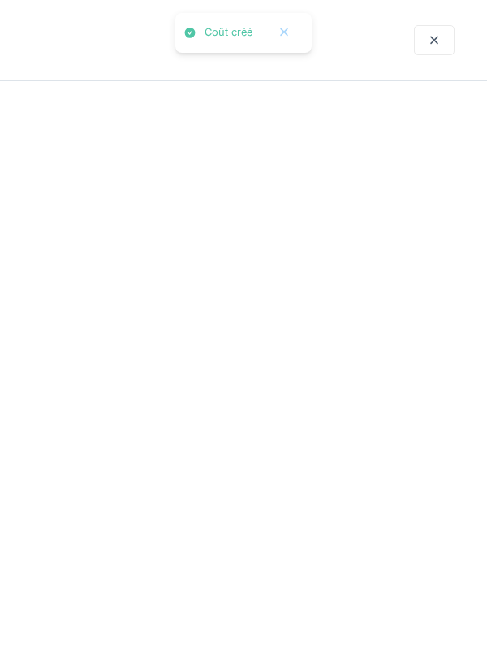
scroll to position [0, 0]
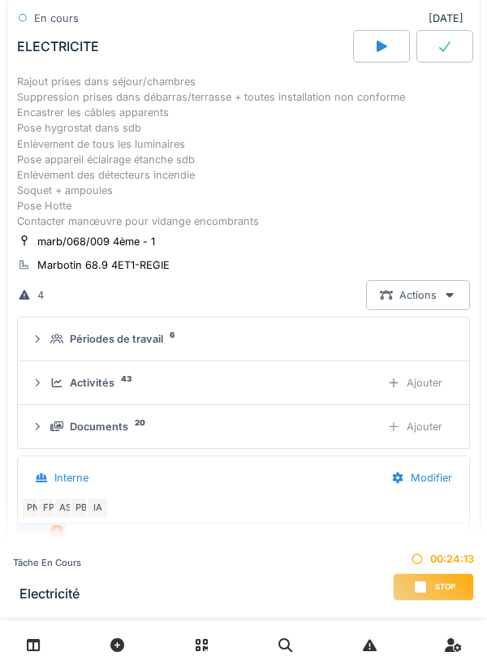
click at [420, 387] on div "Ajouter" at bounding box center [414, 383] width 83 height 30
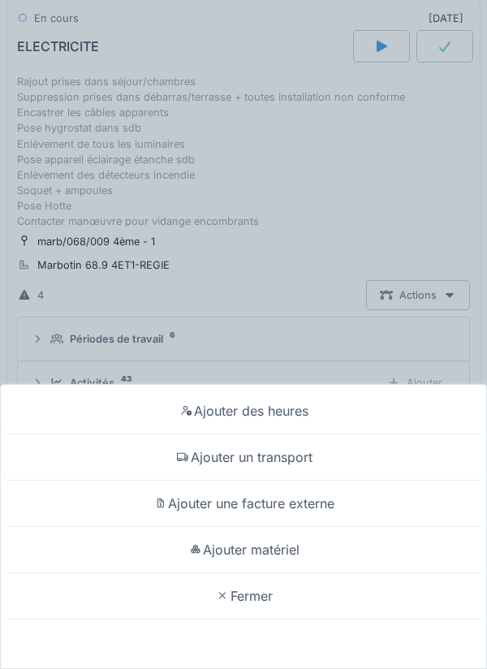
click at [260, 549] on div "Ajouter matériel" at bounding box center [243, 550] width 479 height 46
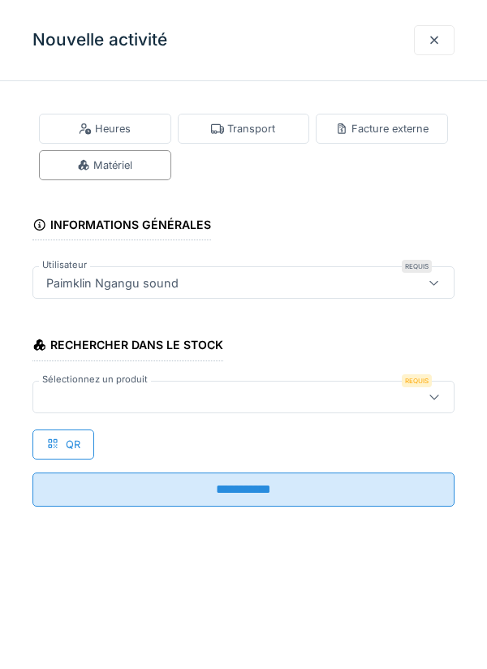
click at [79, 395] on div at bounding box center [217, 397] width 354 height 18
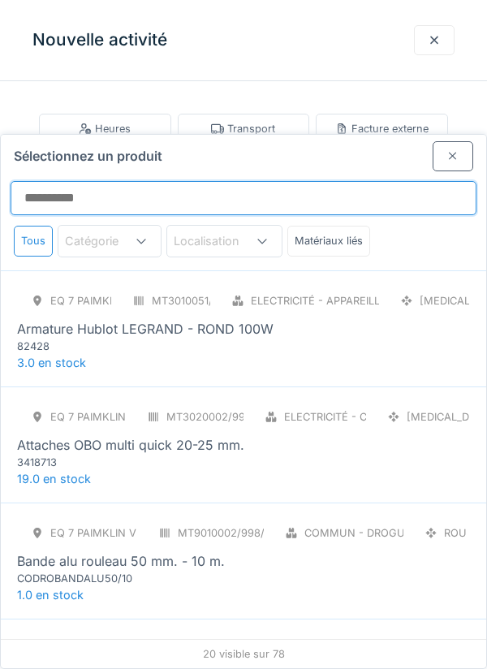
click at [50, 181] on input "Sélectionnez un produit" at bounding box center [244, 198] width 466 height 34
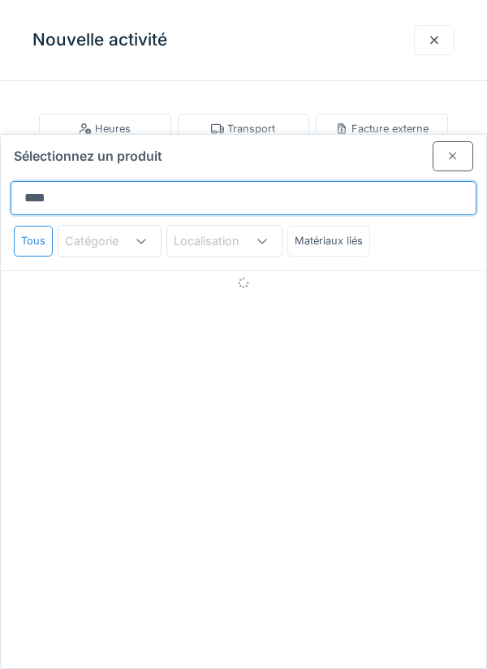
type input "*****"
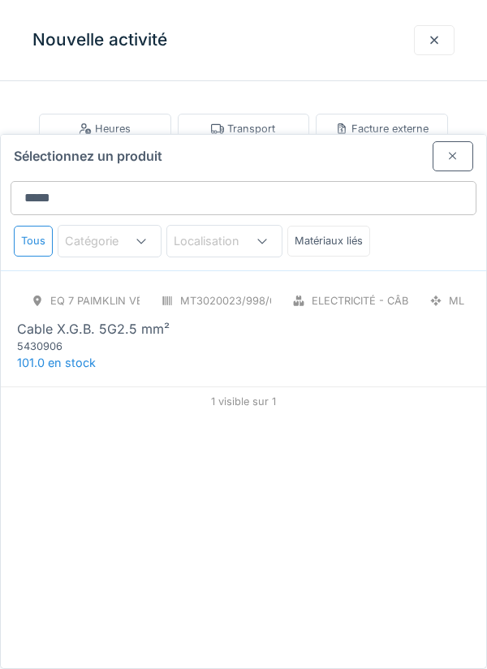
click at [94, 338] on div "5430906" at bounding box center [114, 345] width 195 height 15
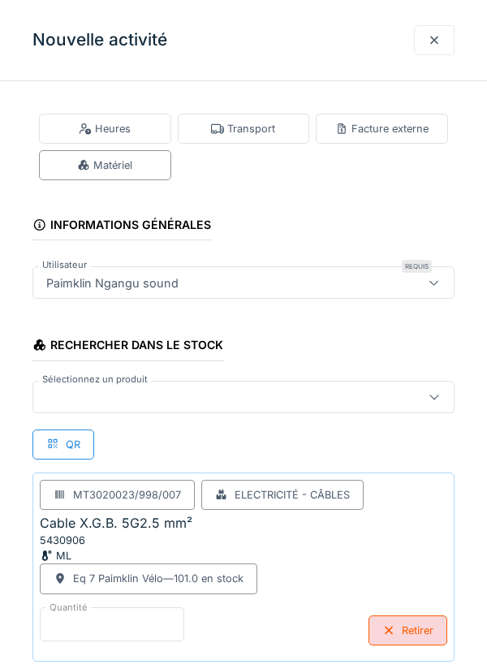
click at [57, 626] on input "*" at bounding box center [112, 624] width 144 height 34
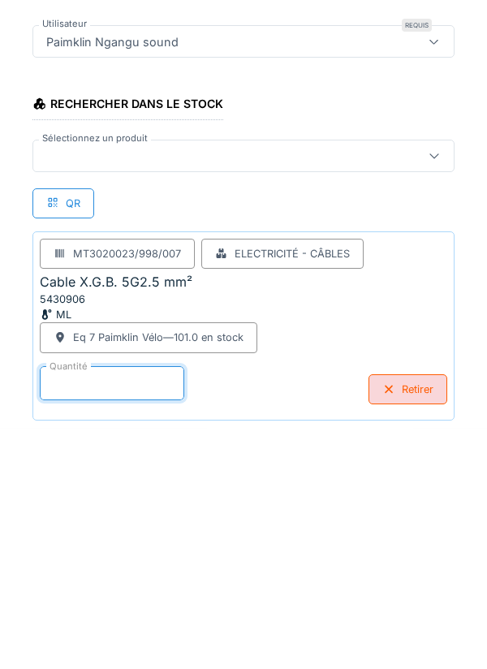
scroll to position [84, 0]
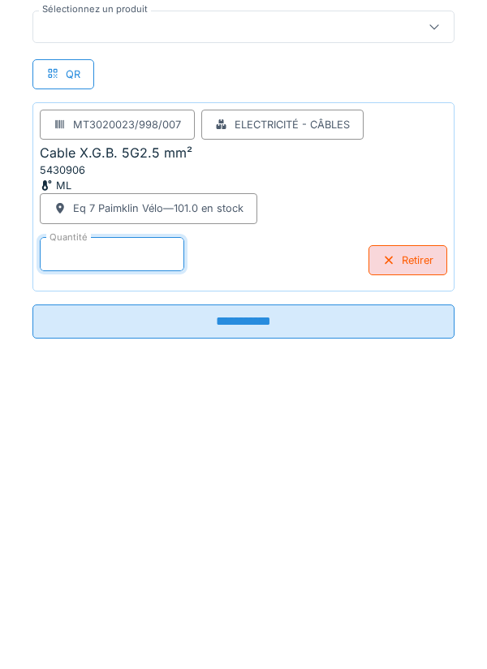
type input "***"
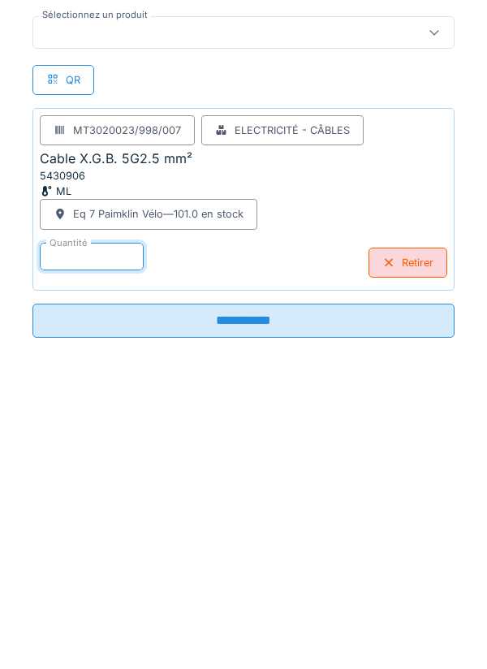
click at [255, 603] on input "**********" at bounding box center [243, 606] width 422 height 34
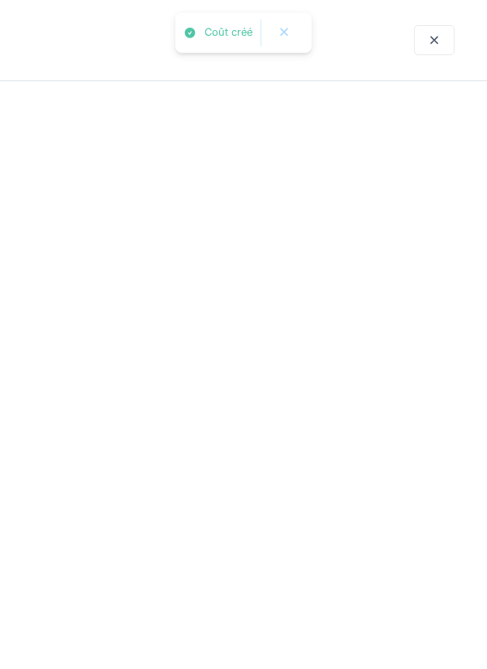
scroll to position [0, 0]
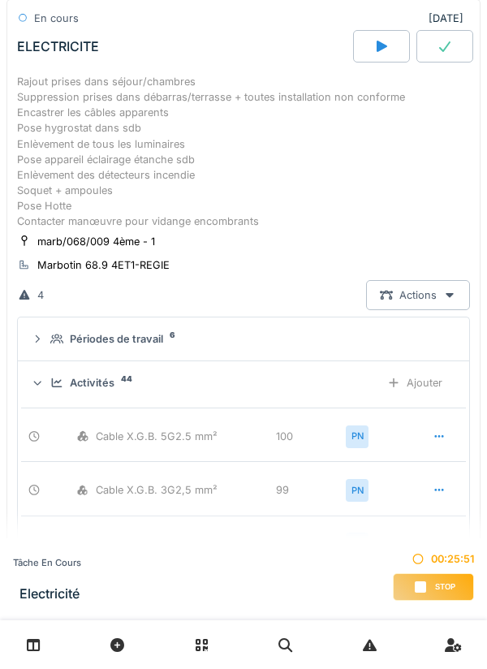
click at [425, 386] on div "Ajouter" at bounding box center [414, 383] width 83 height 30
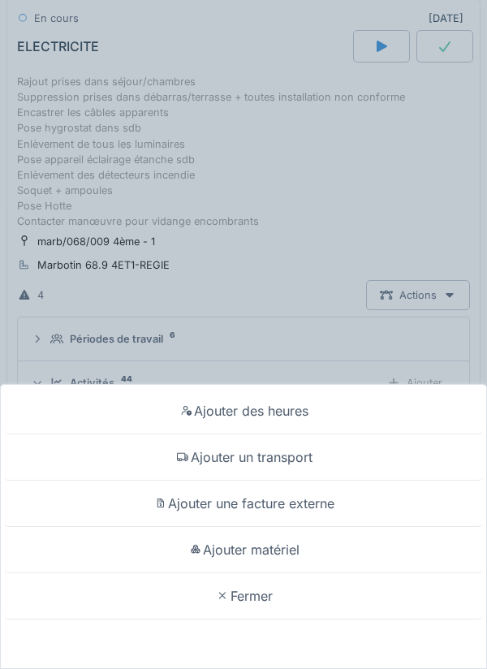
click at [264, 549] on div "Ajouter matériel" at bounding box center [243, 550] width 479 height 46
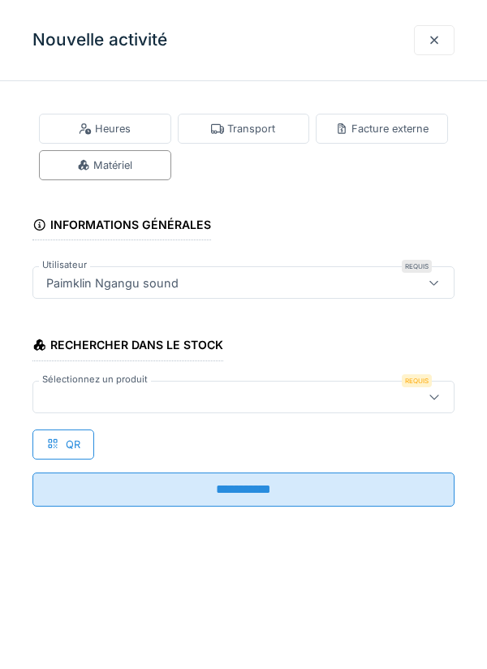
click at [58, 395] on div at bounding box center [217, 397] width 354 height 18
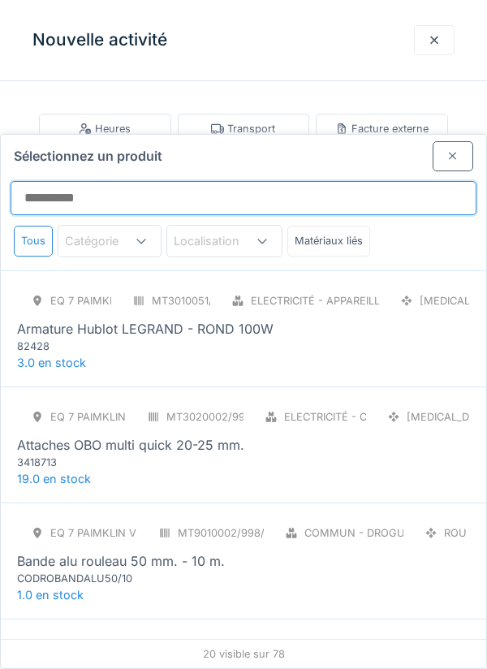
click at [75, 181] on input "Sélectionnez un produit" at bounding box center [244, 198] width 466 height 34
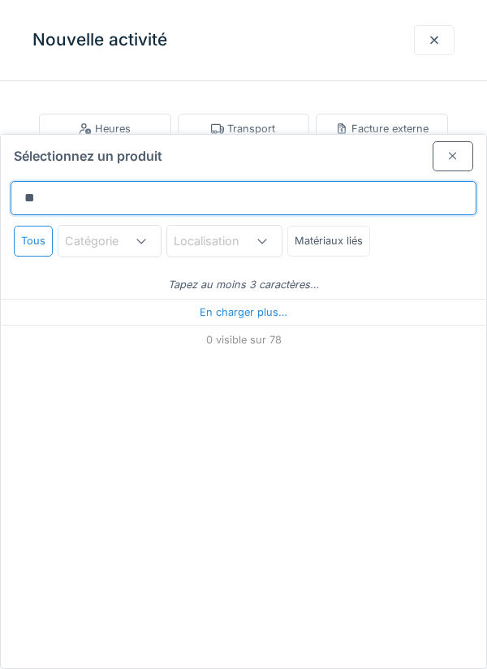
type input "***"
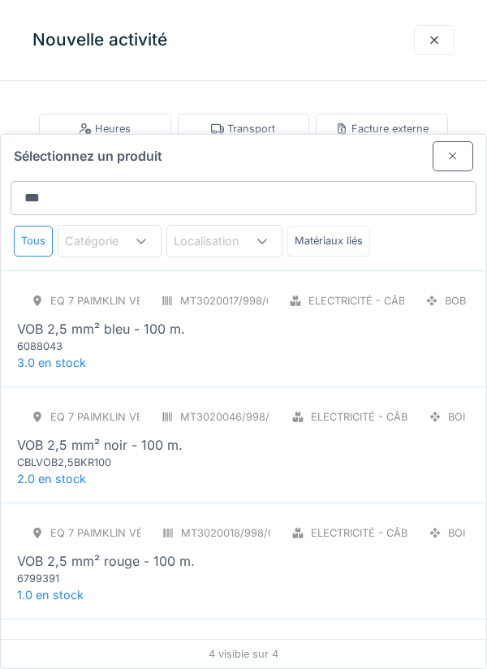
click at [117, 338] on div "6088043" at bounding box center [114, 345] width 195 height 15
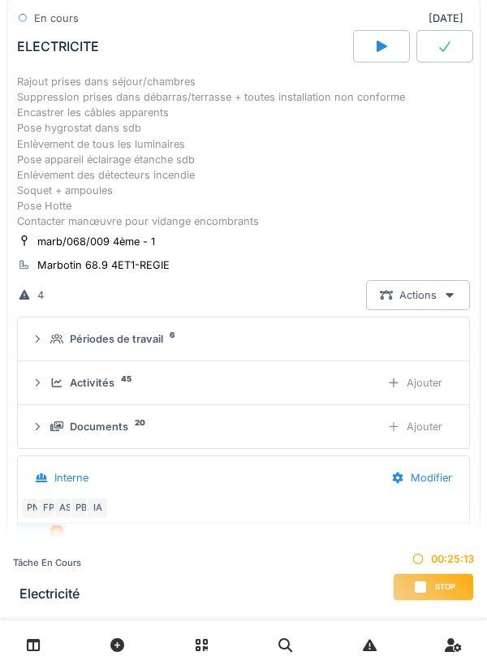
click at [408, 386] on div "Ajouter" at bounding box center [414, 383] width 83 height 30
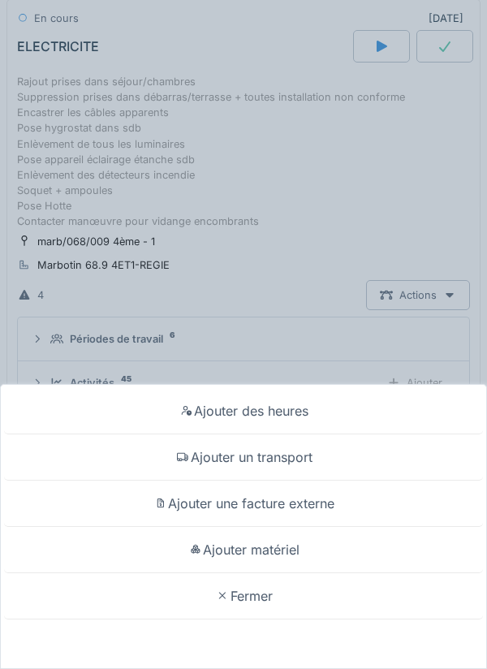
click at [285, 573] on div "Ajouter matériel" at bounding box center [243, 550] width 479 height 46
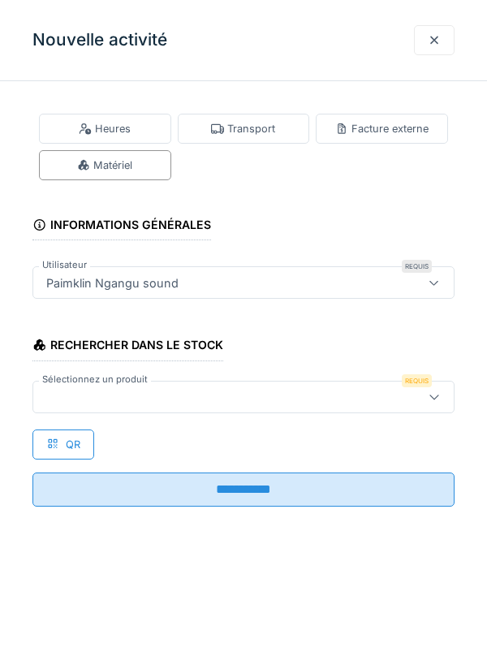
click at [59, 395] on div at bounding box center [217, 397] width 354 height 18
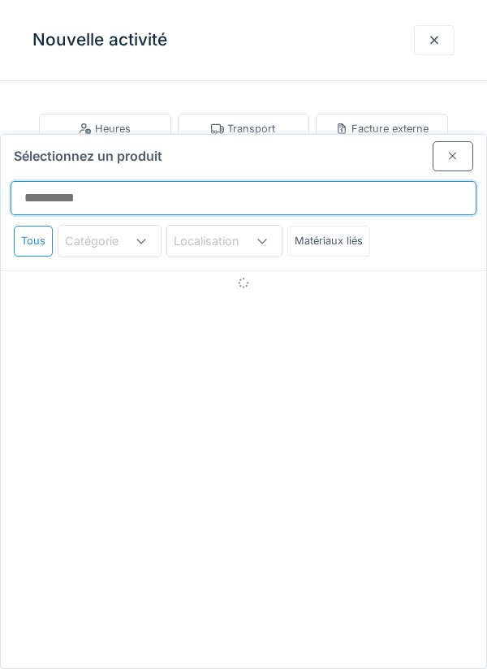
click at [56, 181] on input "Sélectionnez un produit" at bounding box center [244, 198] width 466 height 34
type input "********"
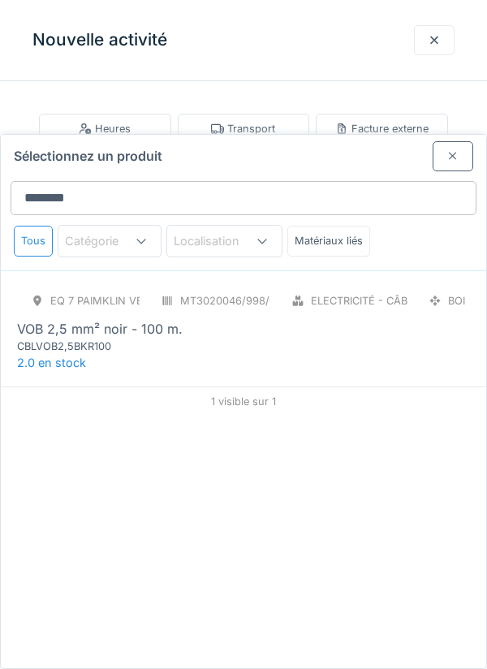
click at [121, 338] on div "CBLVOB2,5BKR100" at bounding box center [114, 345] width 195 height 15
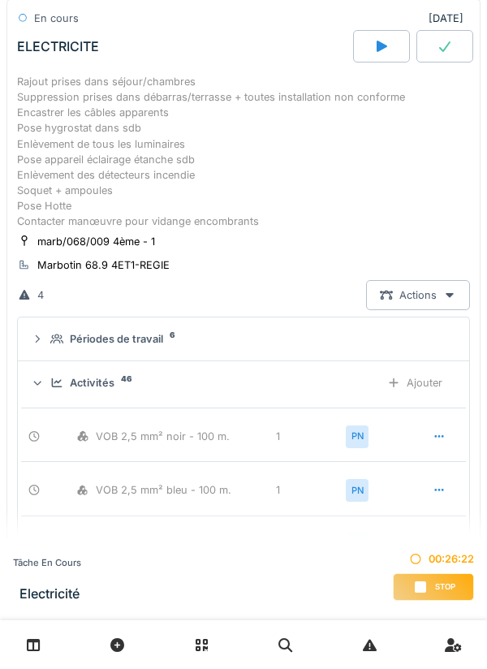
click at [424, 387] on div "Ajouter" at bounding box center [414, 383] width 83 height 30
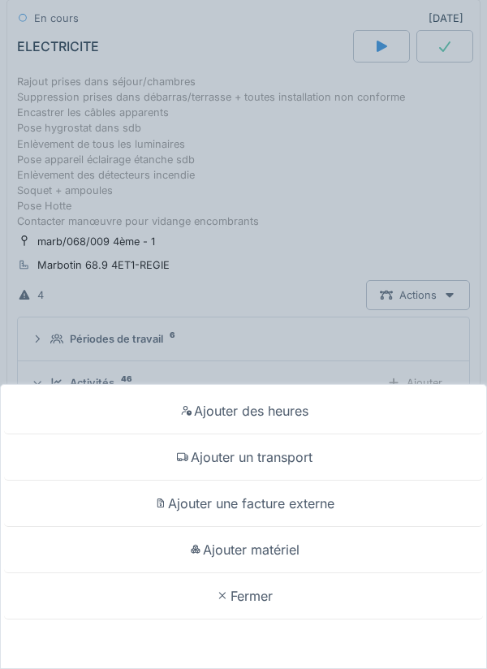
click at [282, 573] on div "Ajouter matériel" at bounding box center [243, 550] width 479 height 46
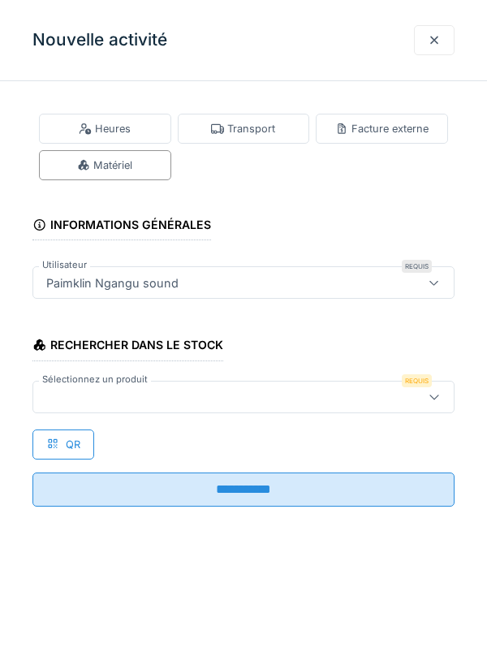
click at [85, 397] on div at bounding box center [217, 397] width 354 height 18
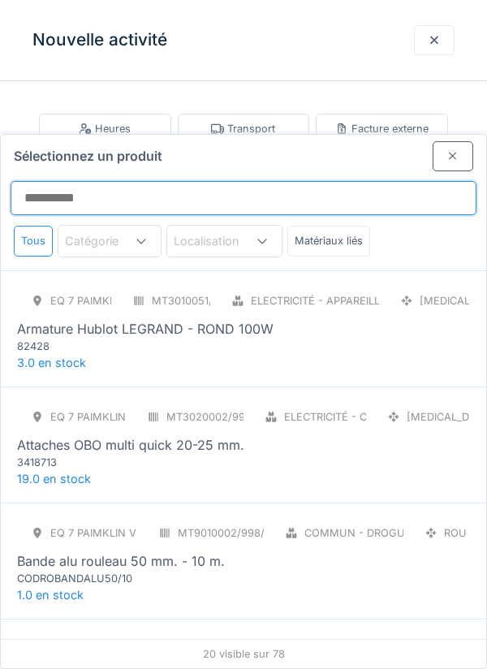
click at [85, 181] on input "Sélectionnez un produit" at bounding box center [244, 198] width 466 height 34
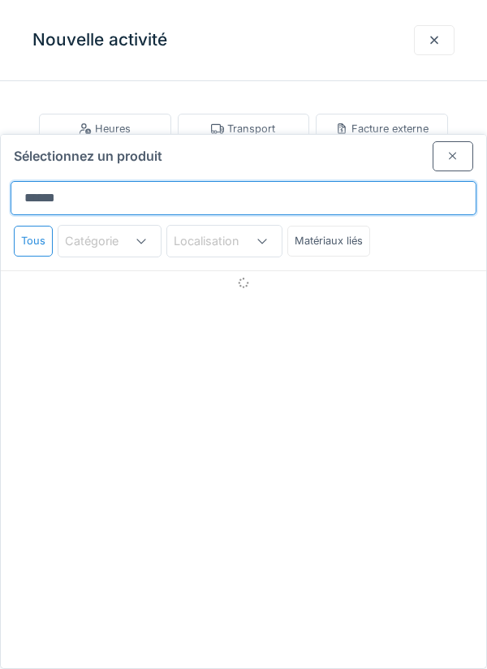
type input "*******"
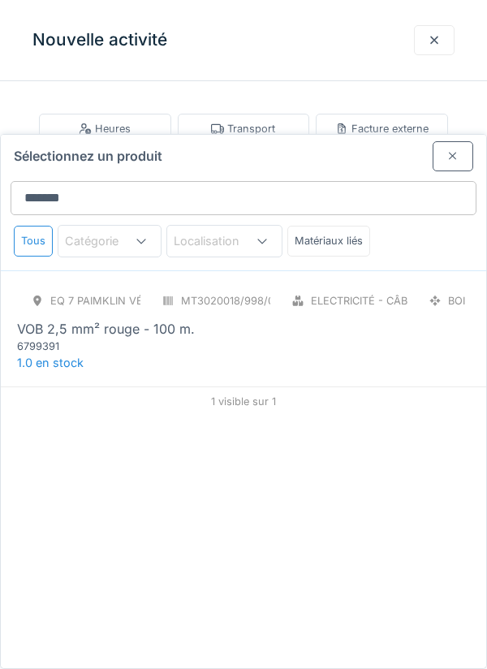
click at [146, 319] on div "VOB 2,5 mm² rouge - 100 m." at bounding box center [106, 328] width 178 height 19
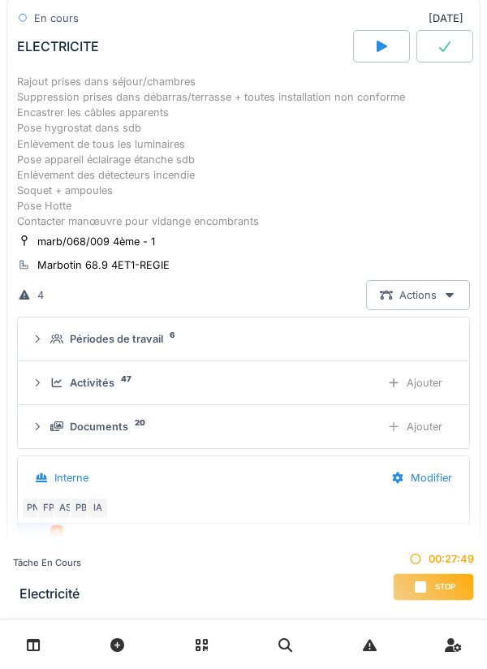
click at [424, 383] on div "Ajouter" at bounding box center [414, 383] width 83 height 30
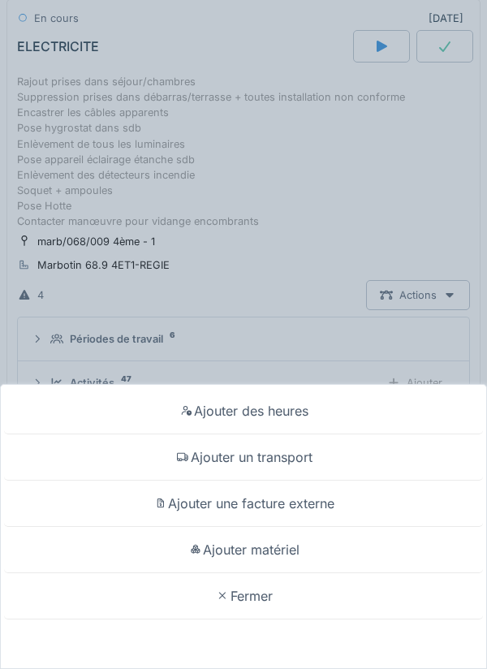
click at [287, 573] on div "Ajouter matériel" at bounding box center [243, 550] width 479 height 46
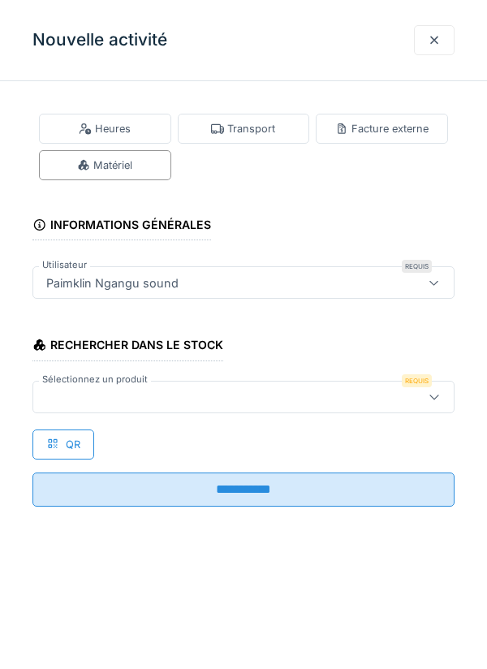
click at [84, 390] on div at bounding box center [217, 397] width 354 height 18
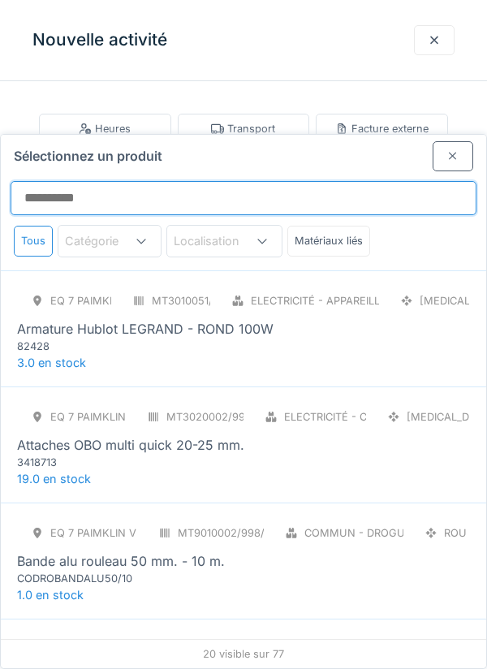
click at [84, 181] on input "Sélectionnez un produit" at bounding box center [244, 198] width 466 height 34
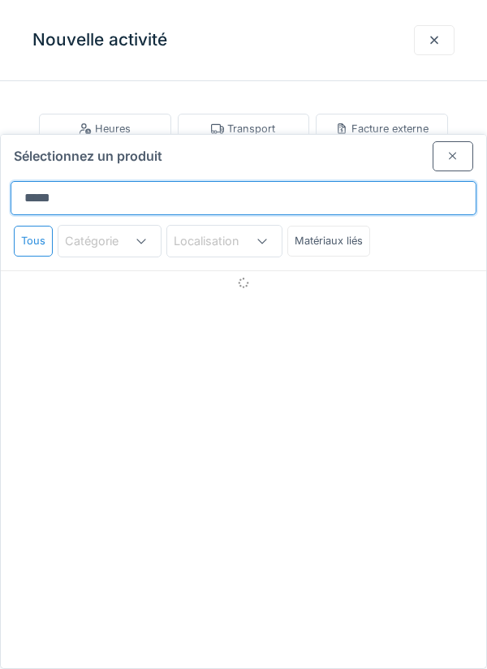
type input "******"
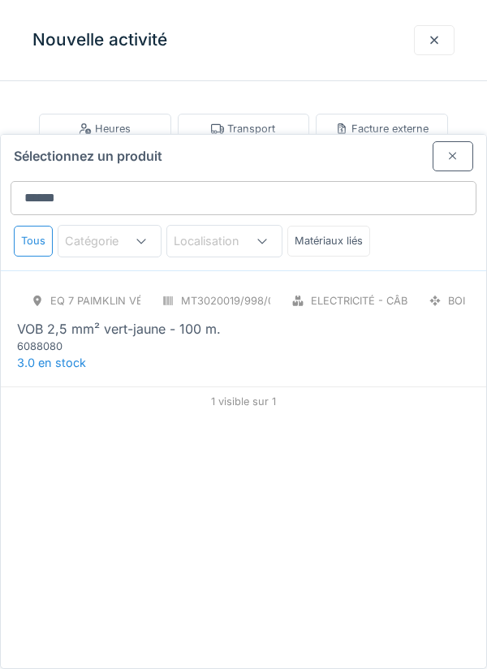
click at [182, 338] on div "6088080" at bounding box center [114, 345] width 195 height 15
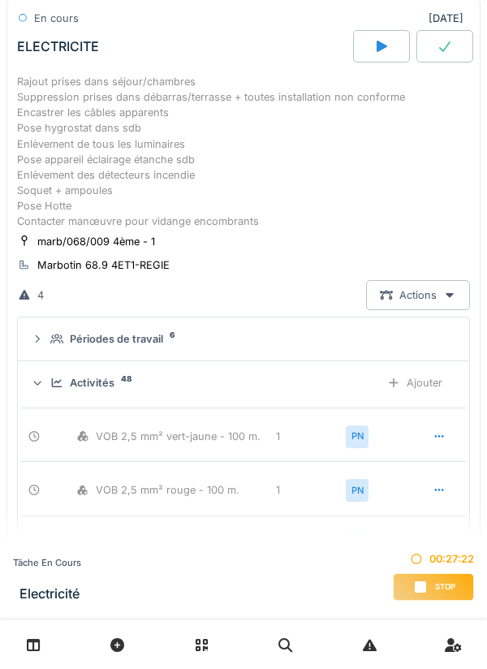
click at [425, 390] on div "Ajouter" at bounding box center [414, 383] width 83 height 30
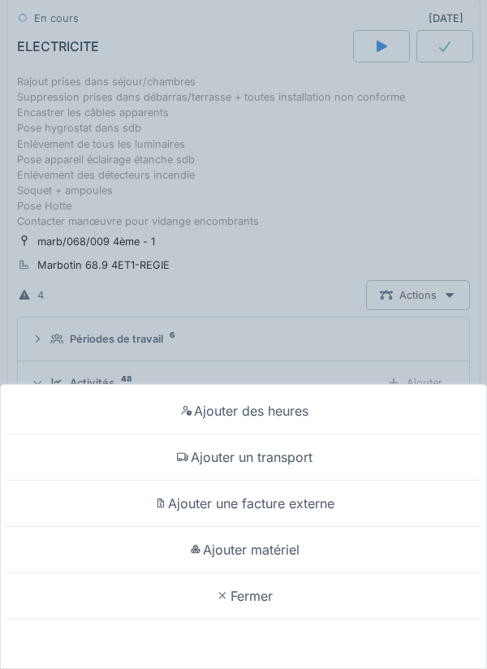
click at [291, 573] on div "Ajouter matériel" at bounding box center [243, 550] width 479 height 46
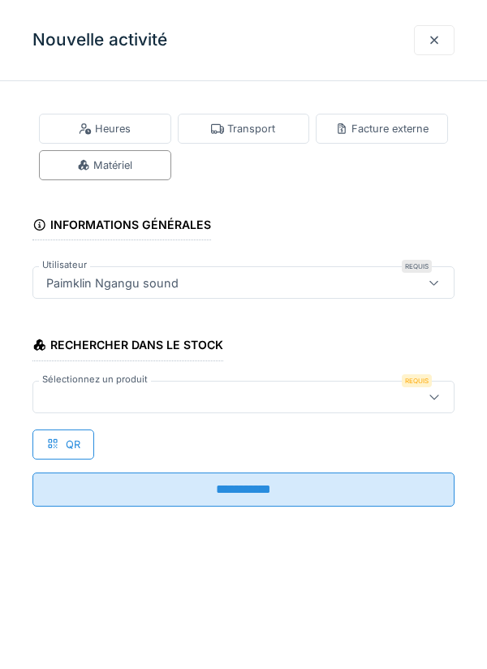
click at [85, 390] on div at bounding box center [217, 397] width 354 height 18
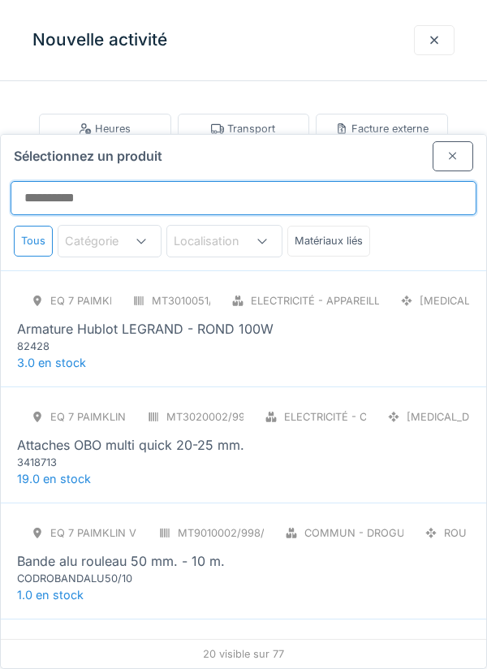
click at [84, 181] on input "Sélectionnez un produit" at bounding box center [244, 198] width 466 height 34
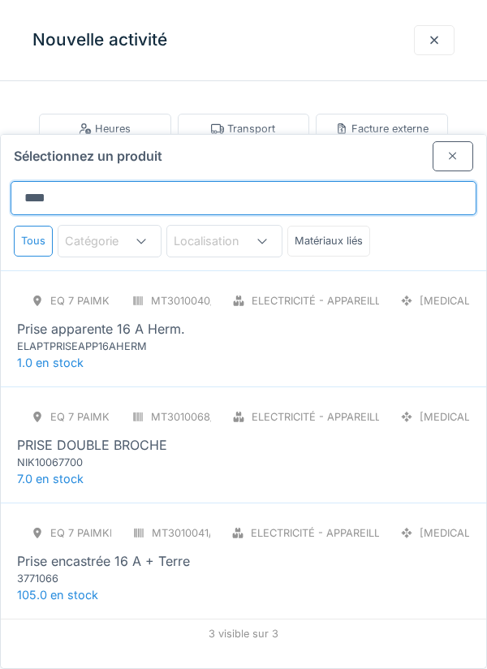
type input "*****"
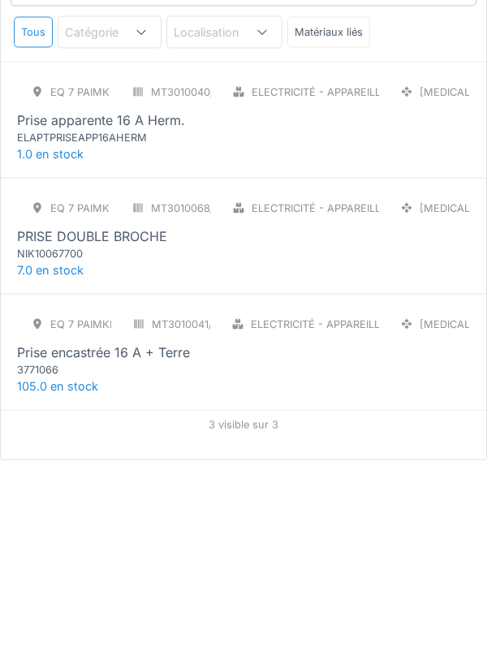
click at [111, 570] on div "3771066" at bounding box center [114, 577] width 195 height 15
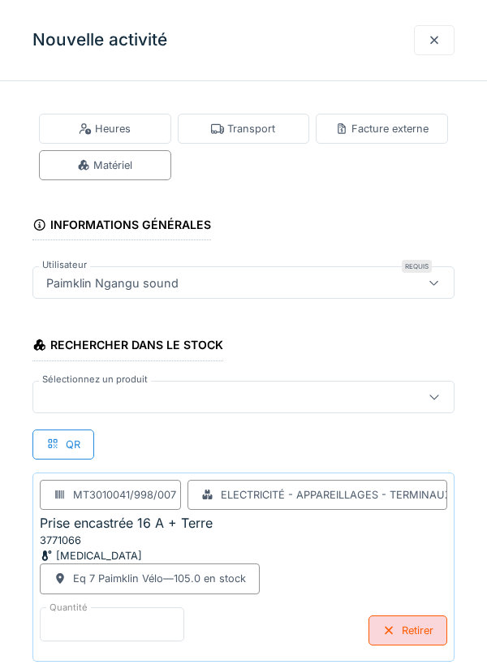
click at [66, 626] on input "*" at bounding box center [112, 624] width 144 height 34
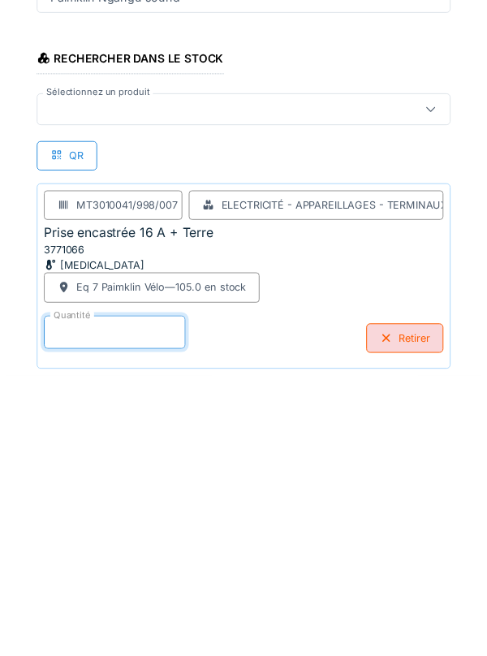
scroll to position [84, 0]
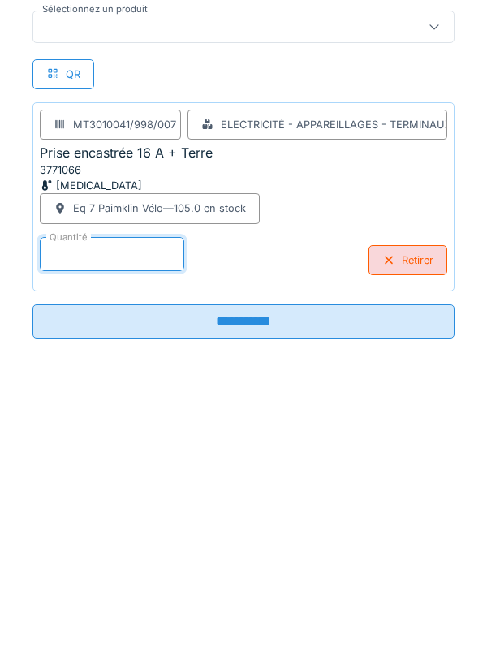
type input "**"
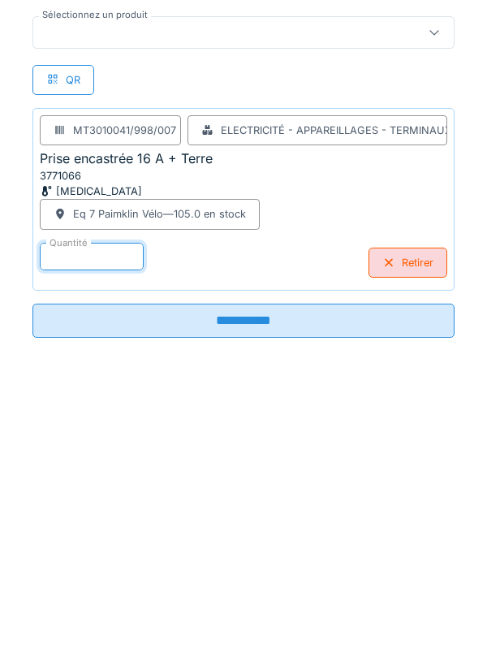
click at [256, 605] on input "**********" at bounding box center [243, 606] width 422 height 34
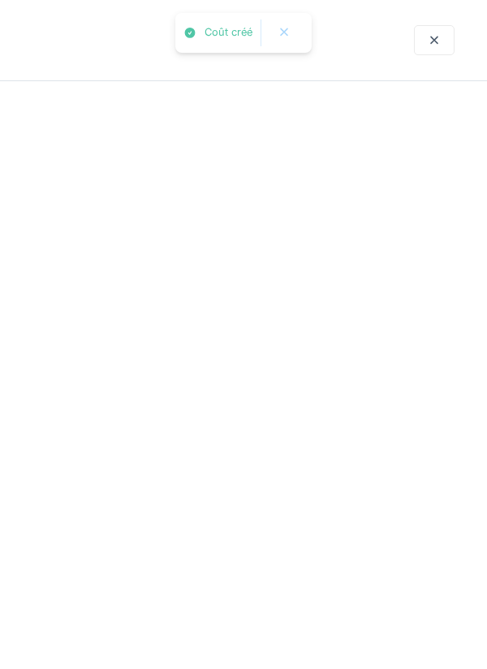
scroll to position [0, 0]
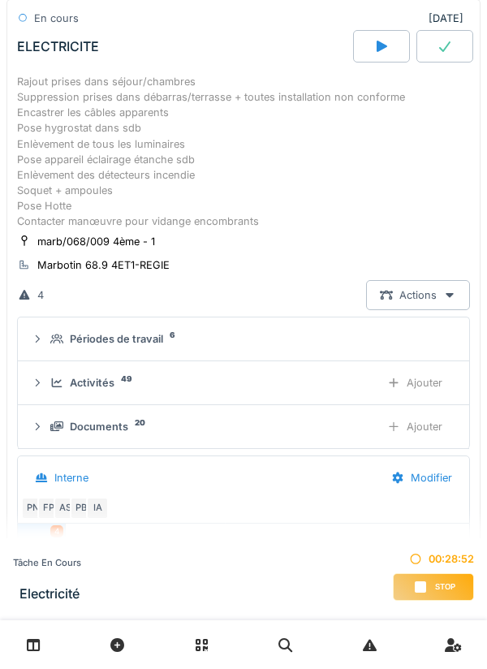
click at [421, 386] on div "Ajouter" at bounding box center [414, 383] width 83 height 30
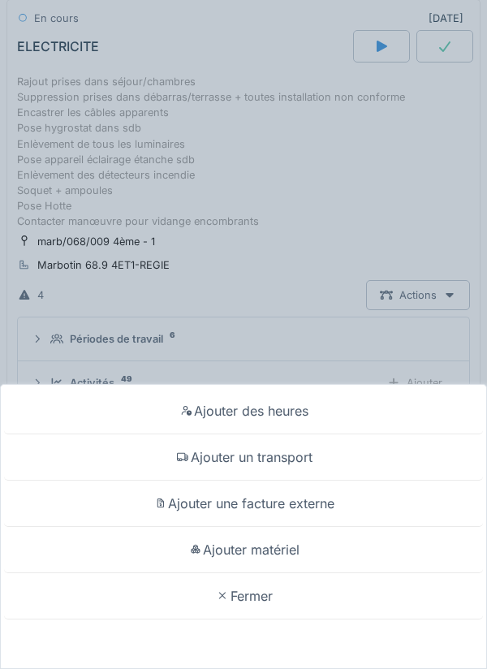
click at [286, 548] on div "Ajouter matériel" at bounding box center [243, 550] width 479 height 46
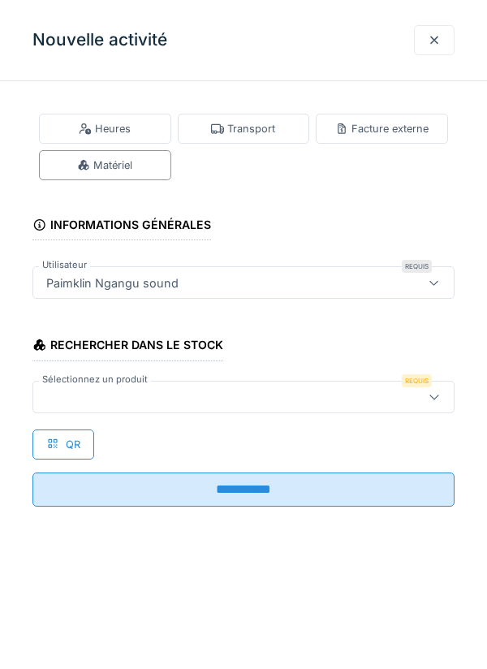
click at [84, 394] on div at bounding box center [217, 397] width 354 height 18
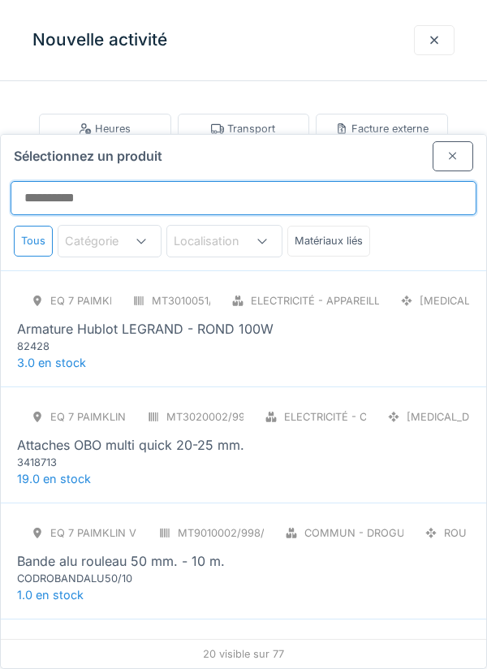
click at [50, 181] on input "Sélectionnez un produit" at bounding box center [244, 198] width 466 height 34
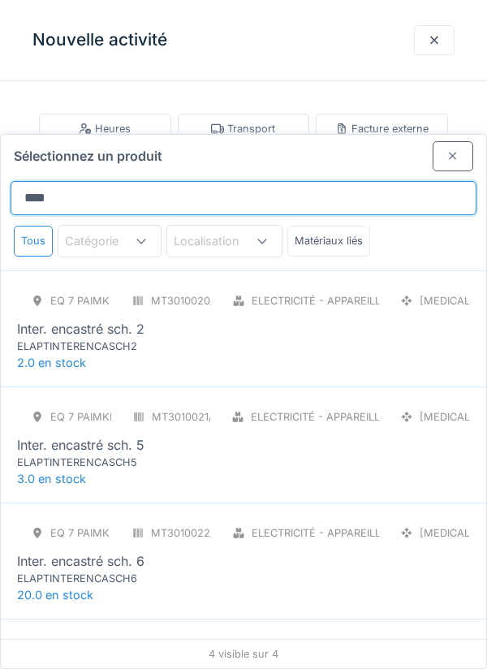
type input "*****"
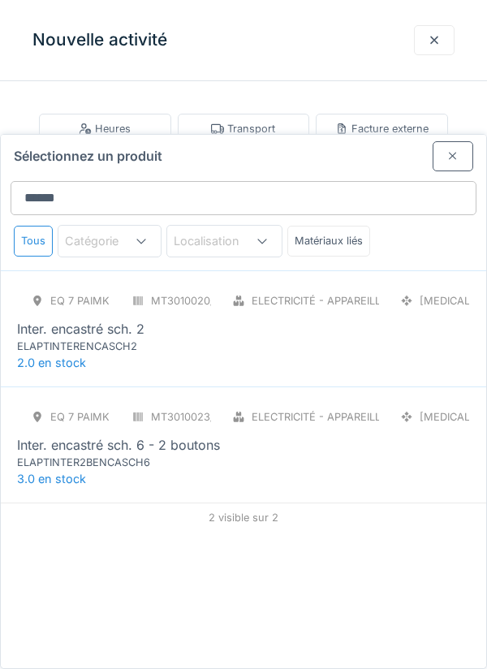
click at [121, 319] on div "Inter. encastré sch. 2" at bounding box center [80, 328] width 127 height 19
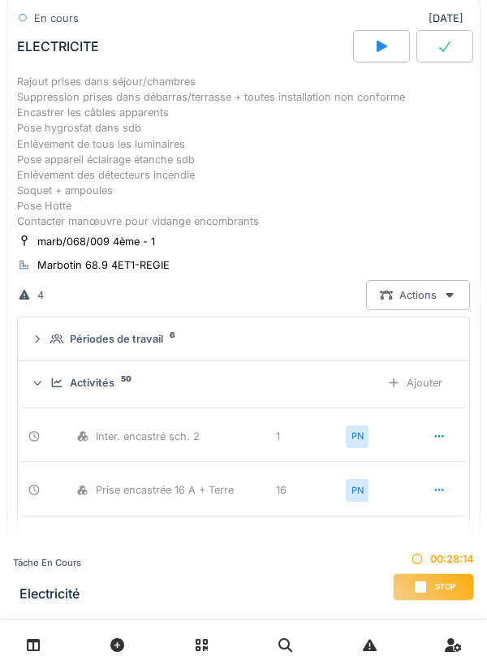
click at [426, 384] on div "Ajouter" at bounding box center [414, 383] width 83 height 30
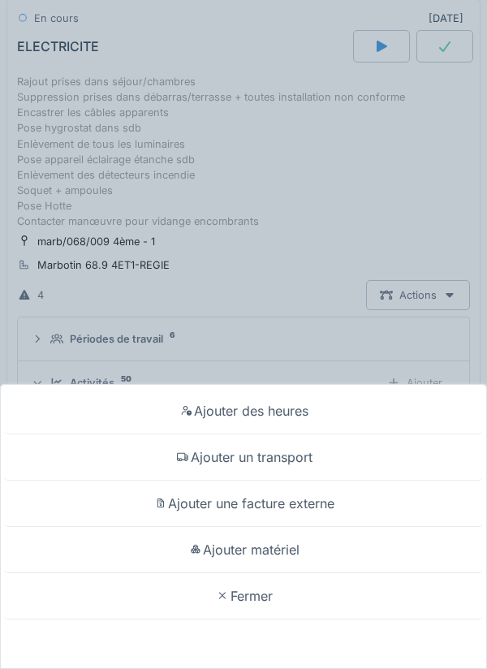
click at [295, 573] on div "Ajouter matériel" at bounding box center [243, 550] width 479 height 46
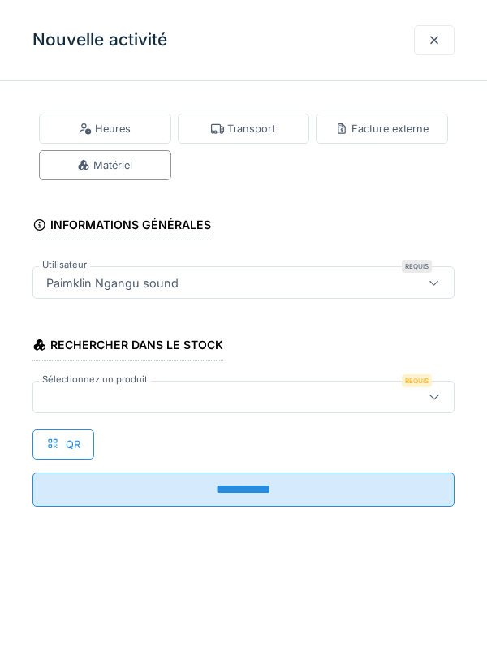
click at [63, 393] on div at bounding box center [217, 397] width 354 height 18
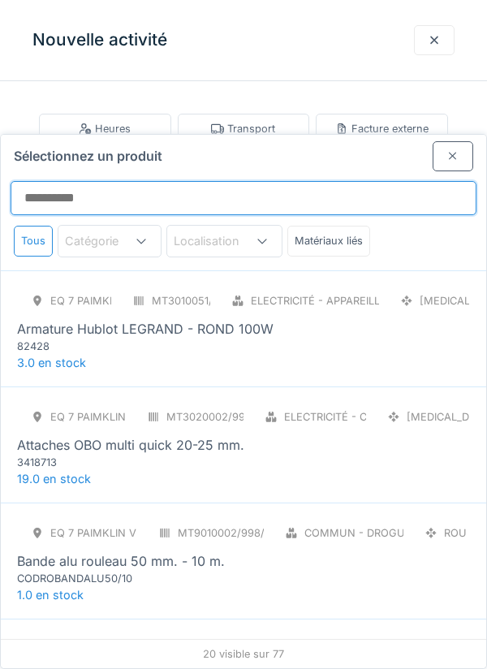
click at [61, 181] on input "Sélectionnez un produit" at bounding box center [244, 198] width 466 height 34
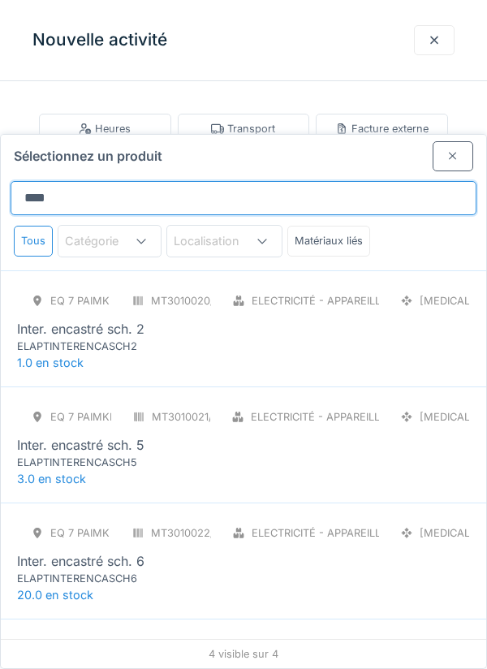
type input "*****"
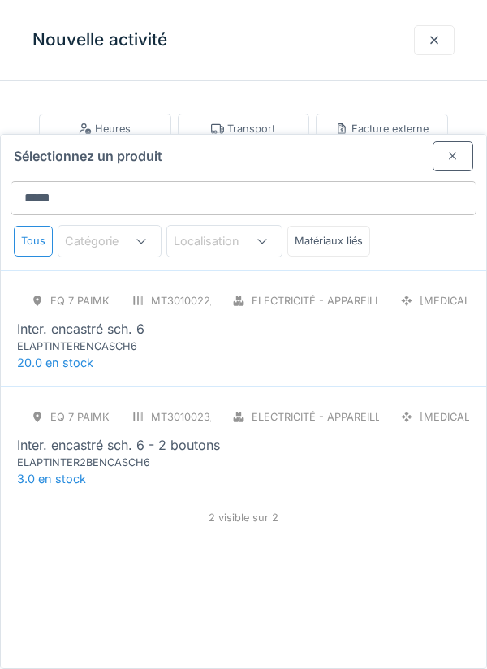
click at [118, 338] on div "ELAPTINTERENCASCH6" at bounding box center [114, 345] width 195 height 15
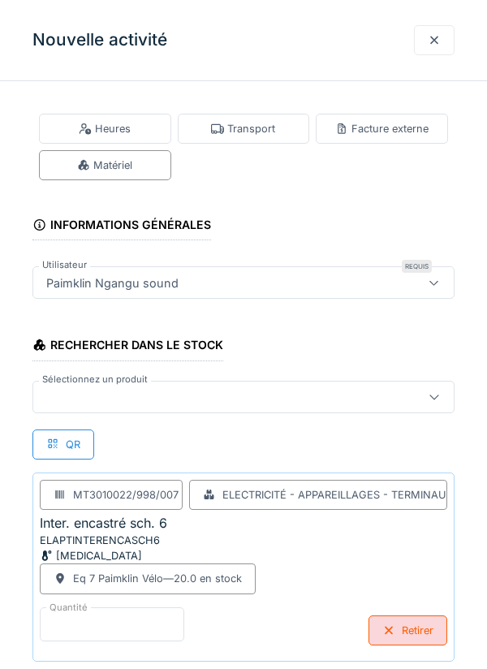
click at [59, 618] on input "*" at bounding box center [112, 624] width 144 height 34
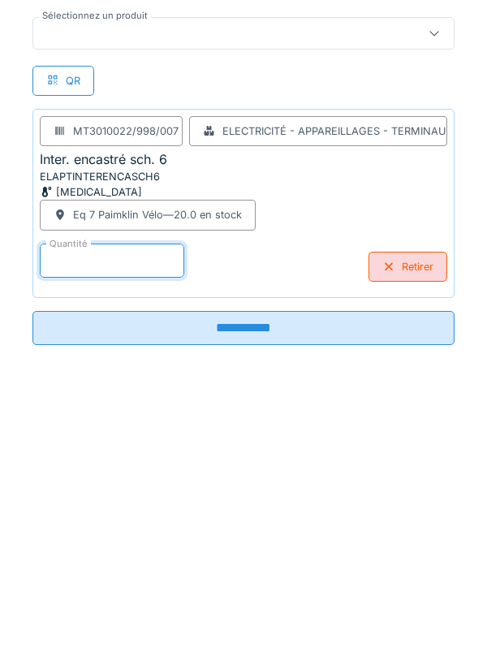
type input "*"
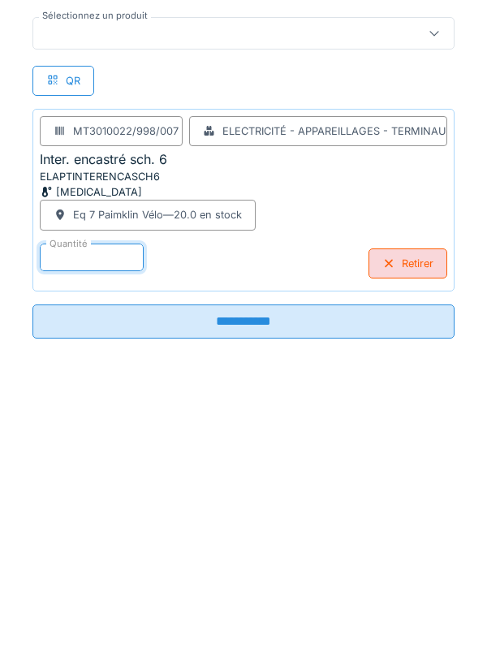
click at [248, 613] on input "**********" at bounding box center [243, 607] width 422 height 34
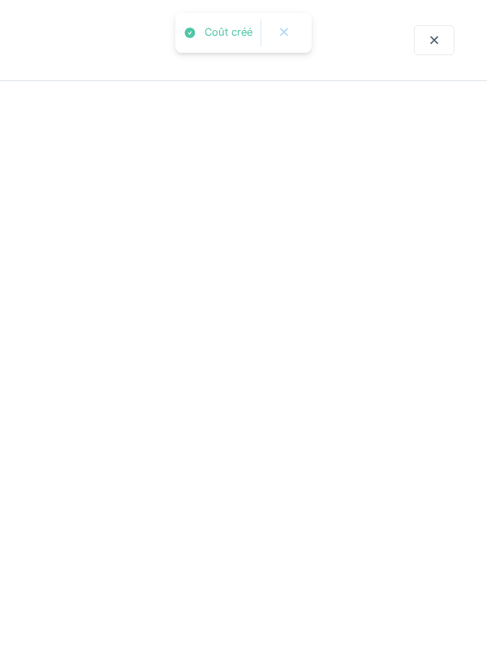
scroll to position [0, 0]
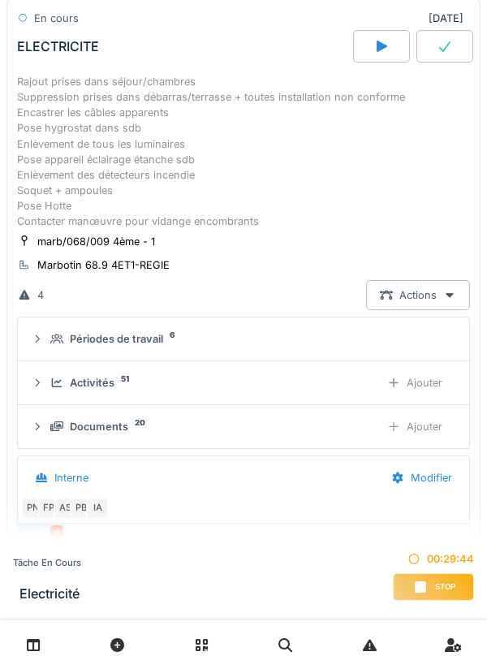
click at [419, 390] on div "Ajouter" at bounding box center [414, 383] width 83 height 30
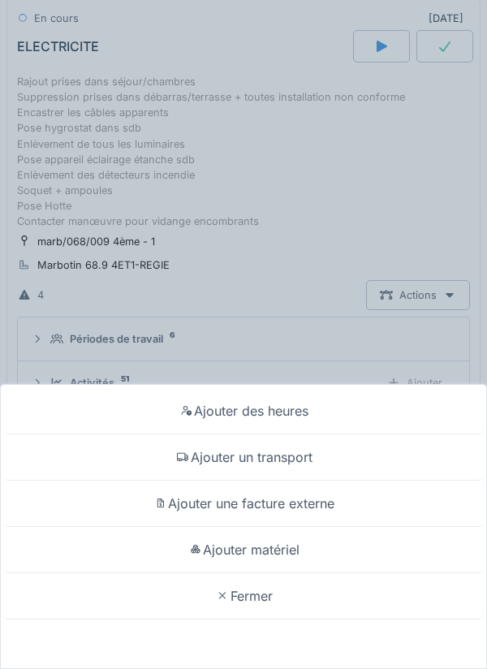
click at [285, 553] on div "Ajouter matériel" at bounding box center [243, 550] width 479 height 46
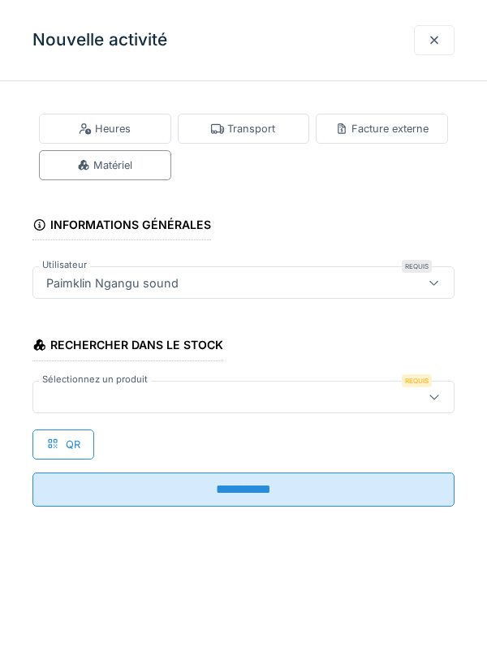
click at [64, 398] on div at bounding box center [217, 397] width 354 height 18
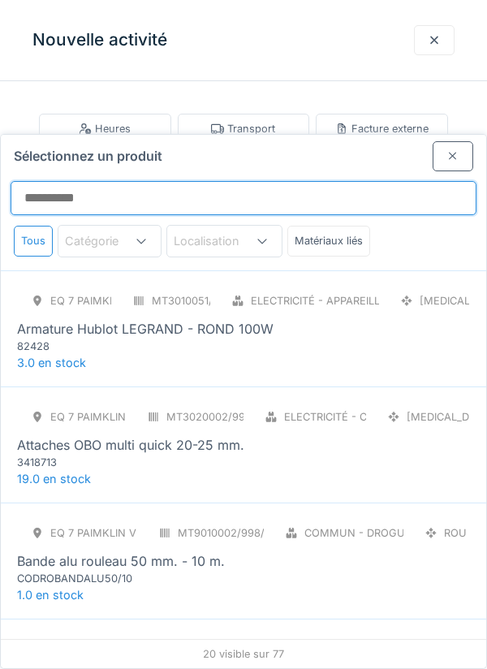
click at [50, 181] on input "Sélectionnez un produit" at bounding box center [244, 198] width 466 height 34
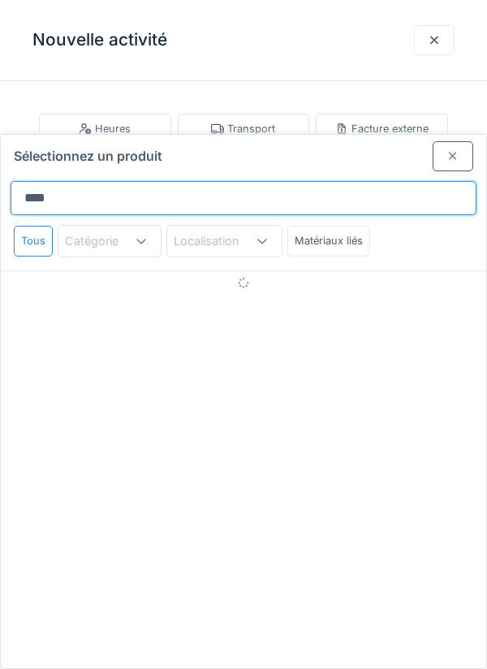
type input "*****"
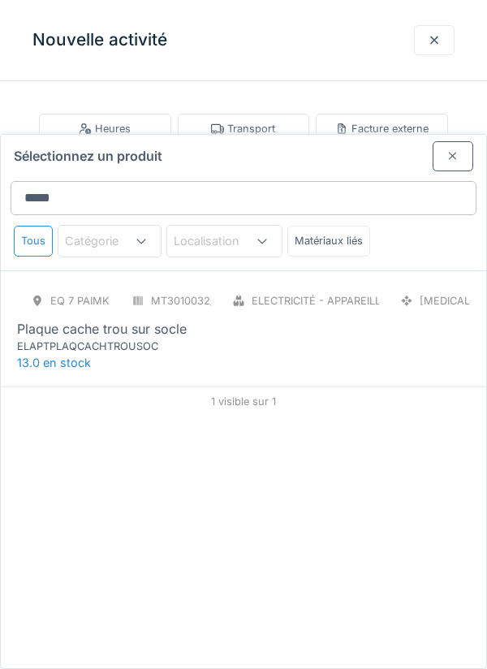
click at [153, 338] on div "ELAPTPLAQCACHTROUSOC" at bounding box center [114, 345] width 195 height 15
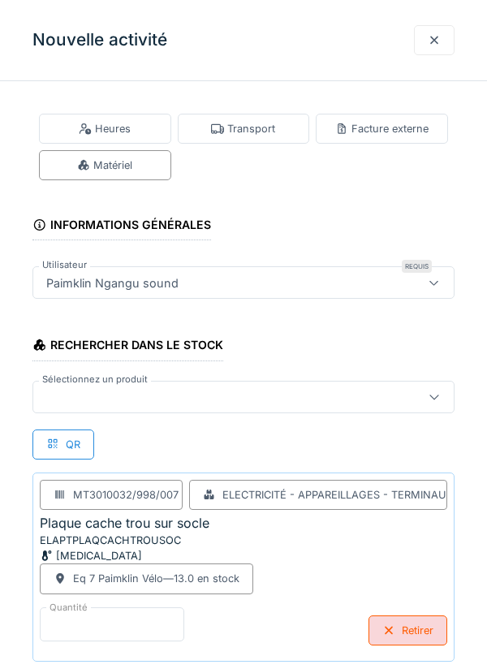
click at [57, 614] on input "*" at bounding box center [112, 624] width 144 height 34
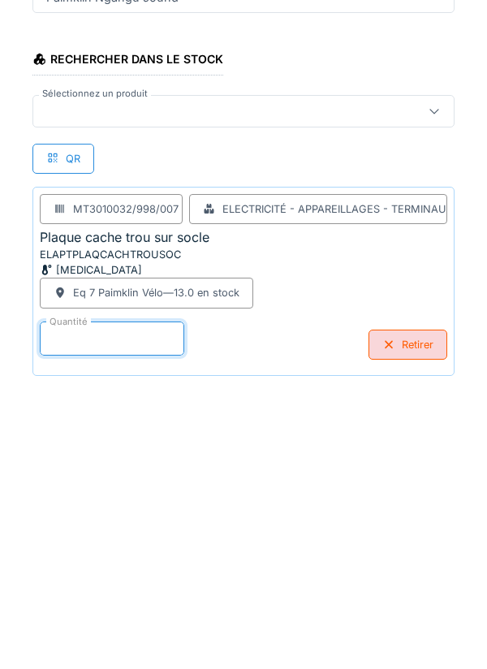
scroll to position [84, 0]
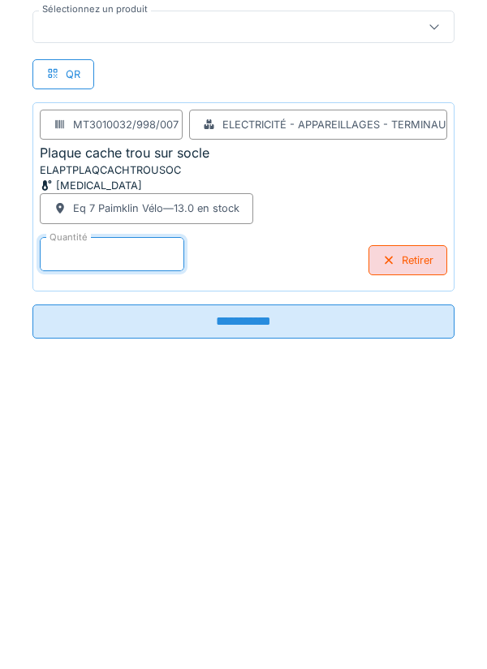
type input "*"
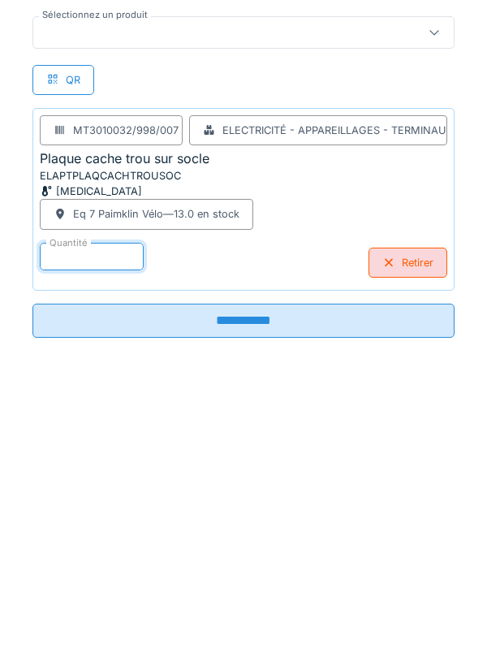
click at [256, 613] on input "**********" at bounding box center [243, 606] width 422 height 34
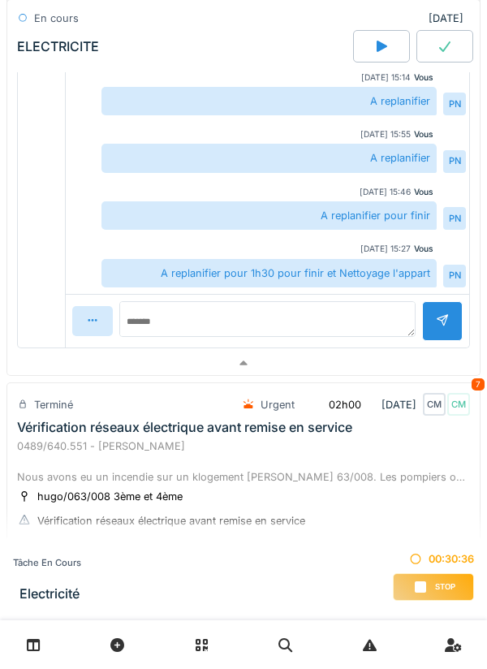
scroll to position [3562, 0]
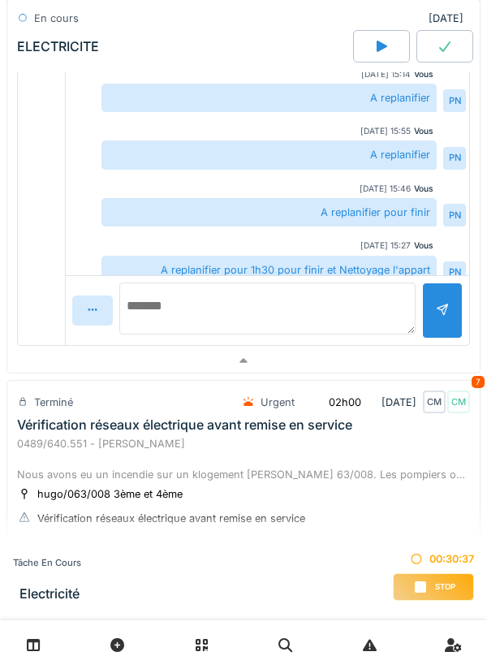
click at [153, 322] on textarea at bounding box center [267, 308] width 296 height 52
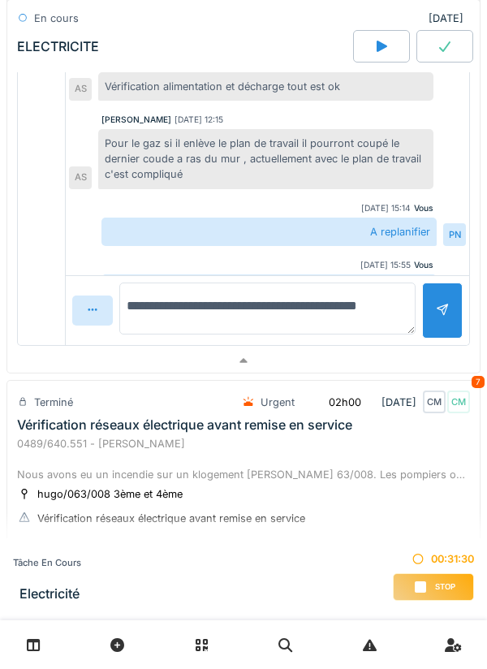
click at [359, 310] on textarea "**********" at bounding box center [267, 308] width 296 height 52
click at [189, 329] on textarea "**********" at bounding box center [267, 308] width 296 height 52
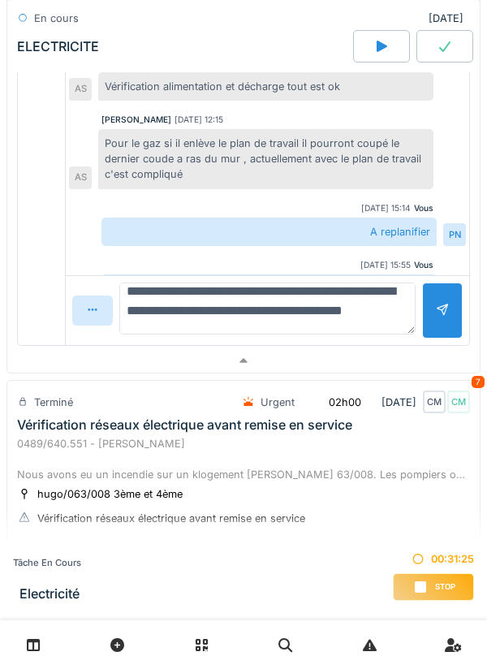
type textarea "**********"
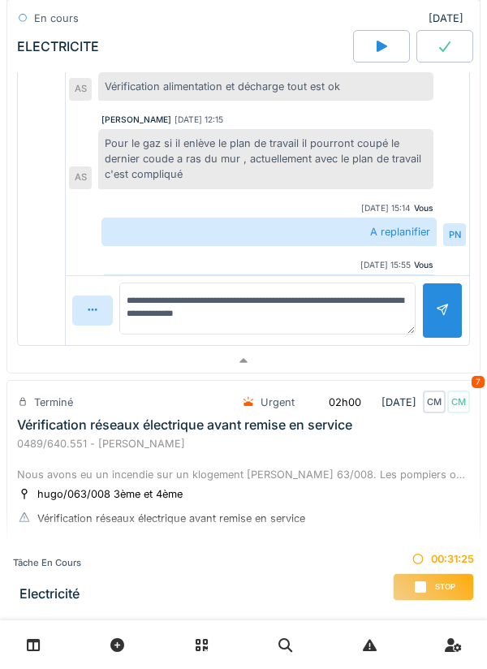
click at [440, 311] on div at bounding box center [442, 310] width 13 height 15
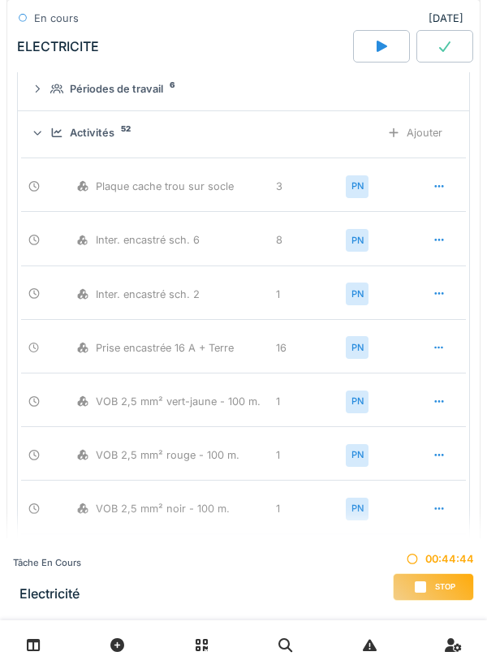
scroll to position [0, 0]
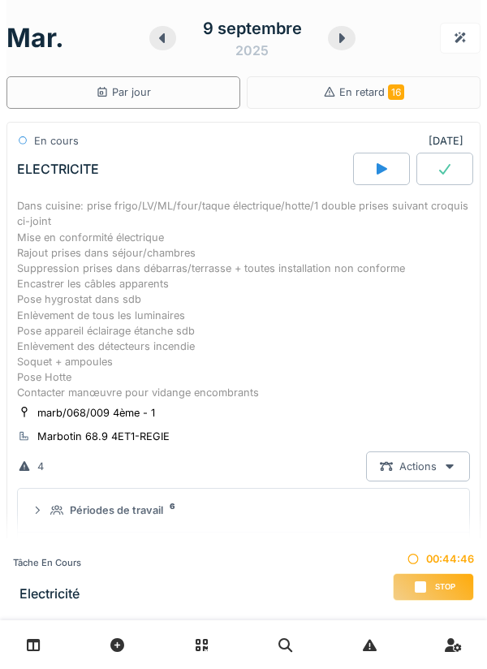
click at [342, 45] on div at bounding box center [342, 38] width 28 height 24
click at [337, 41] on icon at bounding box center [341, 38] width 16 height 13
click at [336, 42] on icon at bounding box center [341, 38] width 16 height 13
click at [338, 34] on icon at bounding box center [341, 38] width 16 height 13
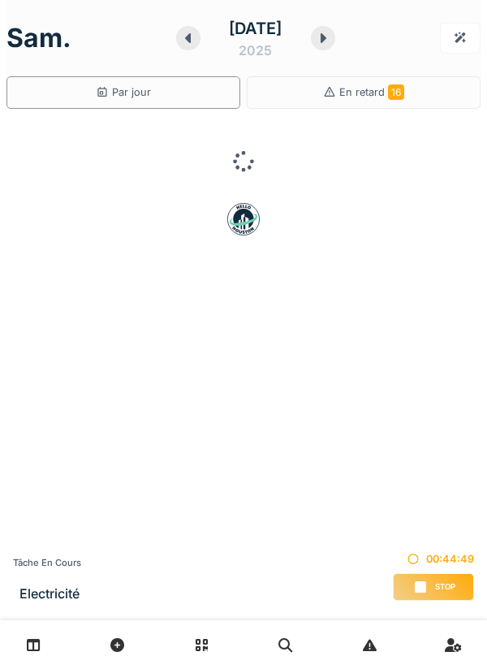
click at [185, 37] on icon at bounding box center [188, 38] width 6 height 10
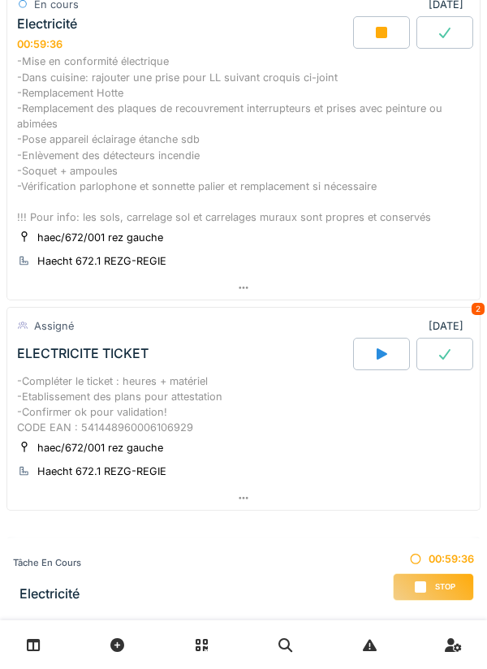
scroll to position [364, 0]
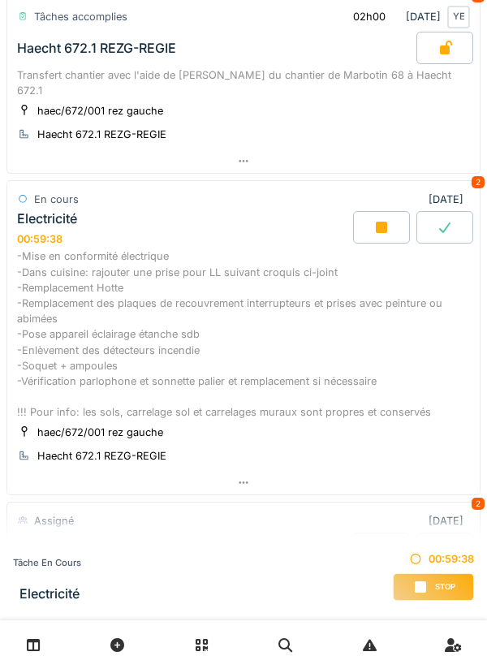
click at [187, 283] on div "-Mise en conformité électrique -Dans cuisine: rajouter une prise pour LL suivan…" at bounding box center [243, 333] width 453 height 171
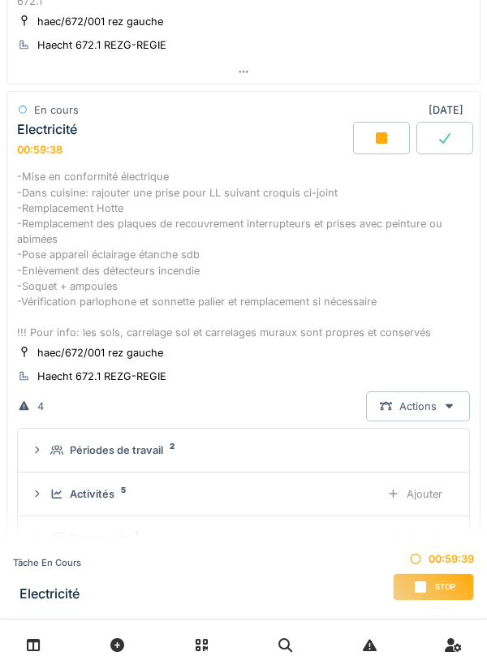
scroll to position [226, 0]
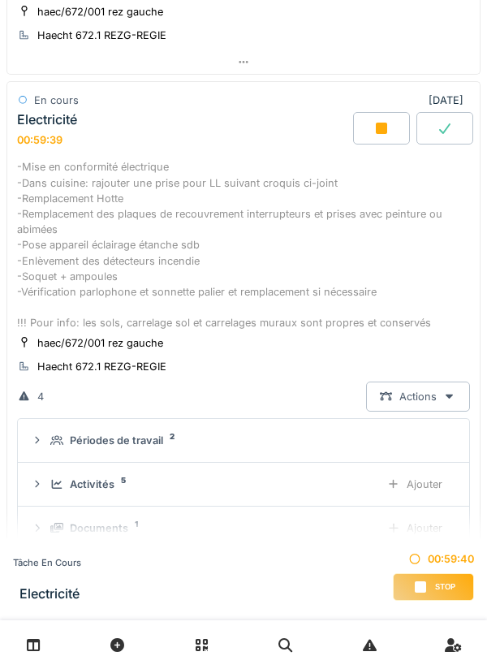
click at [169, 520] on div "Documents 1" at bounding box center [208, 527] width 316 height 15
click at [84, 520] on div "Documents" at bounding box center [99, 527] width 58 height 15
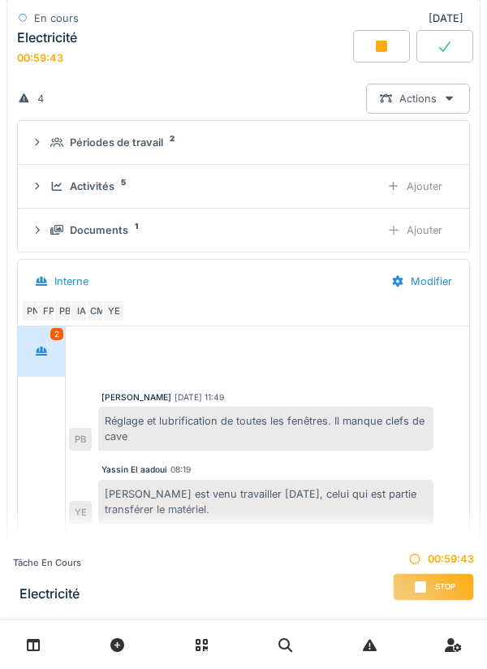
scroll to position [527, 0]
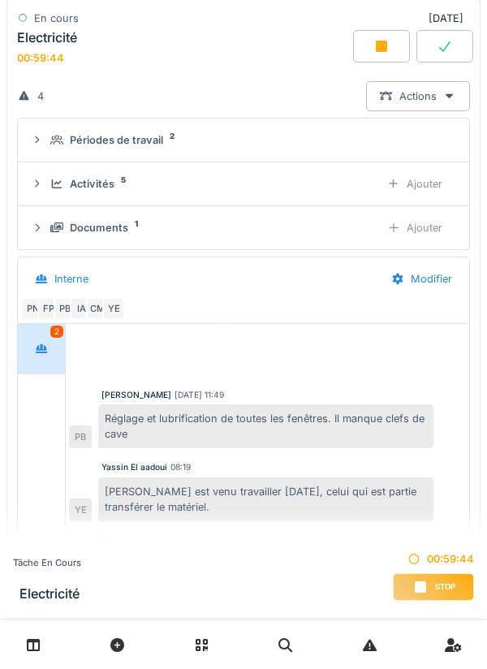
click at [145, 220] on div "Documents 1" at bounding box center [208, 227] width 316 height 15
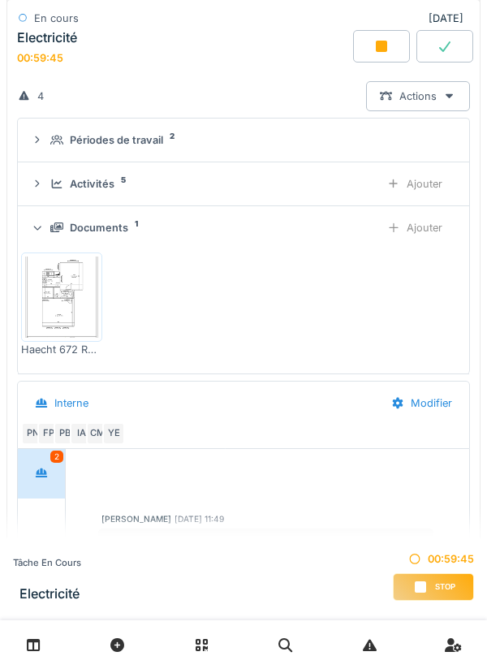
click at [65, 273] on img at bounding box center [61, 296] width 73 height 81
